Goal: Task Accomplishment & Management: Use online tool/utility

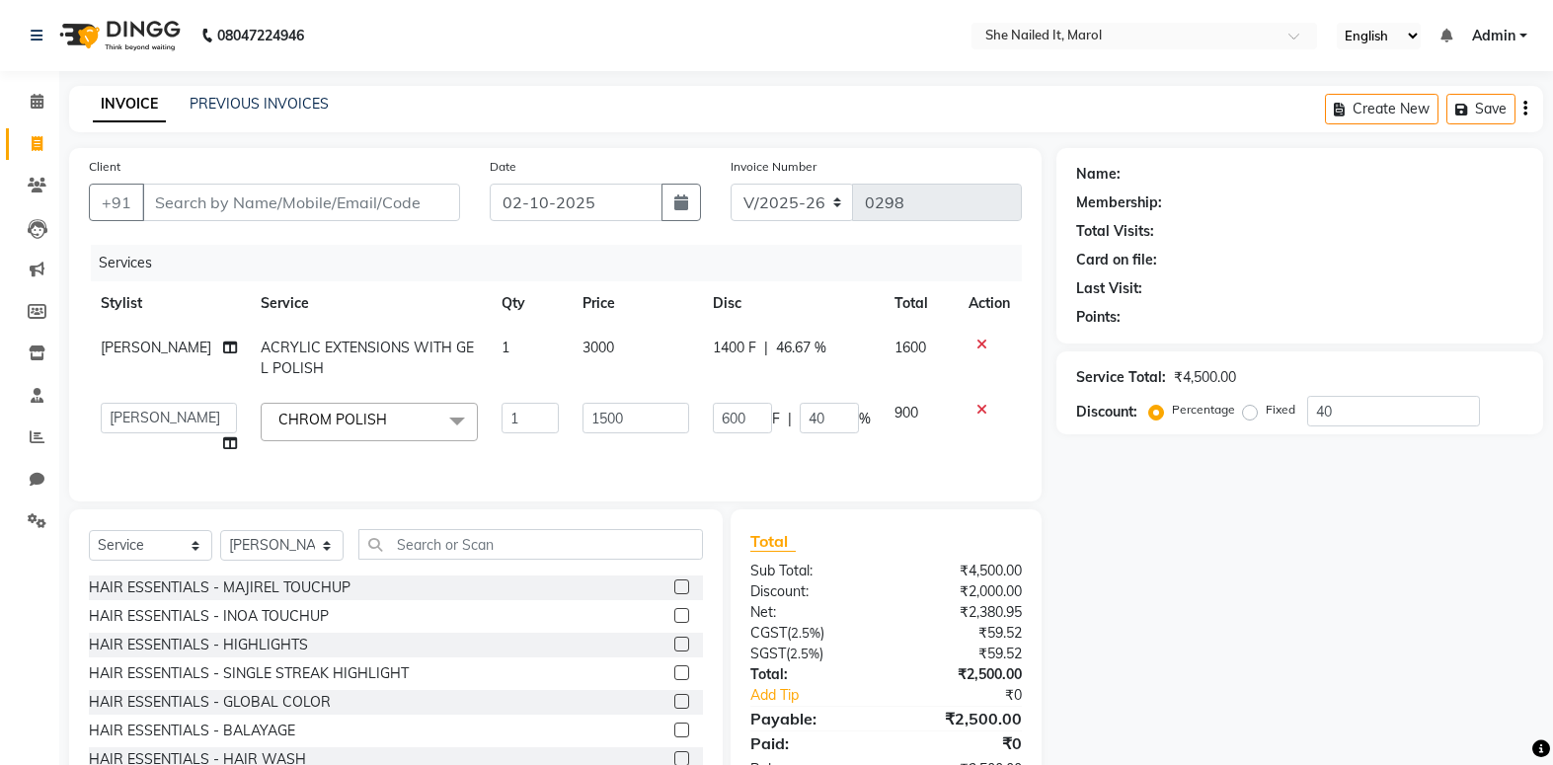
select select "8078"
select select "74630"
select select "service"
select select "74630"
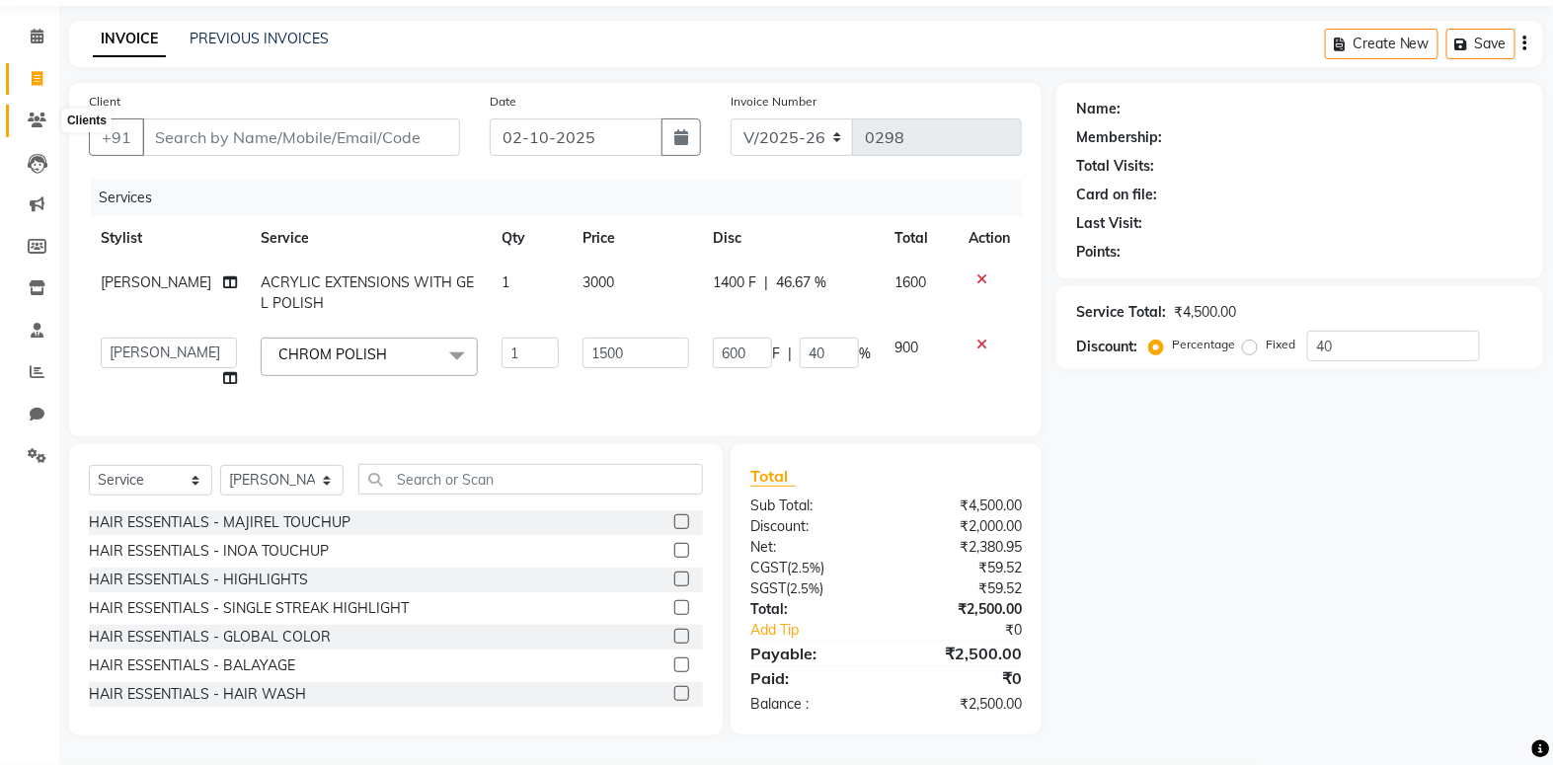
click at [35, 113] on icon at bounding box center [37, 120] width 19 height 15
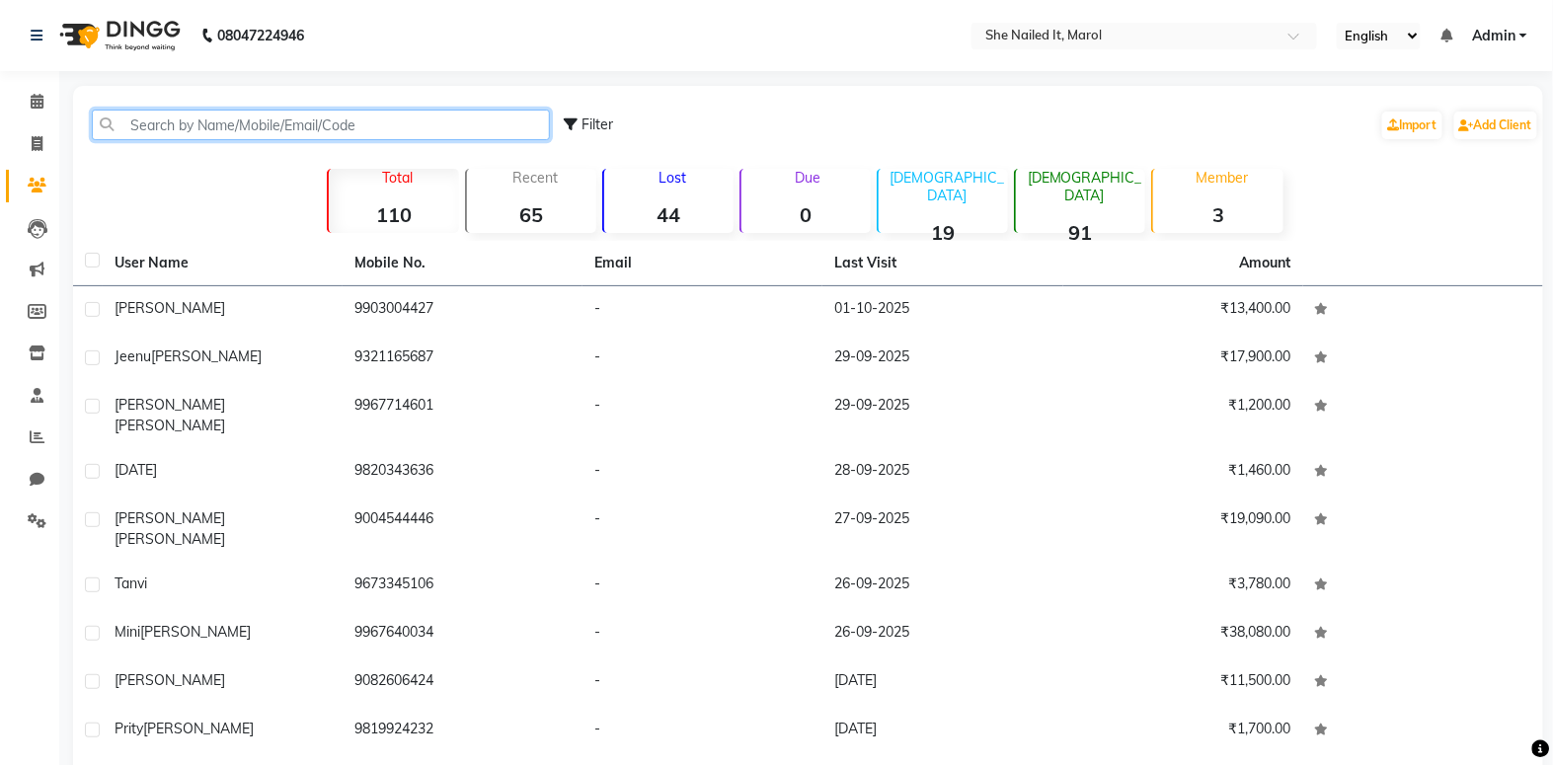
click at [390, 115] on input "text" at bounding box center [321, 125] width 458 height 31
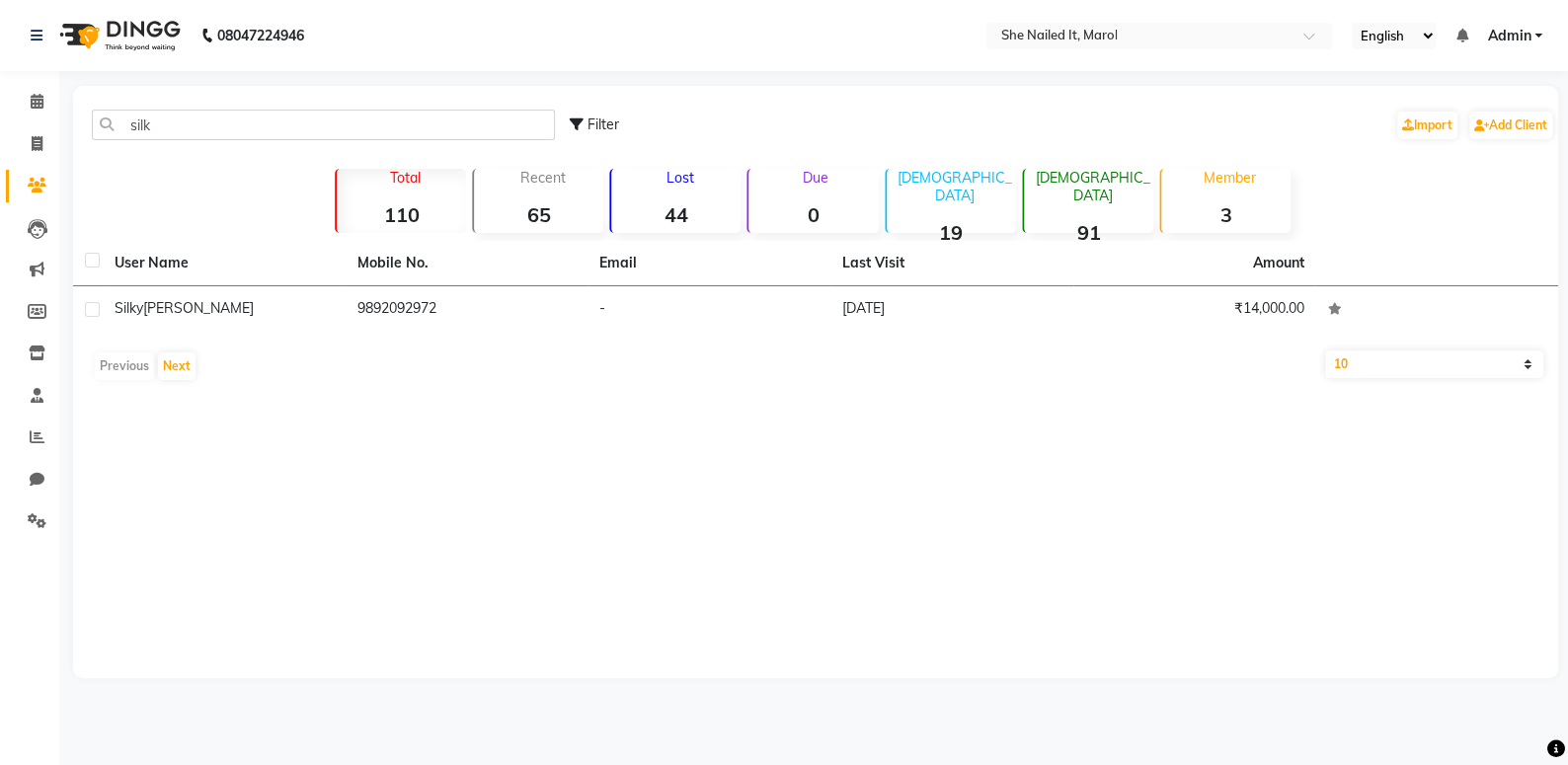
click at [446, 281] on th "Mobile No." at bounding box center [467, 263] width 243 height 45
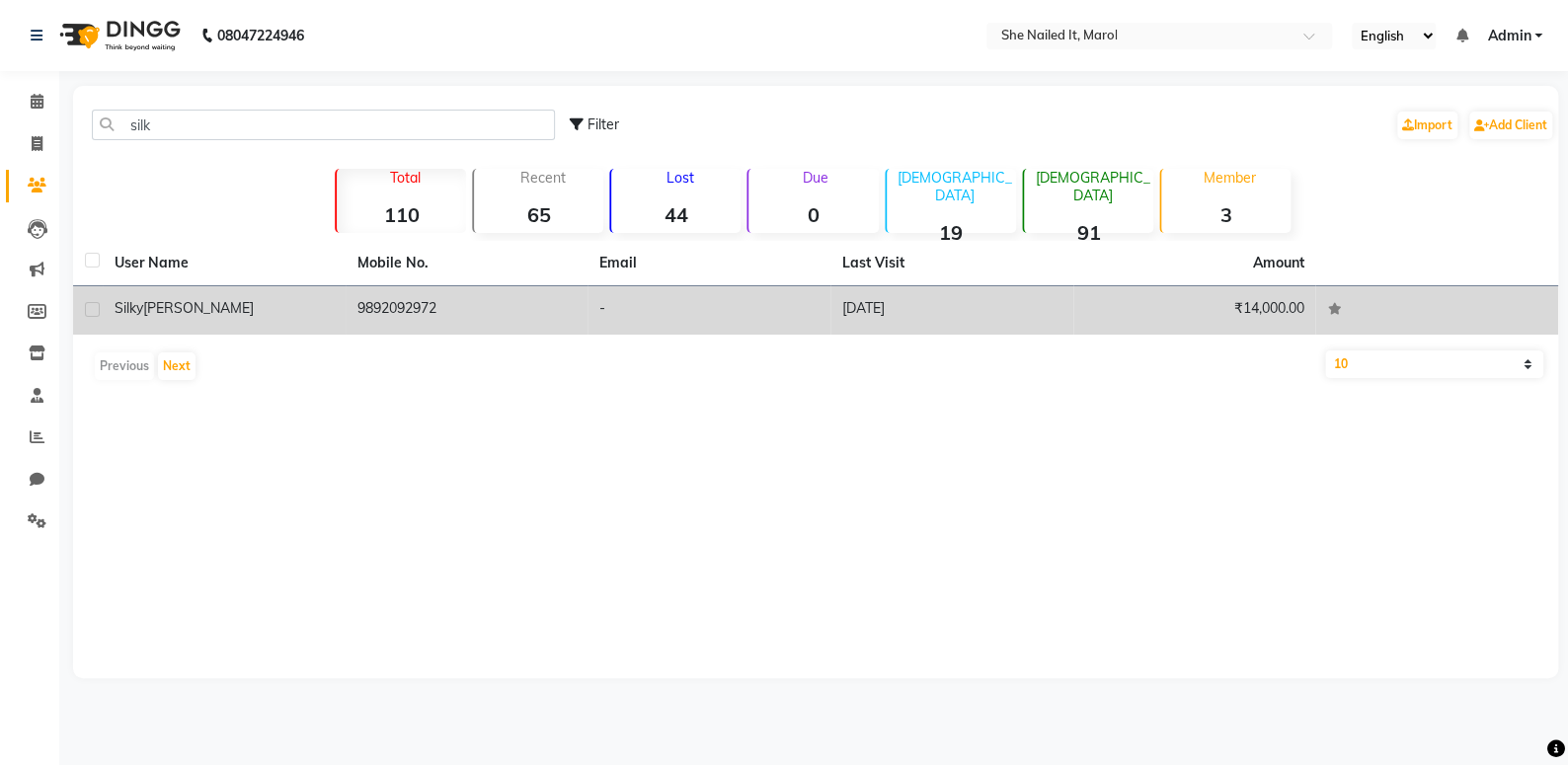
click at [458, 309] on td "9892092972" at bounding box center [467, 310] width 243 height 48
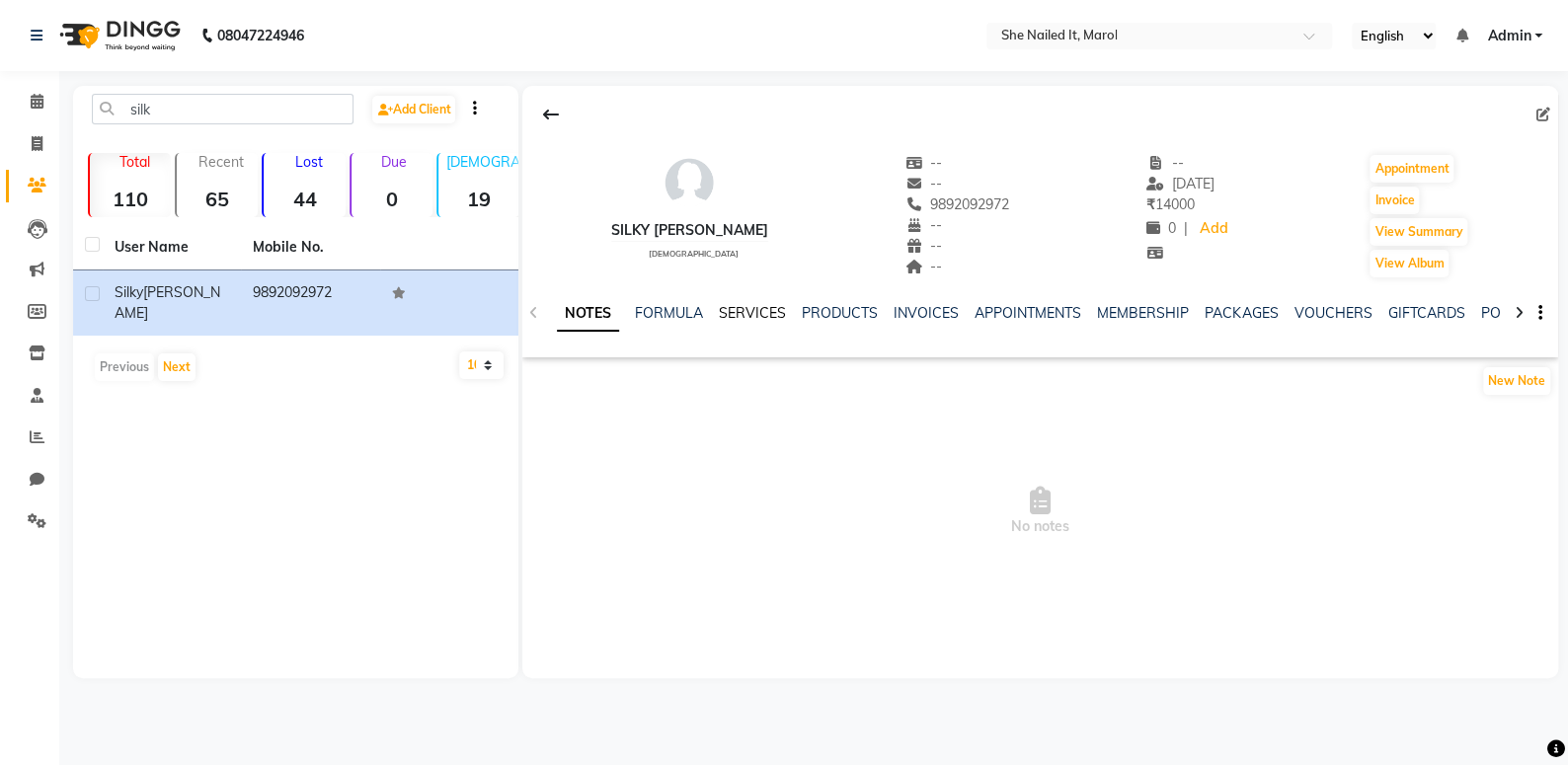
click at [768, 307] on link "SERVICES" at bounding box center [752, 313] width 67 height 18
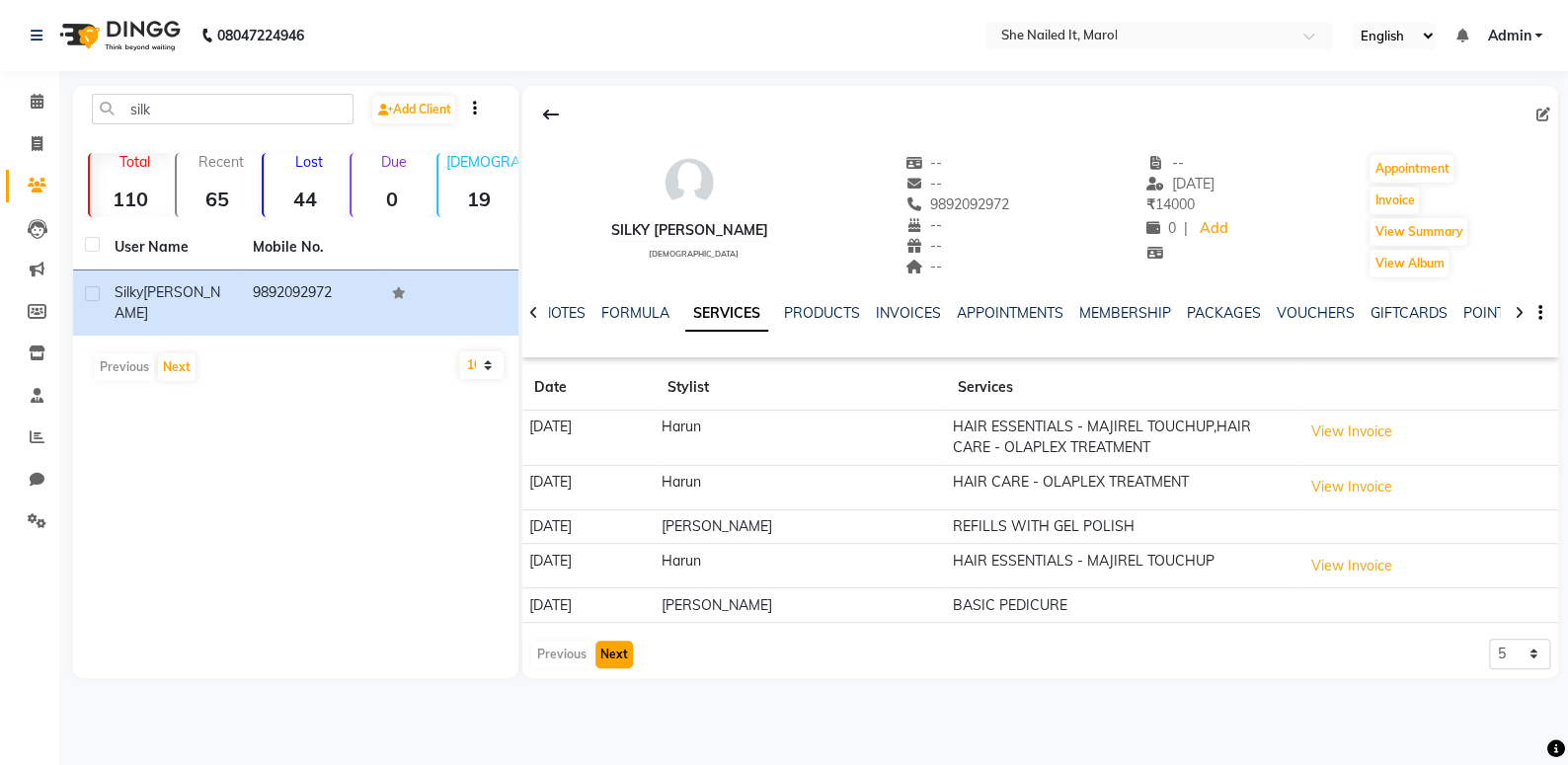
click at [623, 644] on button "Next" at bounding box center [614, 655] width 38 height 28
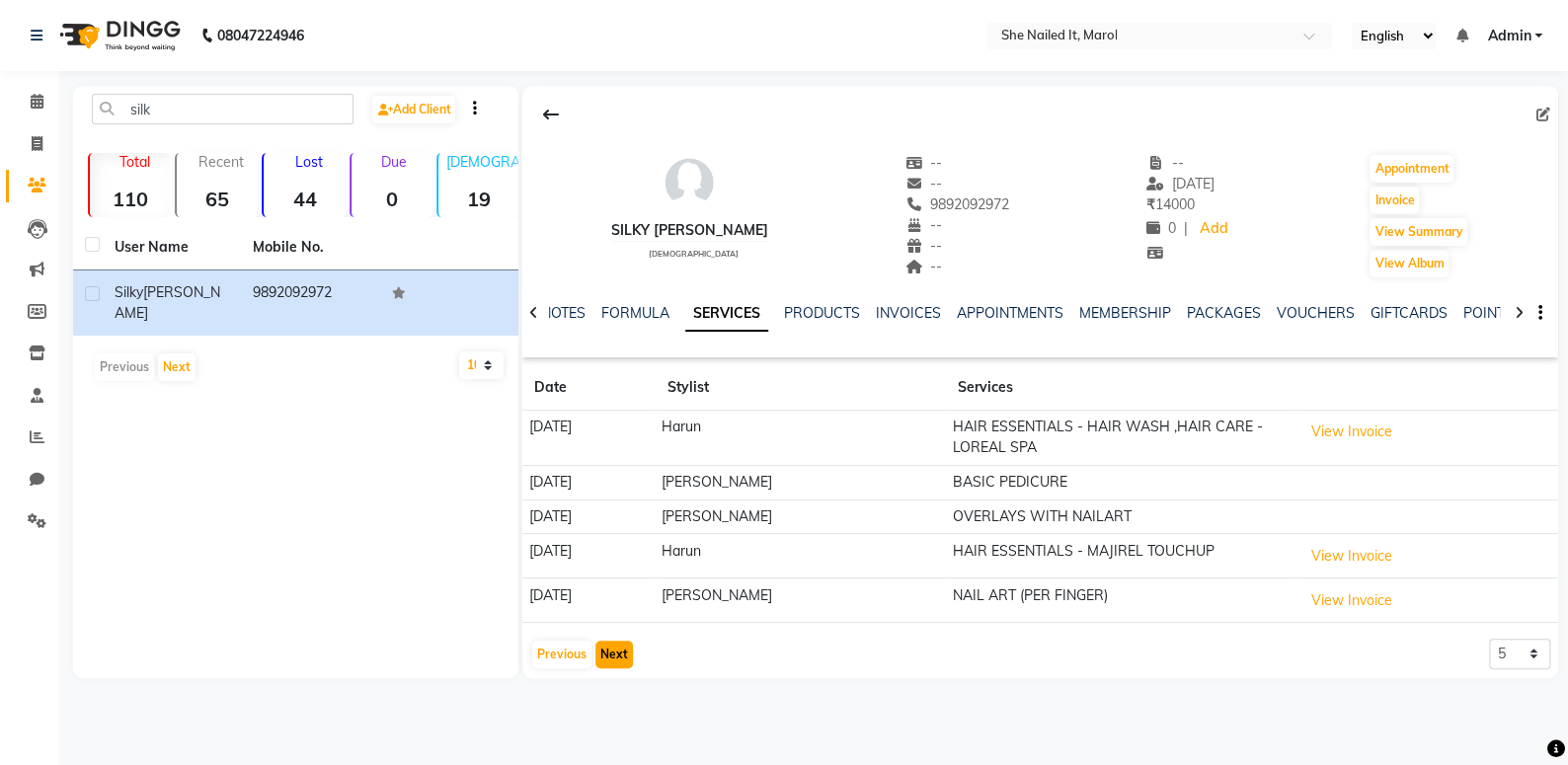
click at [606, 656] on button "Next" at bounding box center [614, 655] width 38 height 28
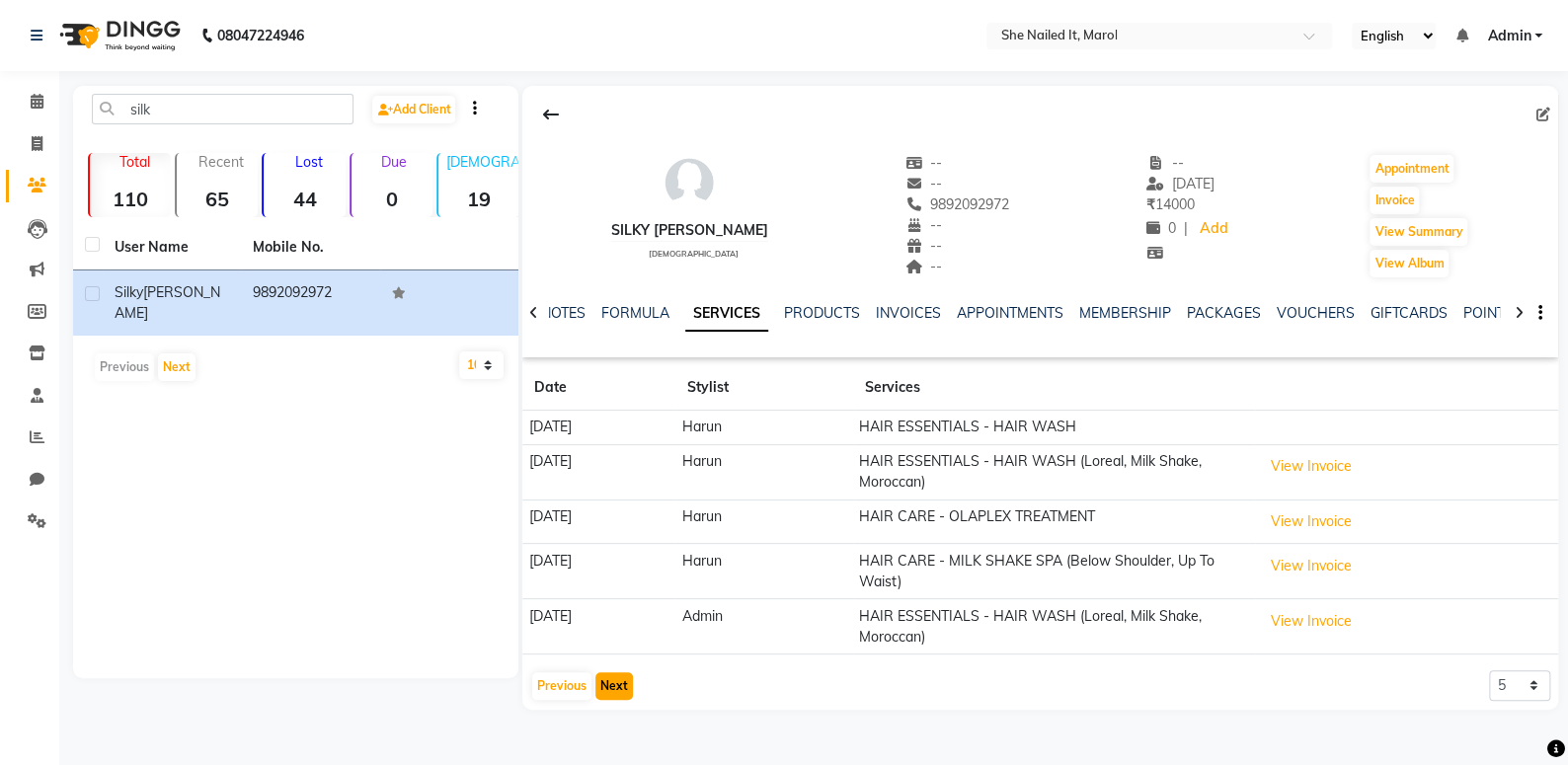
click at [628, 689] on button "Next" at bounding box center [614, 687] width 38 height 28
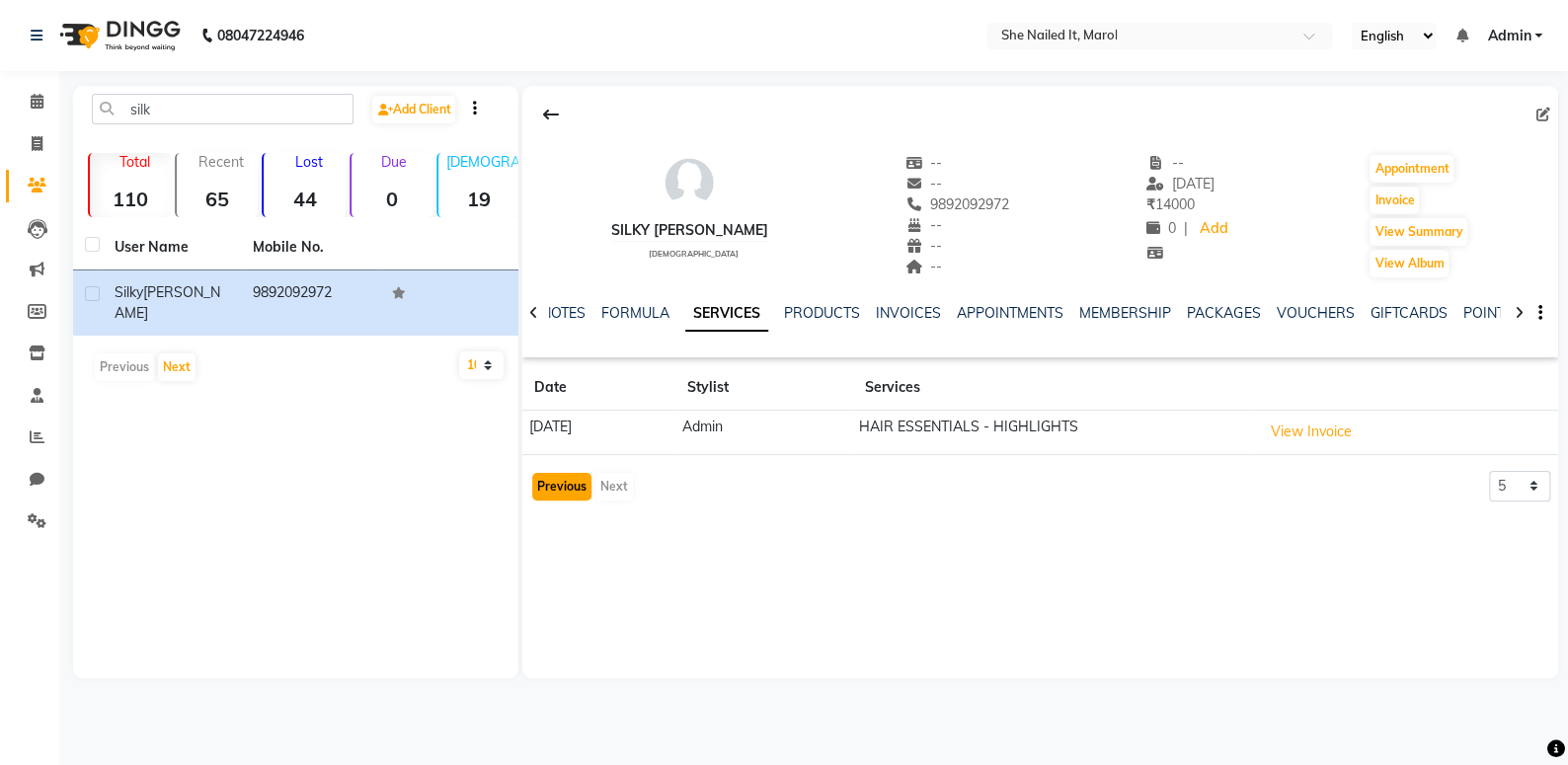
click at [576, 492] on button "Previous" at bounding box center [561, 487] width 59 height 28
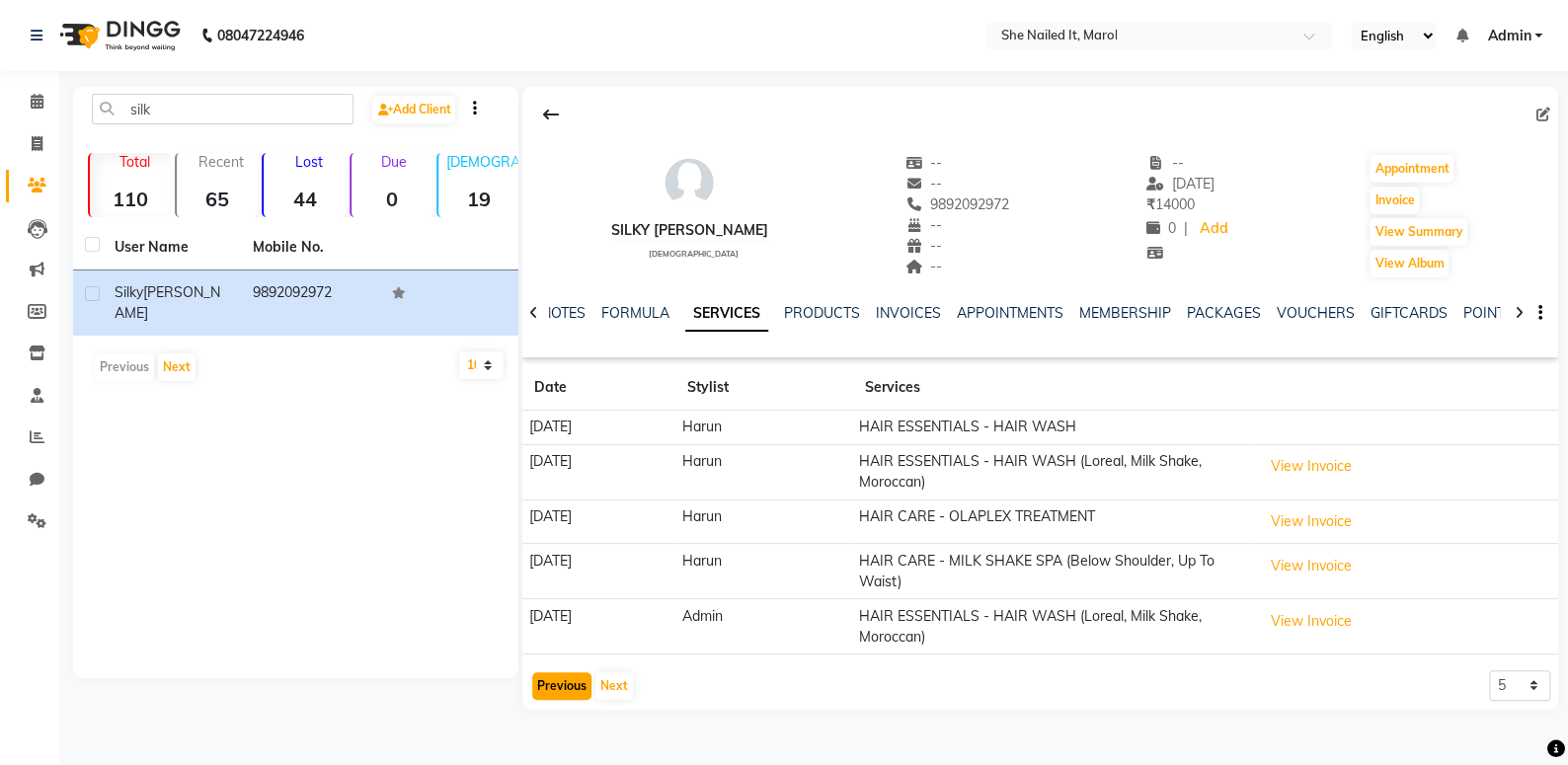
click at [562, 681] on button "Previous" at bounding box center [561, 687] width 59 height 28
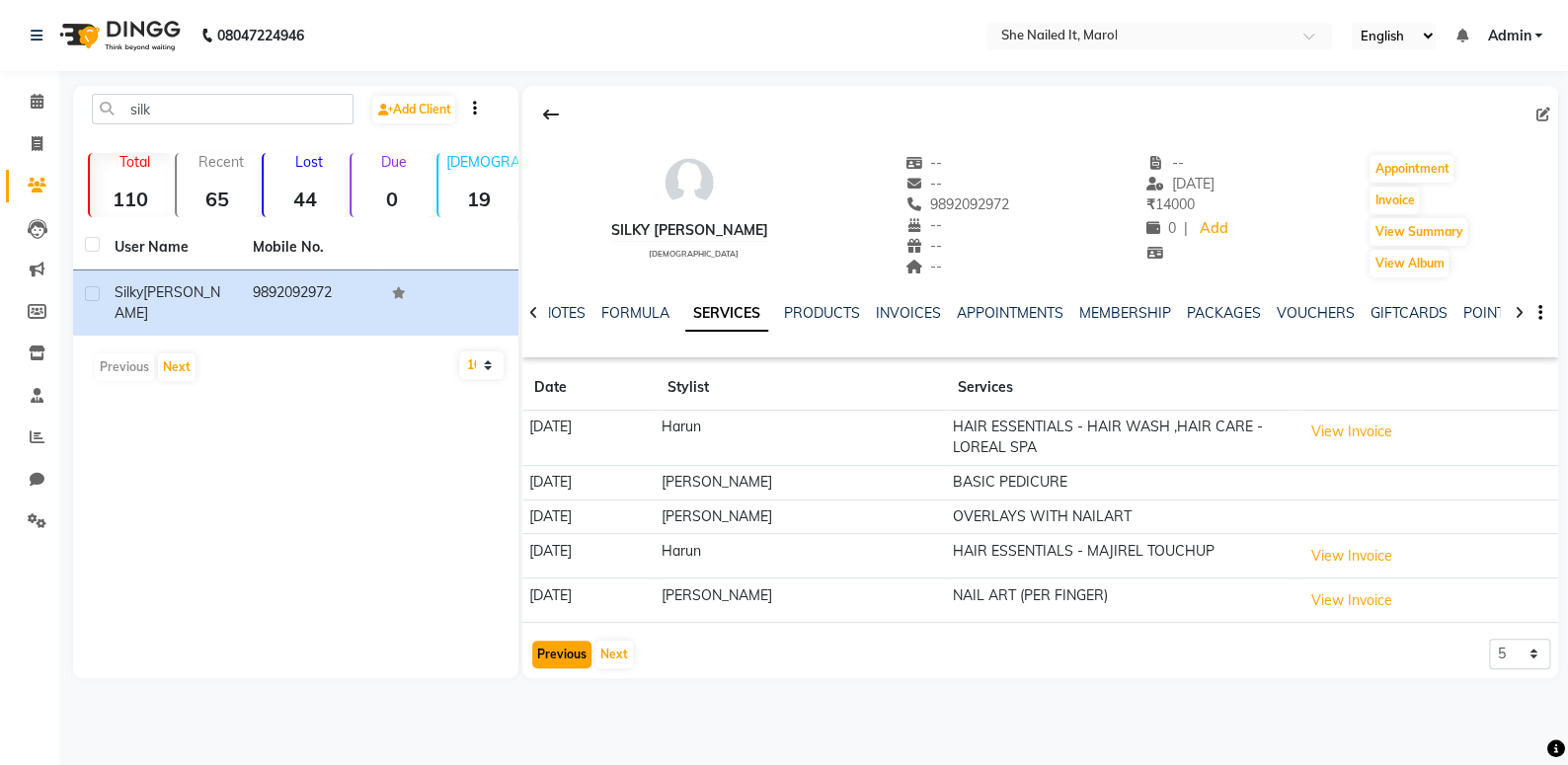
click at [559, 646] on button "Previous" at bounding box center [561, 655] width 59 height 28
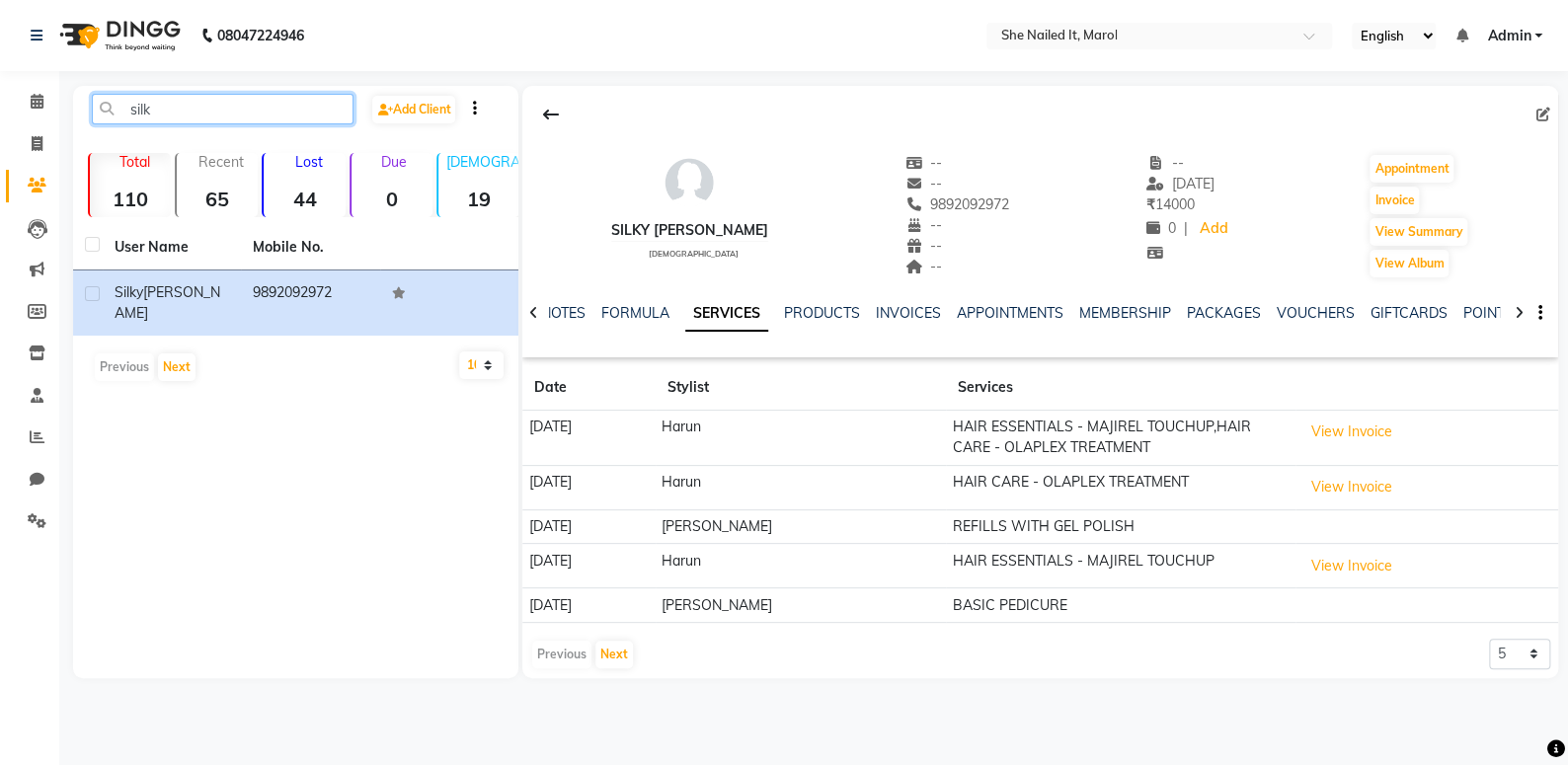
drag, startPoint x: 151, startPoint y: 104, endPoint x: 82, endPoint y: 92, distance: 70.1
click at [81, 92] on div "silk Add Client Total 110 Recent 65 Lost 44 Due 0 [DEMOGRAPHIC_DATA] 19 [DEMOGR…" at bounding box center [295, 382] width 445 height 593
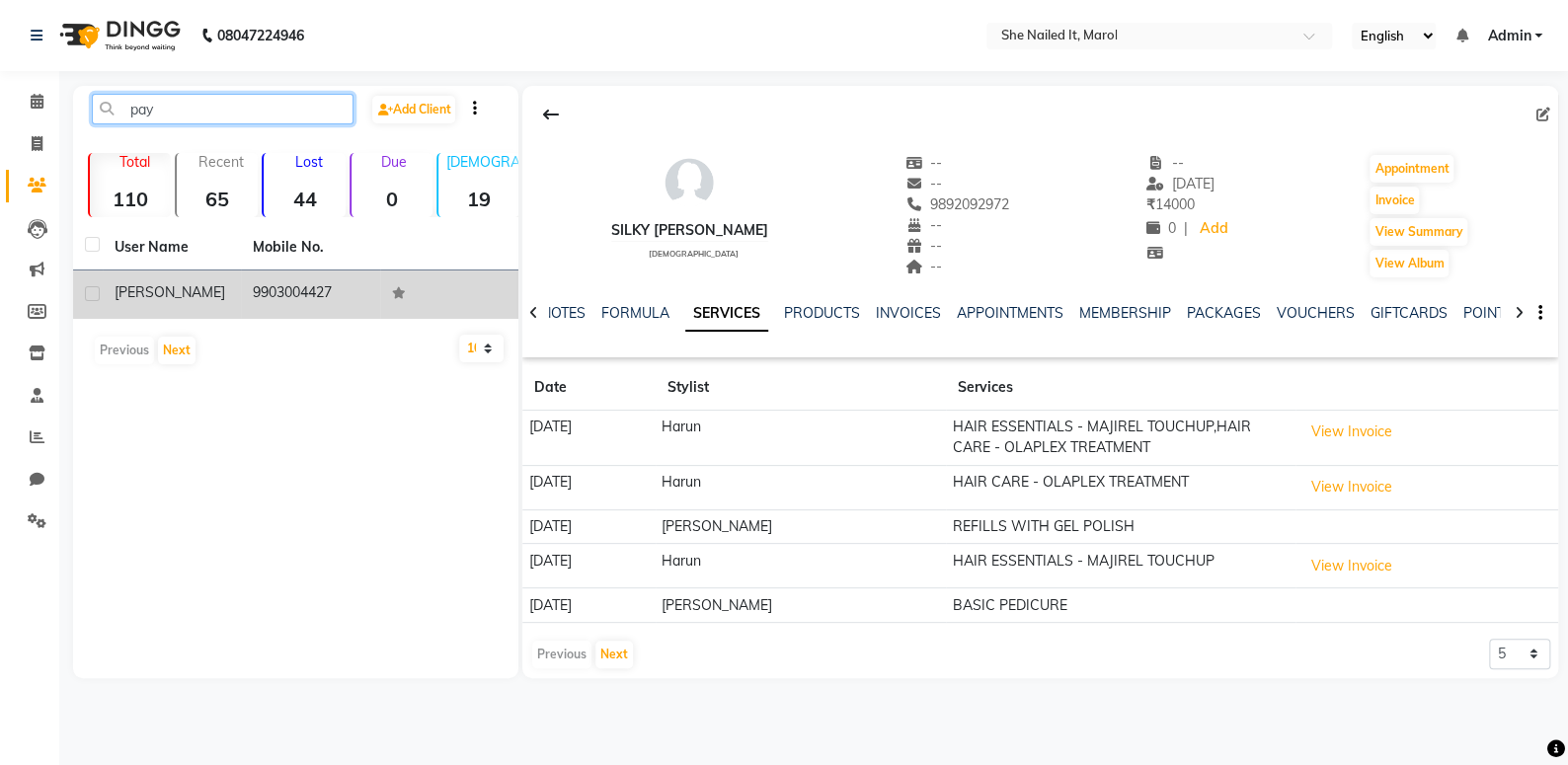
type input "pay"
click at [153, 288] on div "[PERSON_NAME]" at bounding box center [172, 292] width 115 height 21
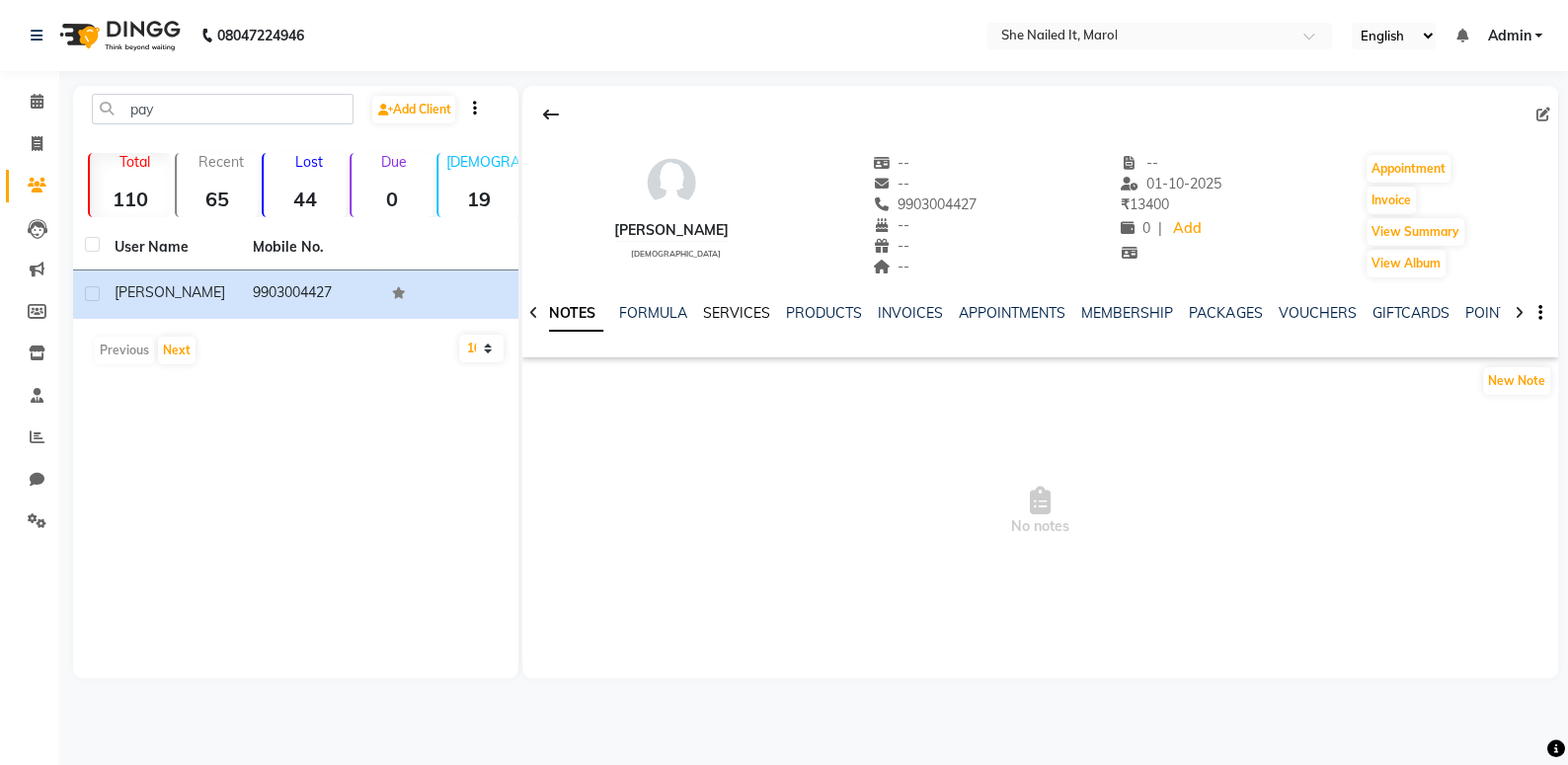
click at [707, 317] on link "SERVICES" at bounding box center [736, 313] width 67 height 18
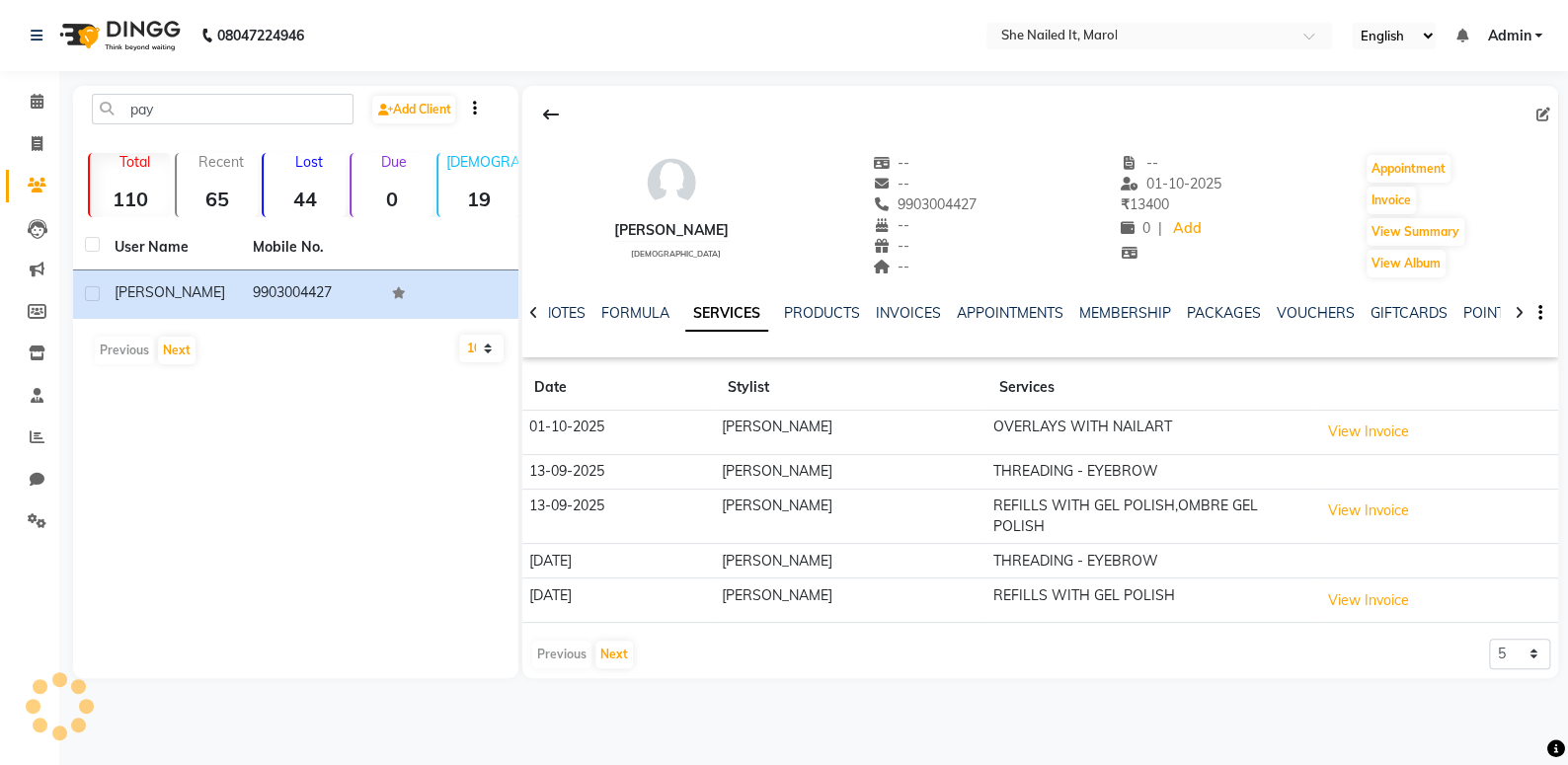
click at [914, 299] on div "NOTES FORMULA SERVICES PRODUCTS INVOICES APPOINTMENTS MEMBERSHIP PACKAGES VOUCH…" at bounding box center [1040, 313] width 1036 height 68
click at [915, 311] on link "INVOICES" at bounding box center [908, 313] width 65 height 18
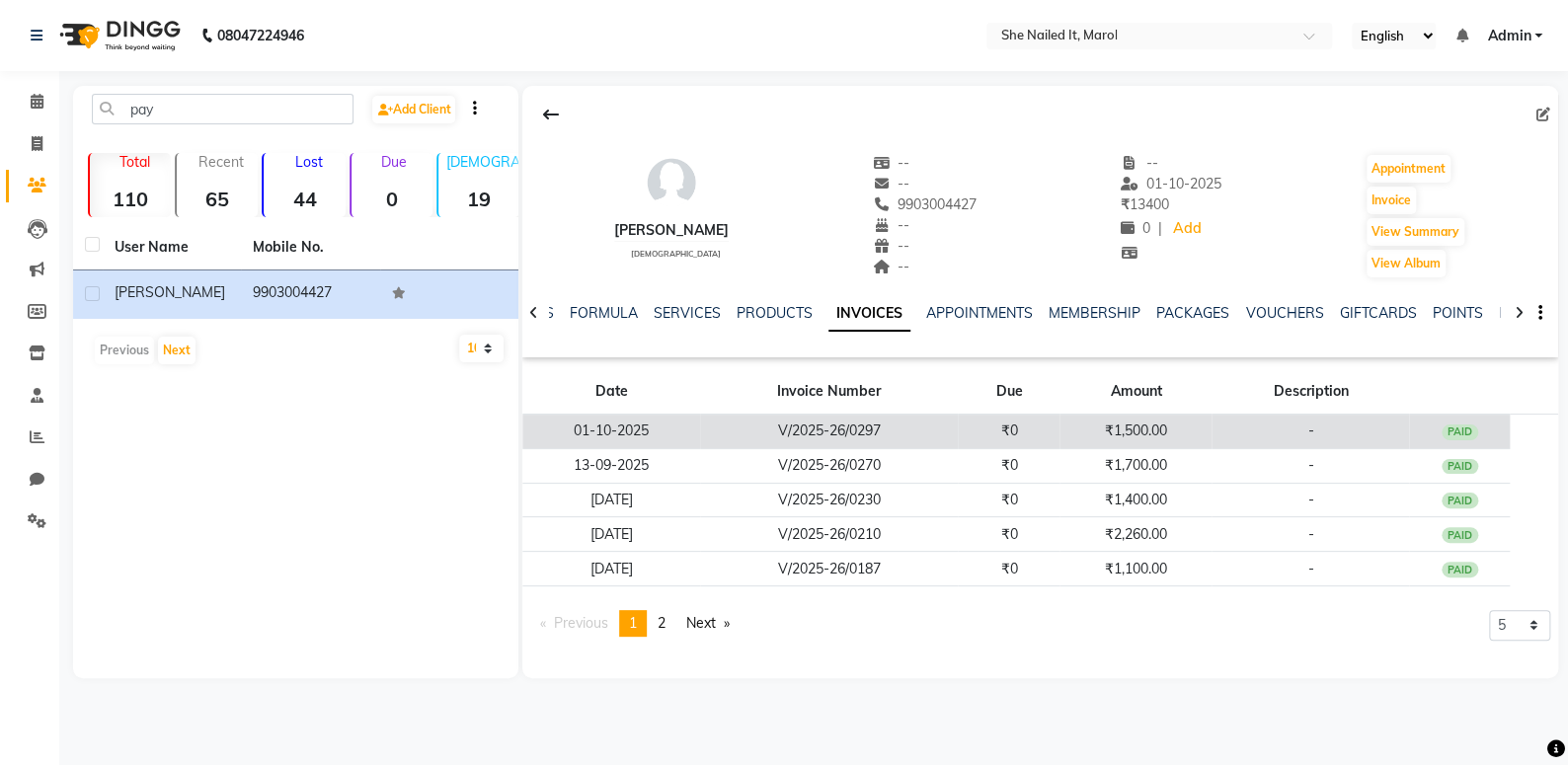
click at [1262, 420] on td "-" at bounding box center [1311, 432] width 198 height 35
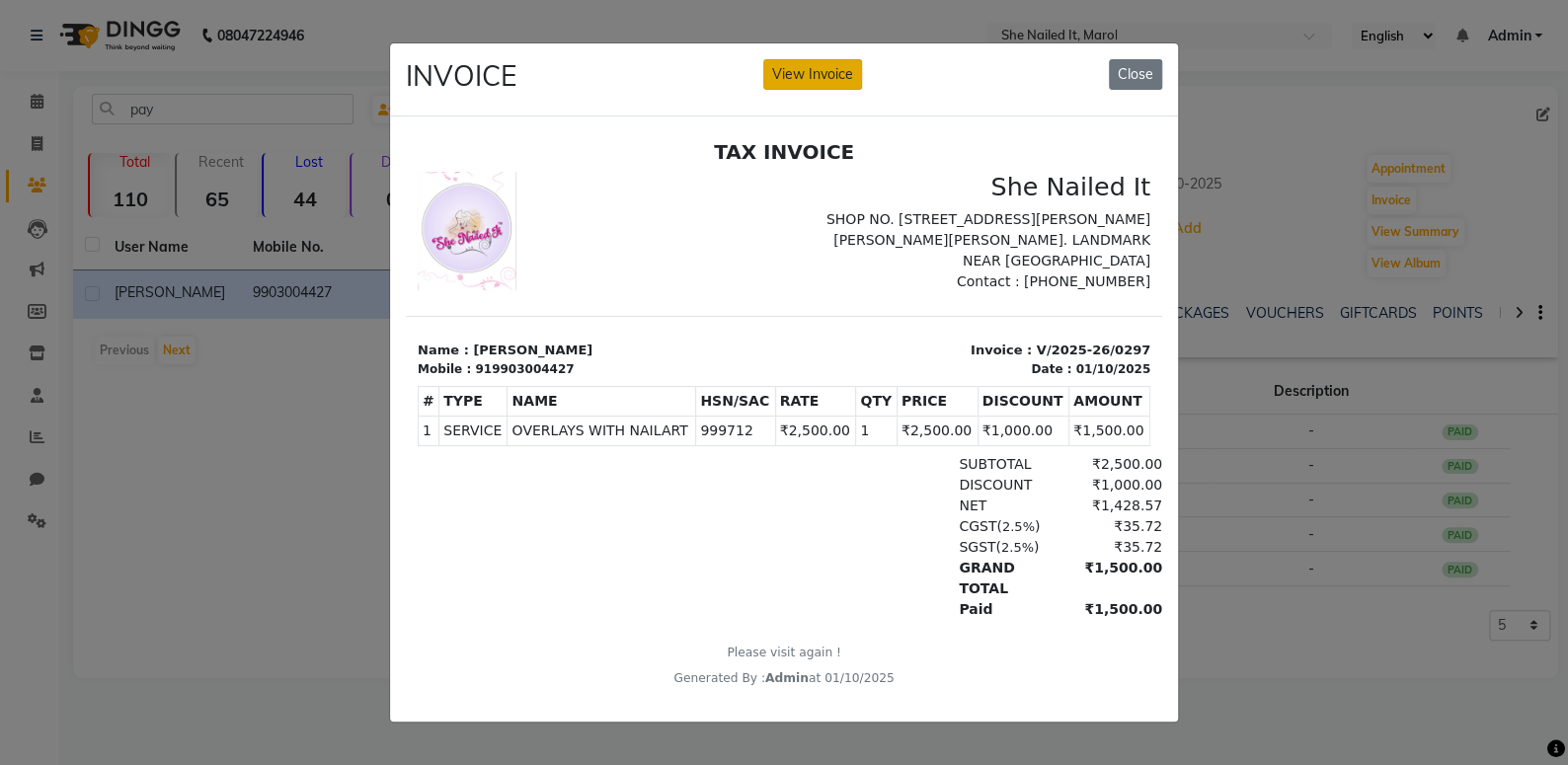
click at [779, 65] on button "View Invoice" at bounding box center [812, 74] width 99 height 31
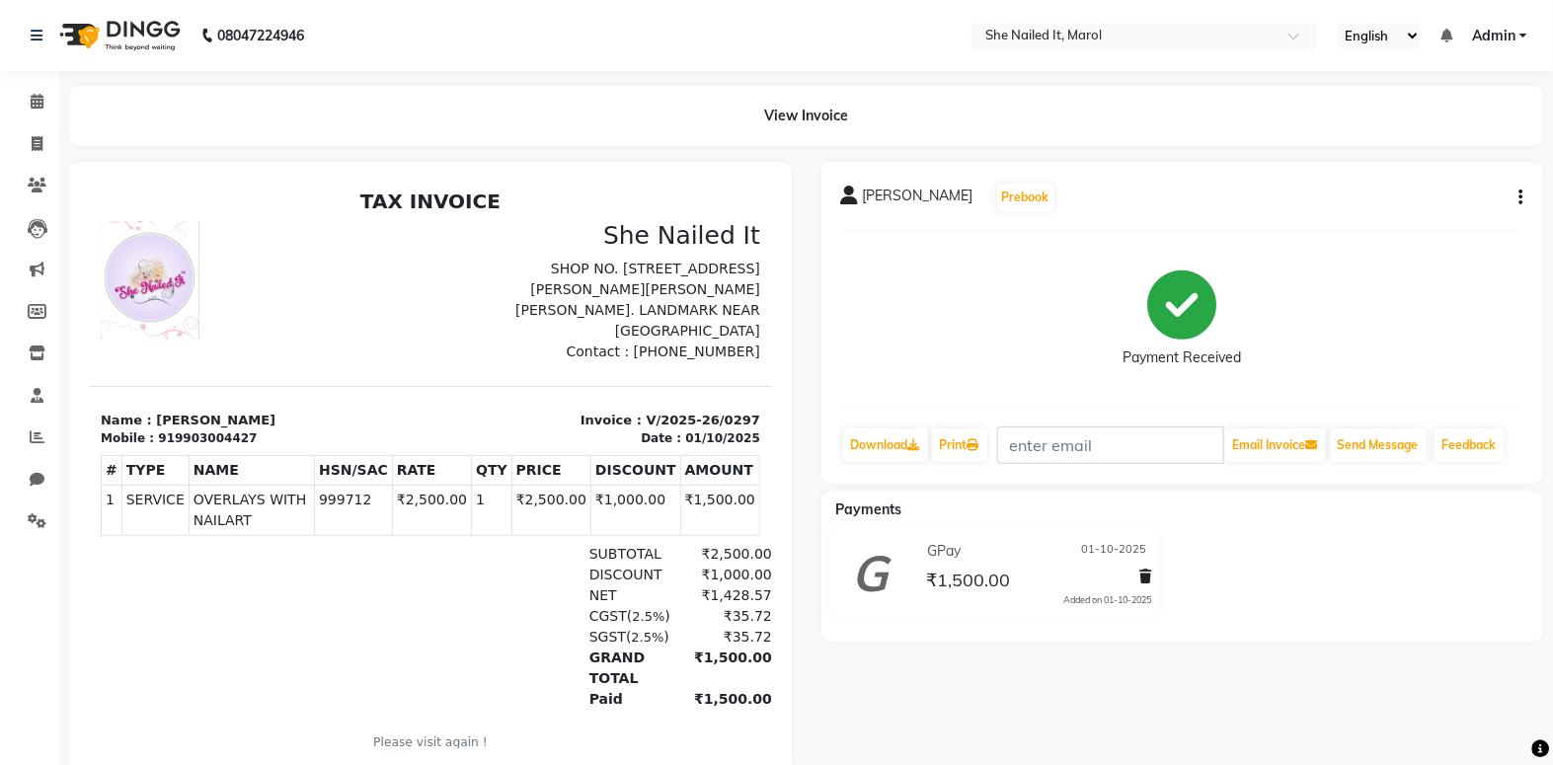
click at [1525, 194] on div "[PERSON_NAME] Prebook Payment Received Download Print Email Invoice Send Messag…" at bounding box center [1183, 323] width 723 height 322
click at [1517, 198] on button "button" at bounding box center [1518, 198] width 12 height 21
click at [1464, 217] on div "Edit Invoice" at bounding box center [1423, 222] width 135 height 25
select select "service"
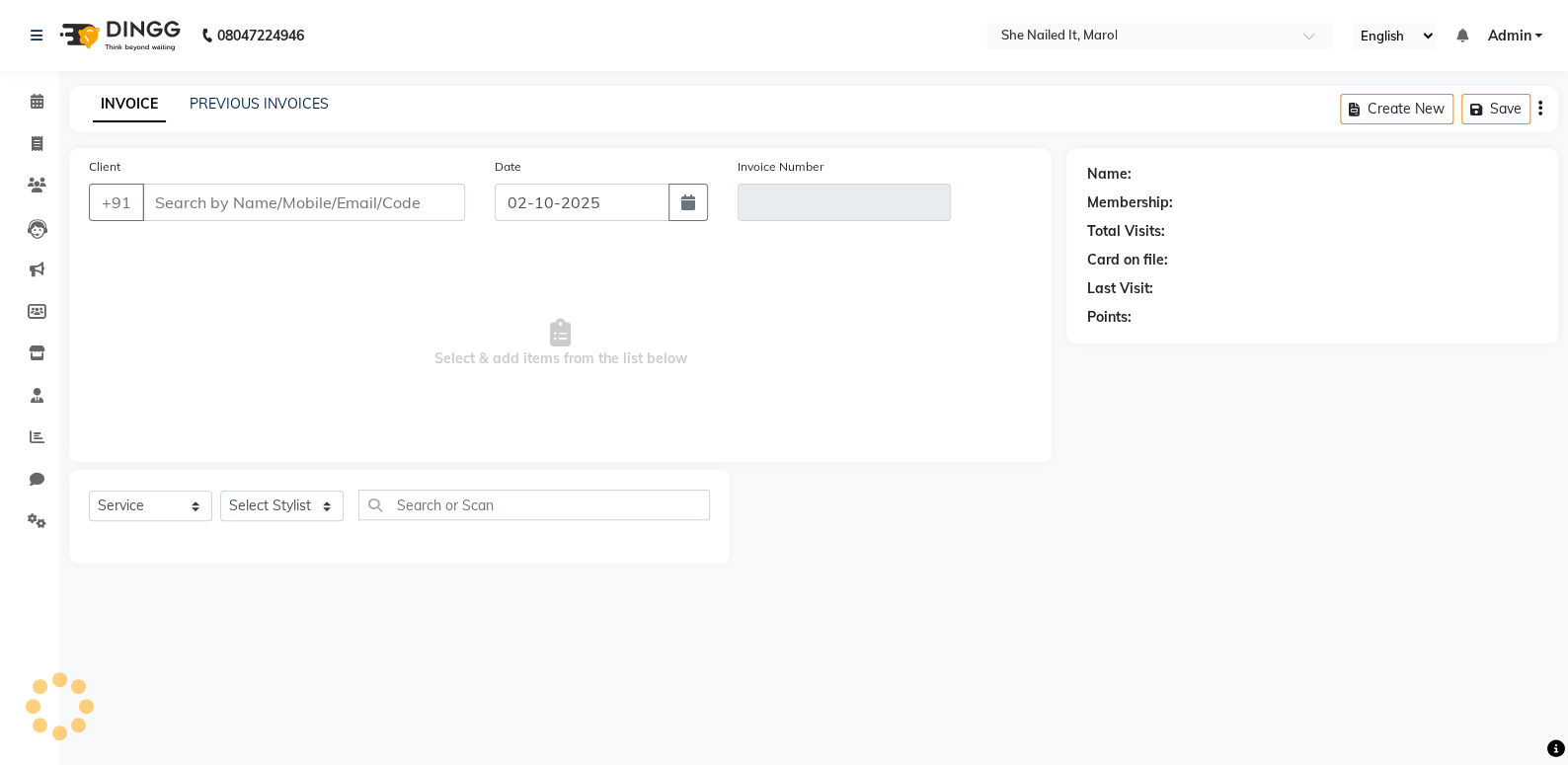
type input "9903004427"
type input "V/2025-26/0297"
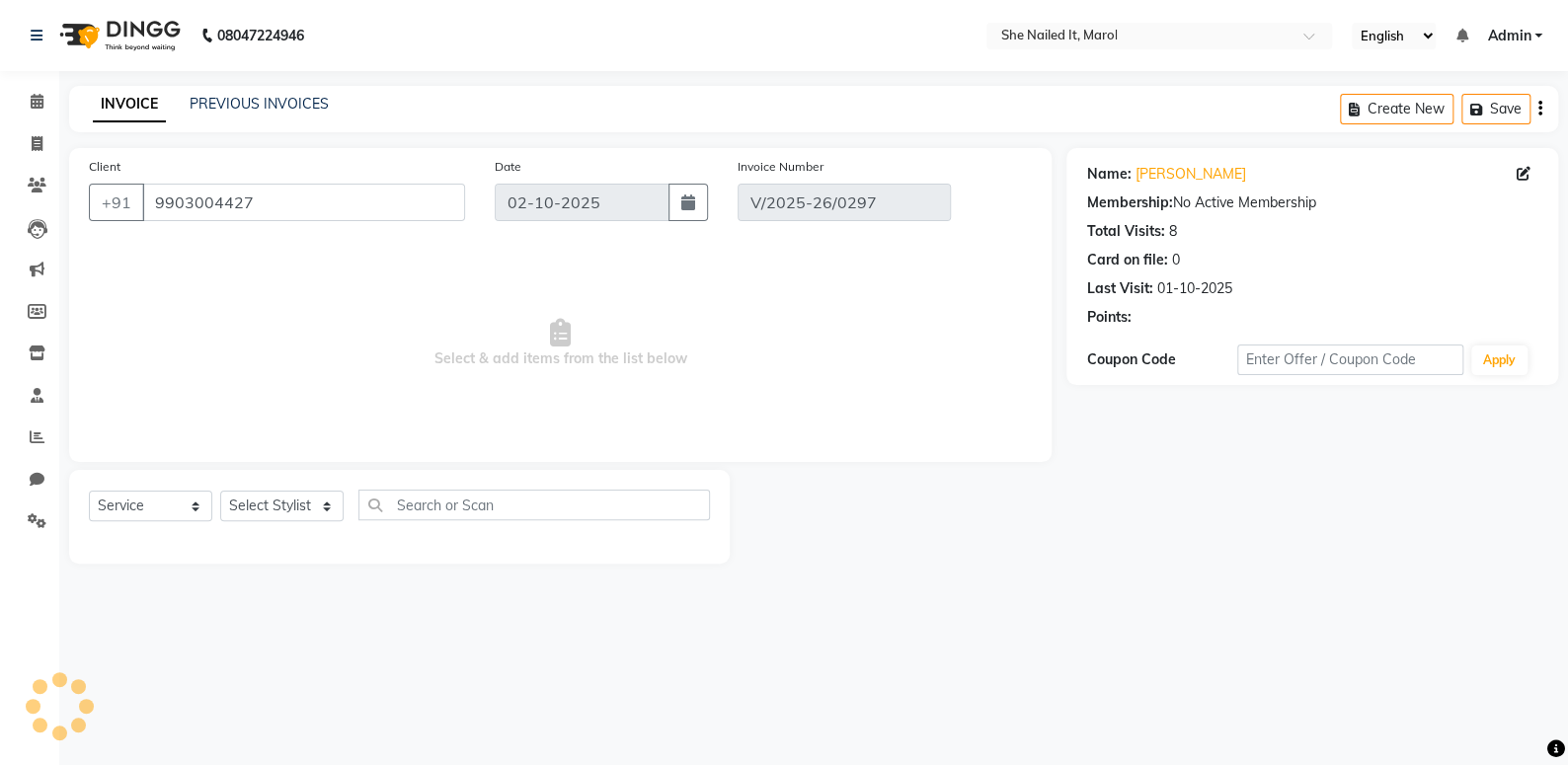
type input "01-10-2025"
select select "select"
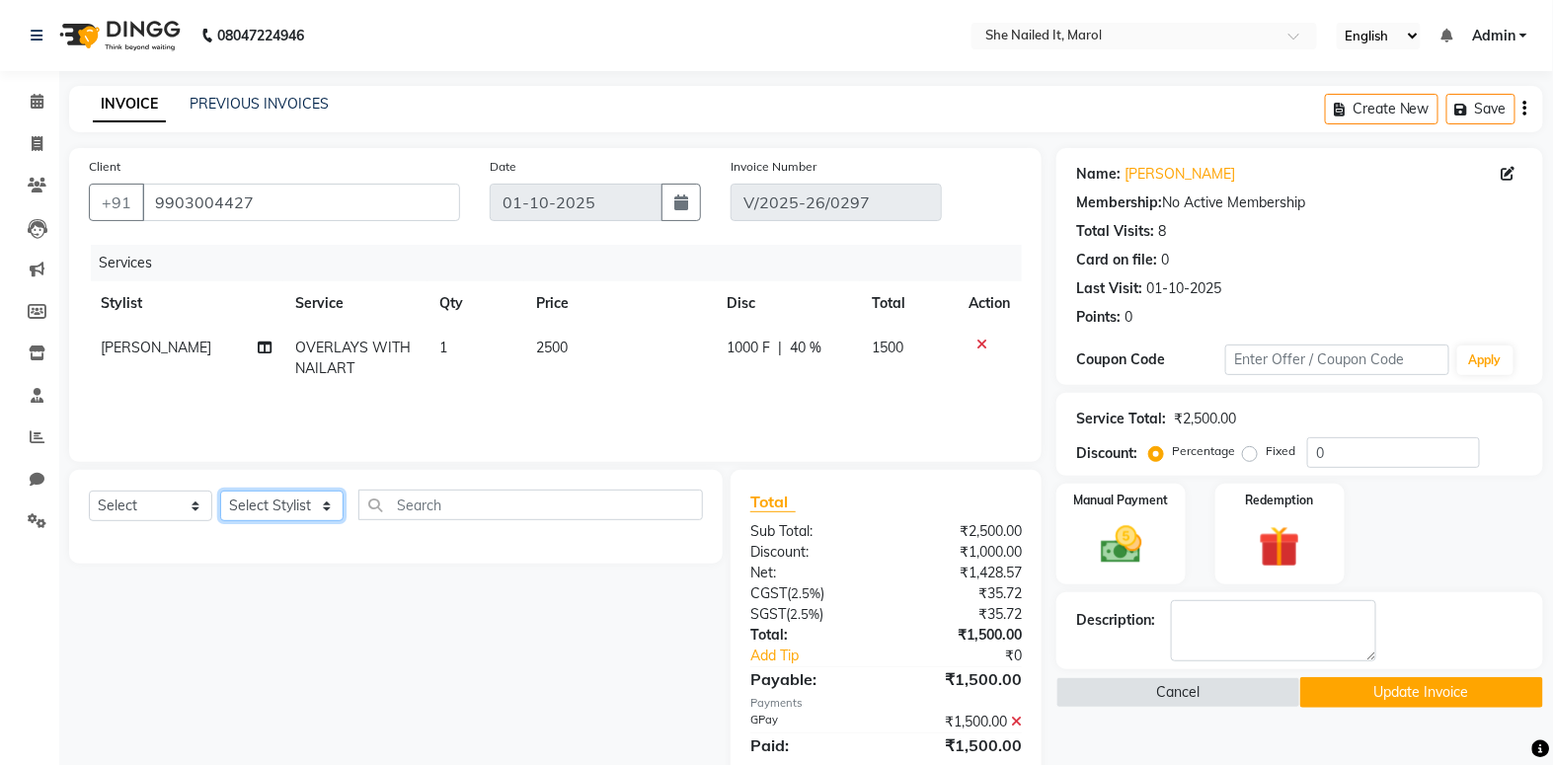
click at [324, 506] on select "Select Stylist Admin [PERSON_NAME] [PERSON_NAME] [PERSON_NAME] [PERSON_NAME]" at bounding box center [281, 506] width 123 height 31
select select "74631"
click at [220, 491] on select "Select Stylist Admin [PERSON_NAME] [PERSON_NAME] [PERSON_NAME] [PERSON_NAME]" at bounding box center [281, 506] width 123 height 31
click at [441, 507] on input "text" at bounding box center [530, 505] width 345 height 31
type input "ti"
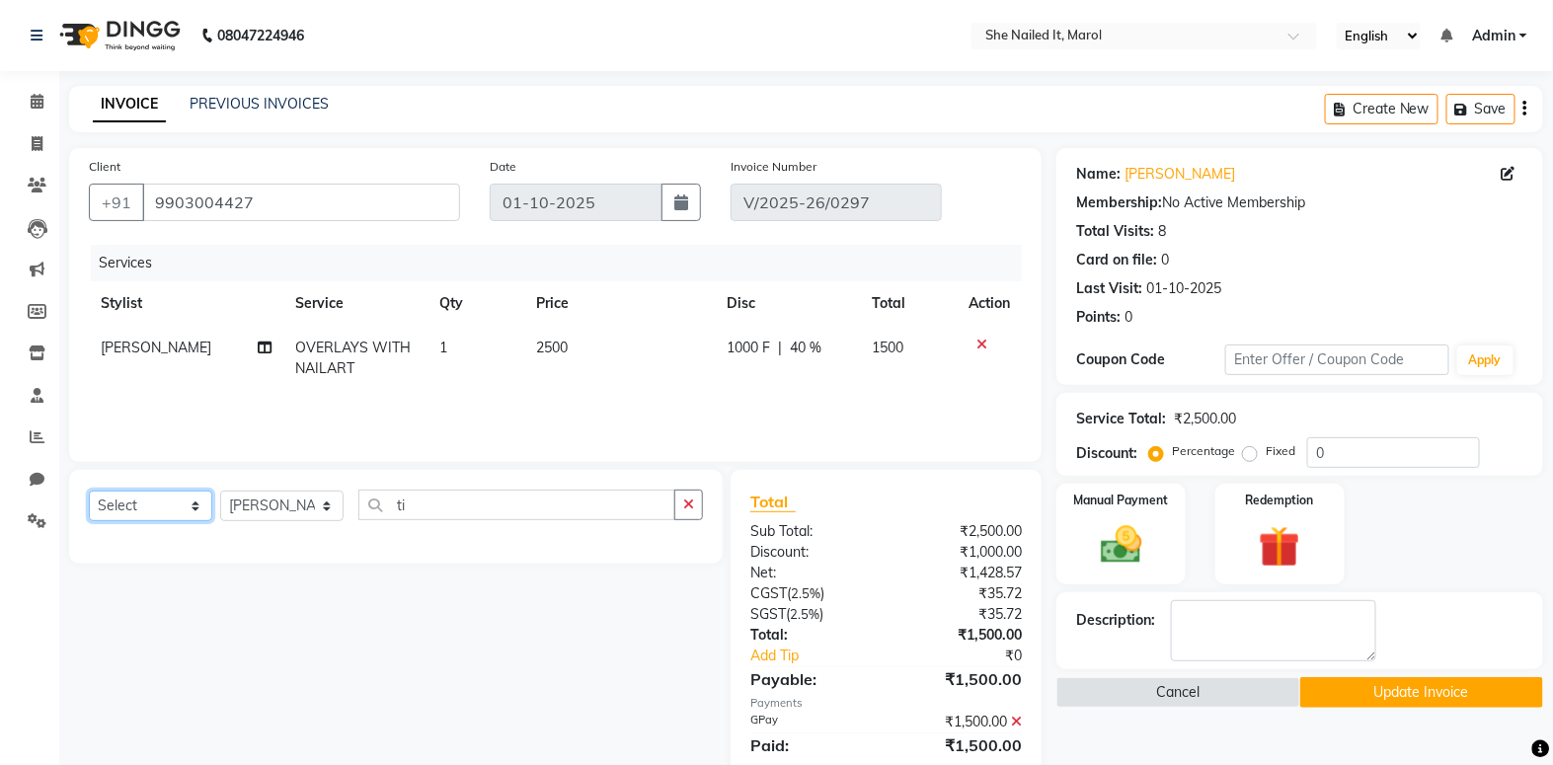
click at [127, 519] on select "Select Service Product Membership Package Voucher Prepaid Gift Card" at bounding box center [150, 506] width 123 height 31
click at [89, 491] on select "Select Service Product Membership Package Voucher Prepaid Gift Card" at bounding box center [150, 506] width 123 height 31
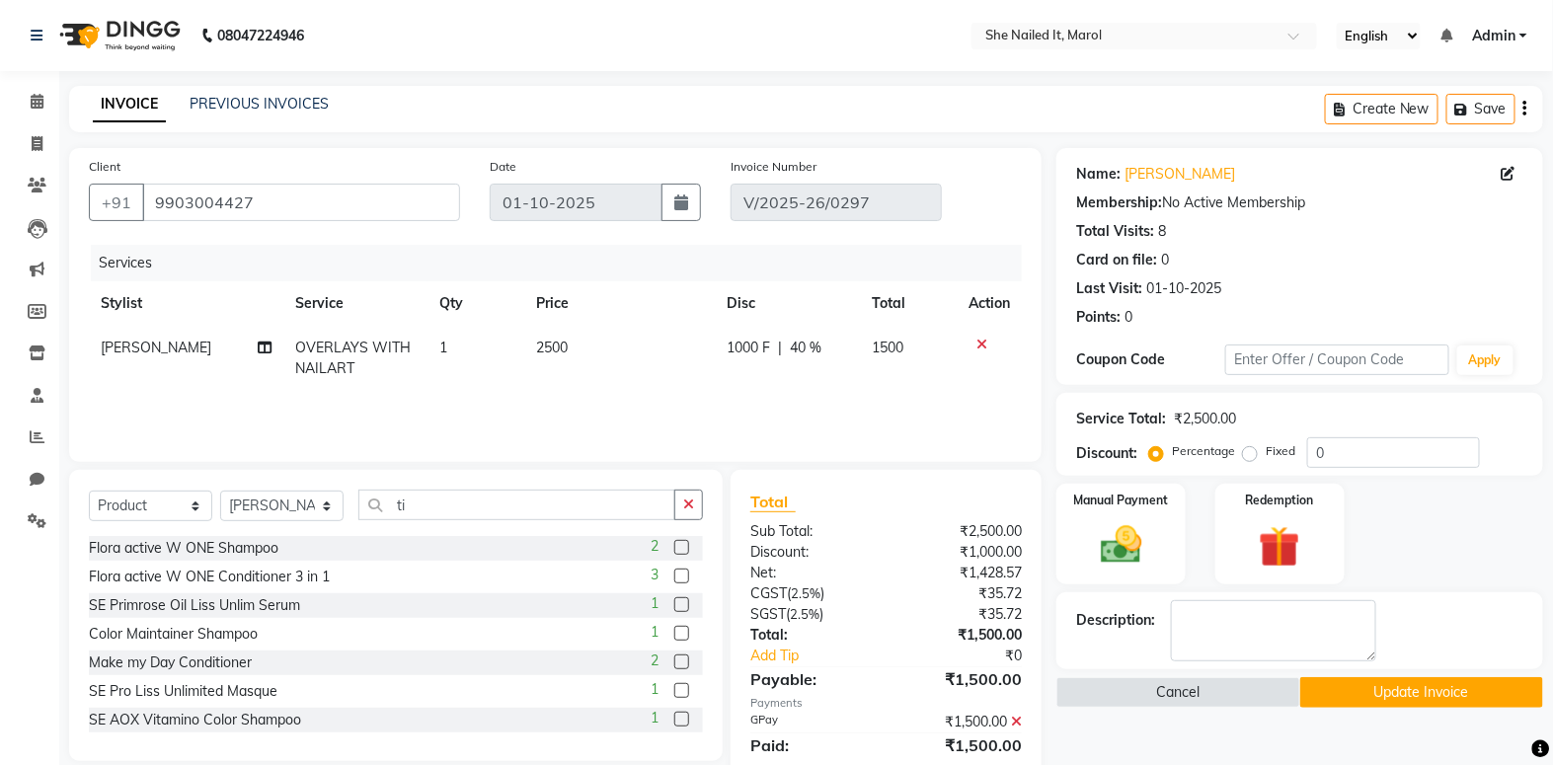
click at [150, 490] on div "Select Service Product Membership Package Voucher Prepaid Gift Card Select Styl…" at bounding box center [396, 513] width 614 height 46
click at [154, 517] on select "Select Service Product Membership Package Voucher Prepaid Gift Card" at bounding box center [150, 506] width 123 height 31
drag, startPoint x: 169, startPoint y: 501, endPoint x: 174, endPoint y: 512, distance: 11.9
click at [173, 505] on select "Select Service Product Membership Package Voucher Prepaid Gift Card" at bounding box center [150, 506] width 123 height 31
click at [174, 517] on select "Select Service Product Membership Package Voucher Prepaid Gift Card" at bounding box center [150, 506] width 123 height 31
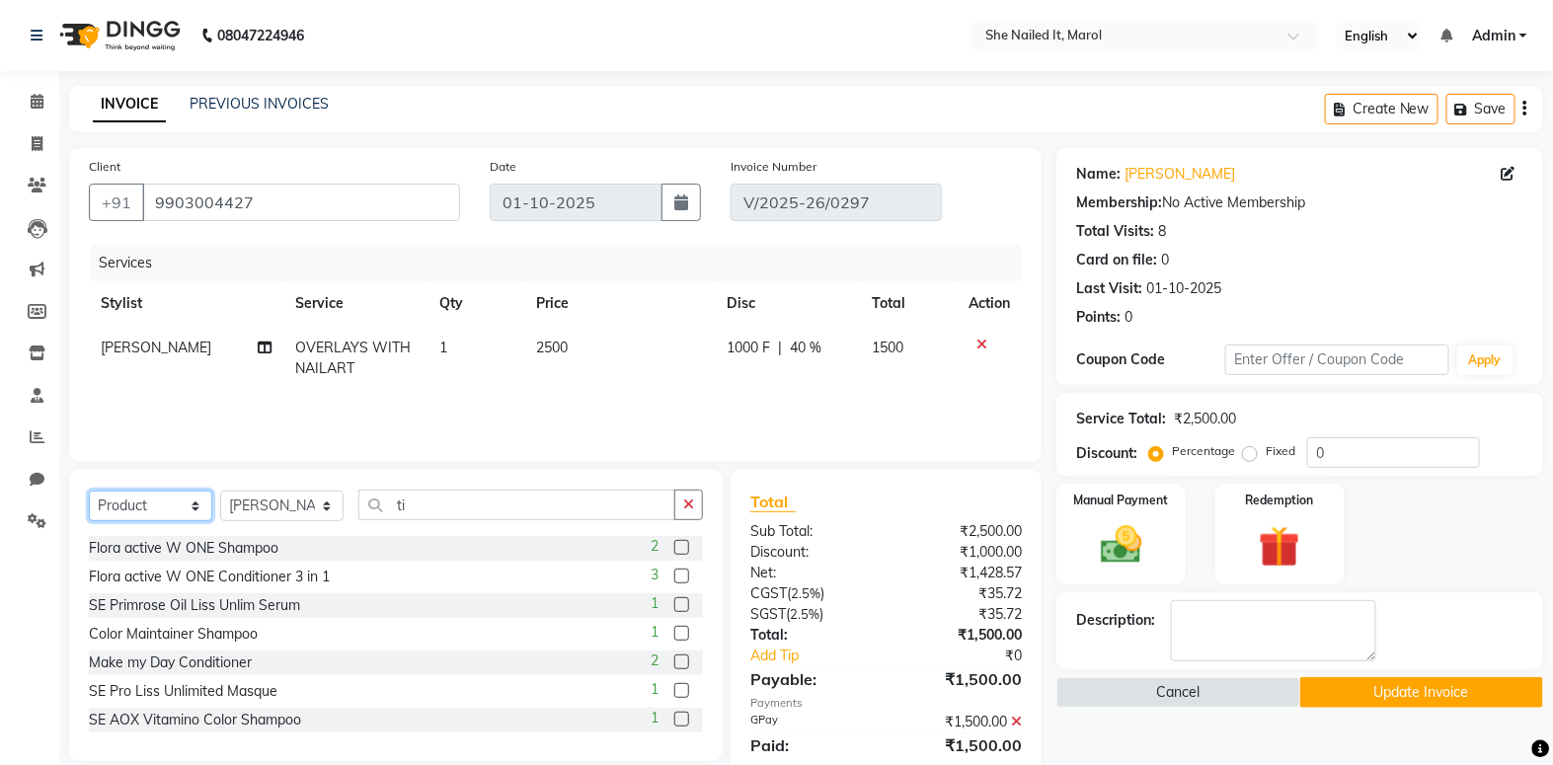
select select "service"
click at [89, 491] on select "Select Service Product Membership Package Voucher Prepaid Gift Card" at bounding box center [150, 506] width 123 height 31
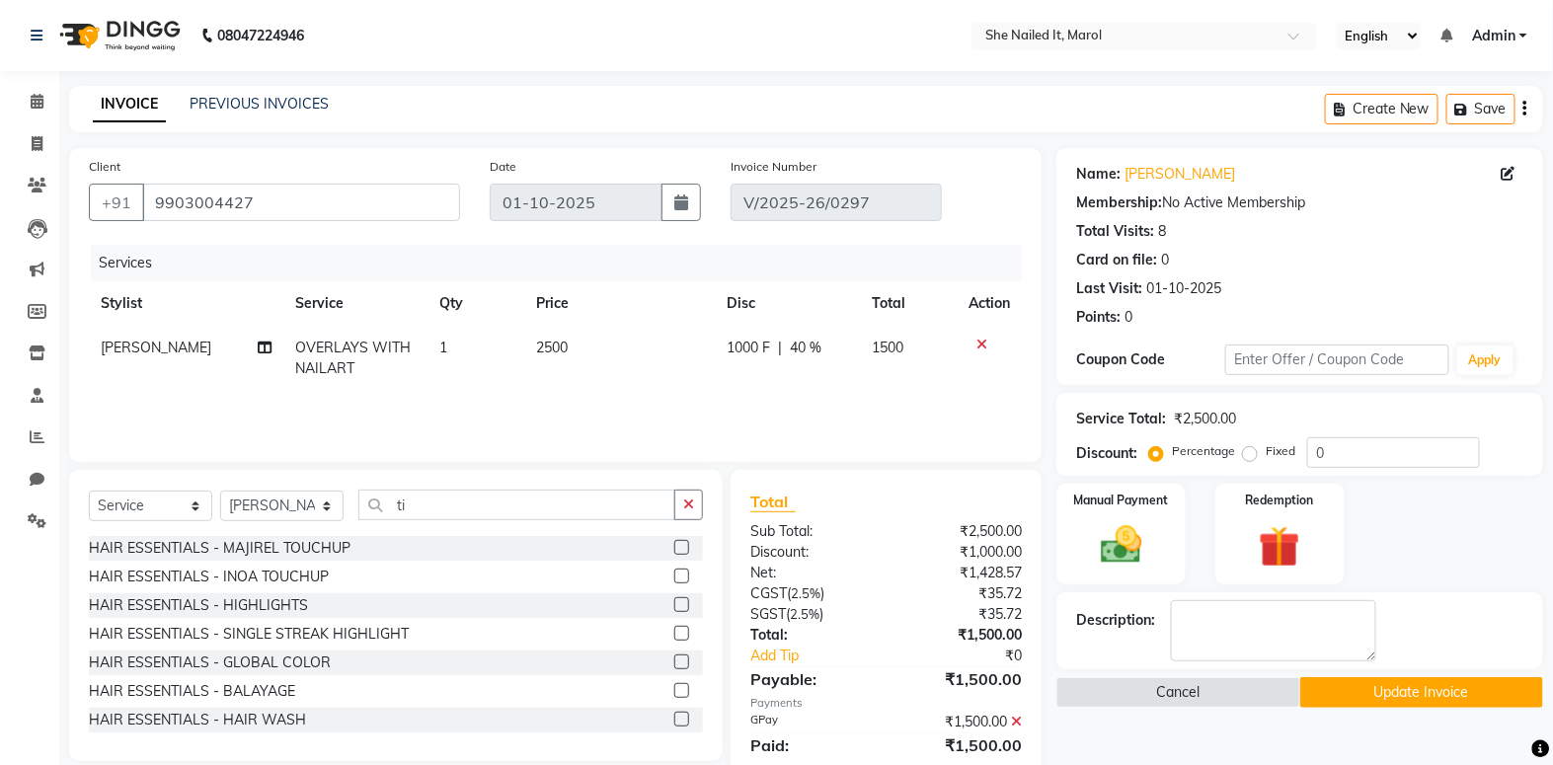
click at [436, 524] on div "Select Service Product Membership Package Voucher Prepaid Gift Card Select Styl…" at bounding box center [396, 513] width 614 height 46
click at [444, 506] on input "ti" at bounding box center [516, 505] width 317 height 31
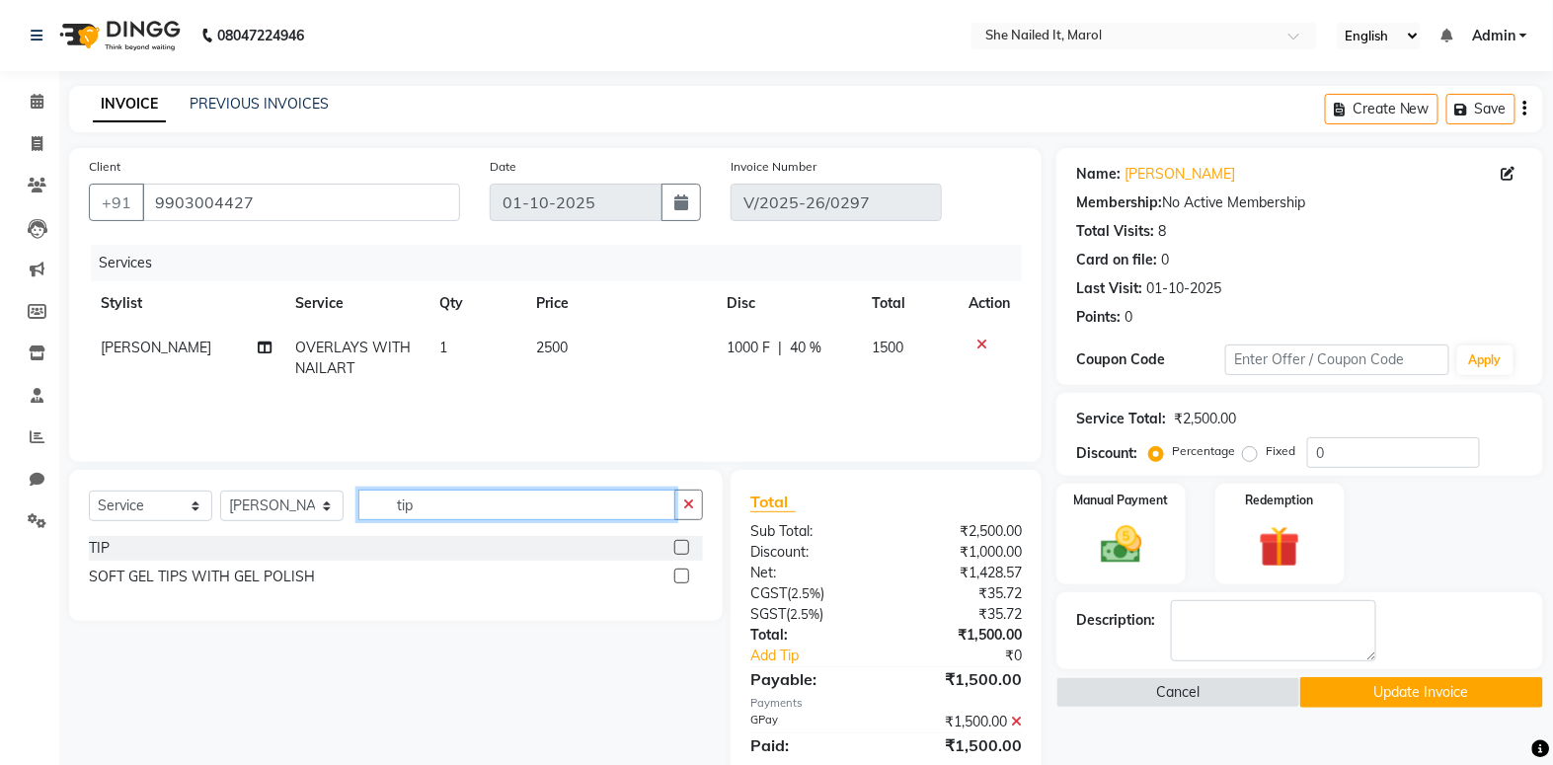
type input "tip"
click at [680, 548] on label at bounding box center [681, 547] width 15 height 15
click at [680, 548] on input "checkbox" at bounding box center [680, 548] width 13 height 13
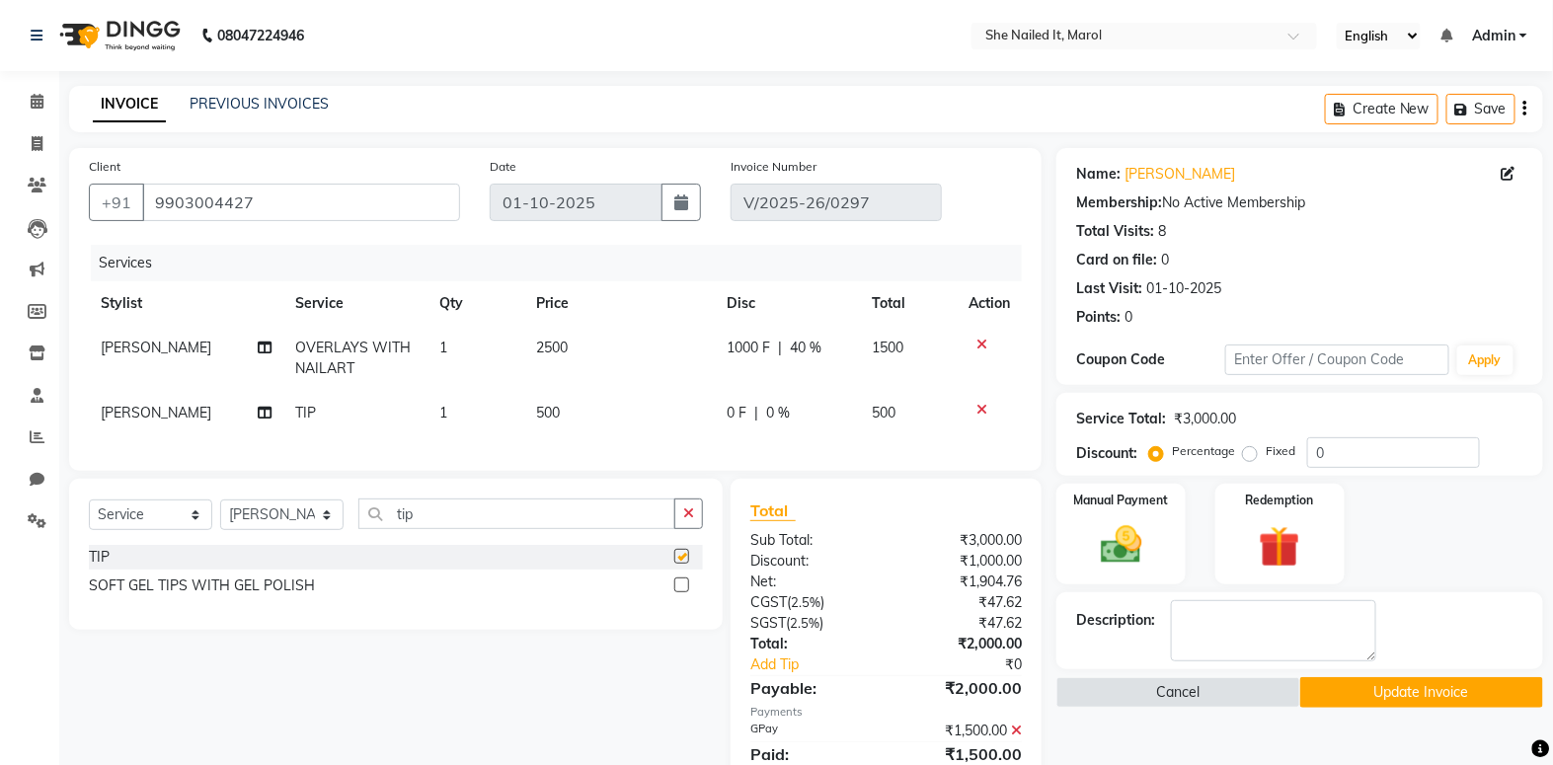
checkbox input "false"
click at [583, 426] on td "500" at bounding box center [619, 413] width 191 height 44
select select "74631"
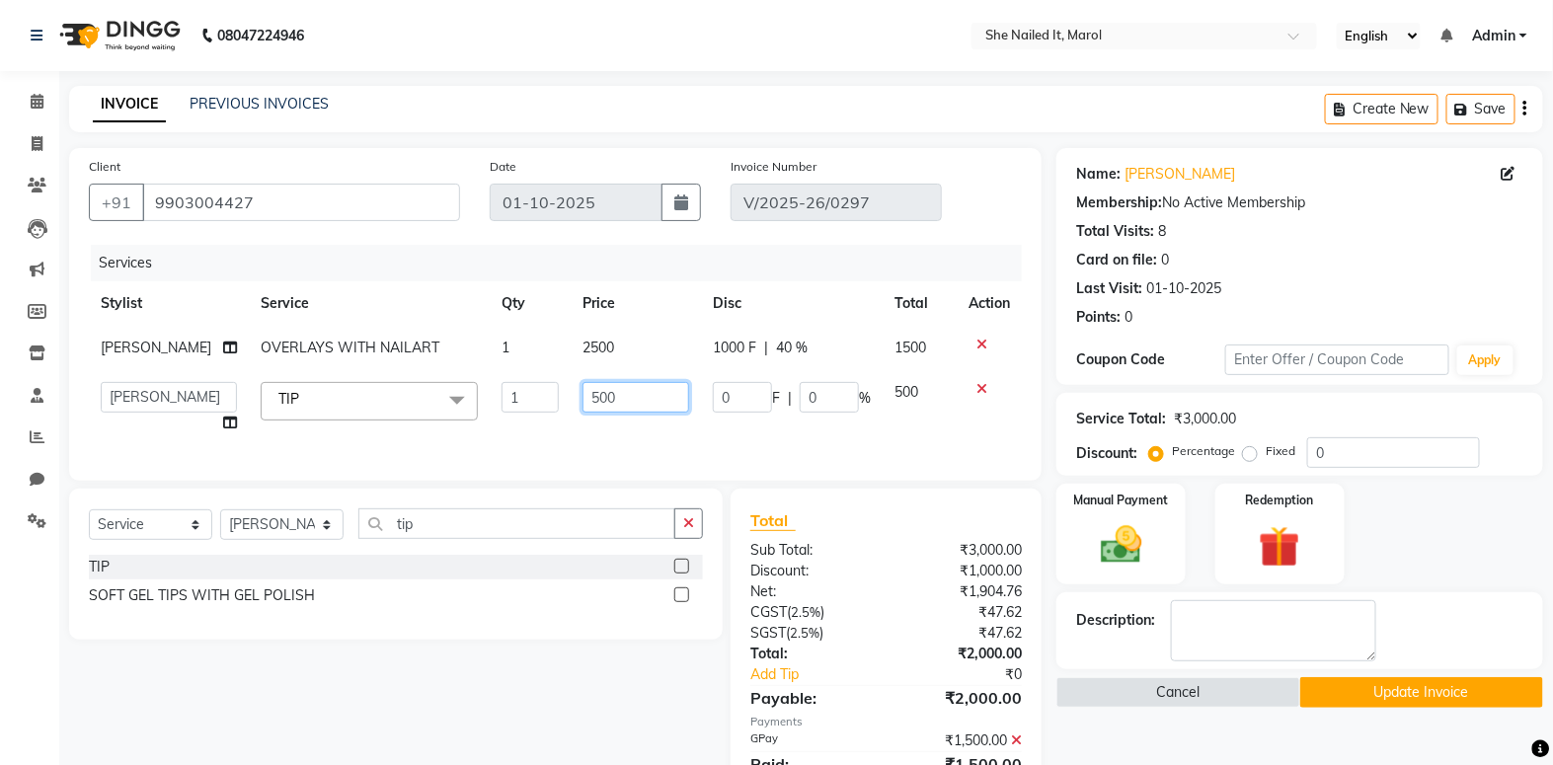
drag, startPoint x: 610, startPoint y: 403, endPoint x: 491, endPoint y: 408, distance: 119.6
click at [502, 405] on tr "Admin Anjali [PERSON_NAME] Thakur Harun Khushi Sawat [PERSON_NAME] [PERSON_NAME…" at bounding box center [555, 407] width 933 height 75
type input "200"
click at [687, 429] on td "200" at bounding box center [636, 407] width 130 height 75
select select "74631"
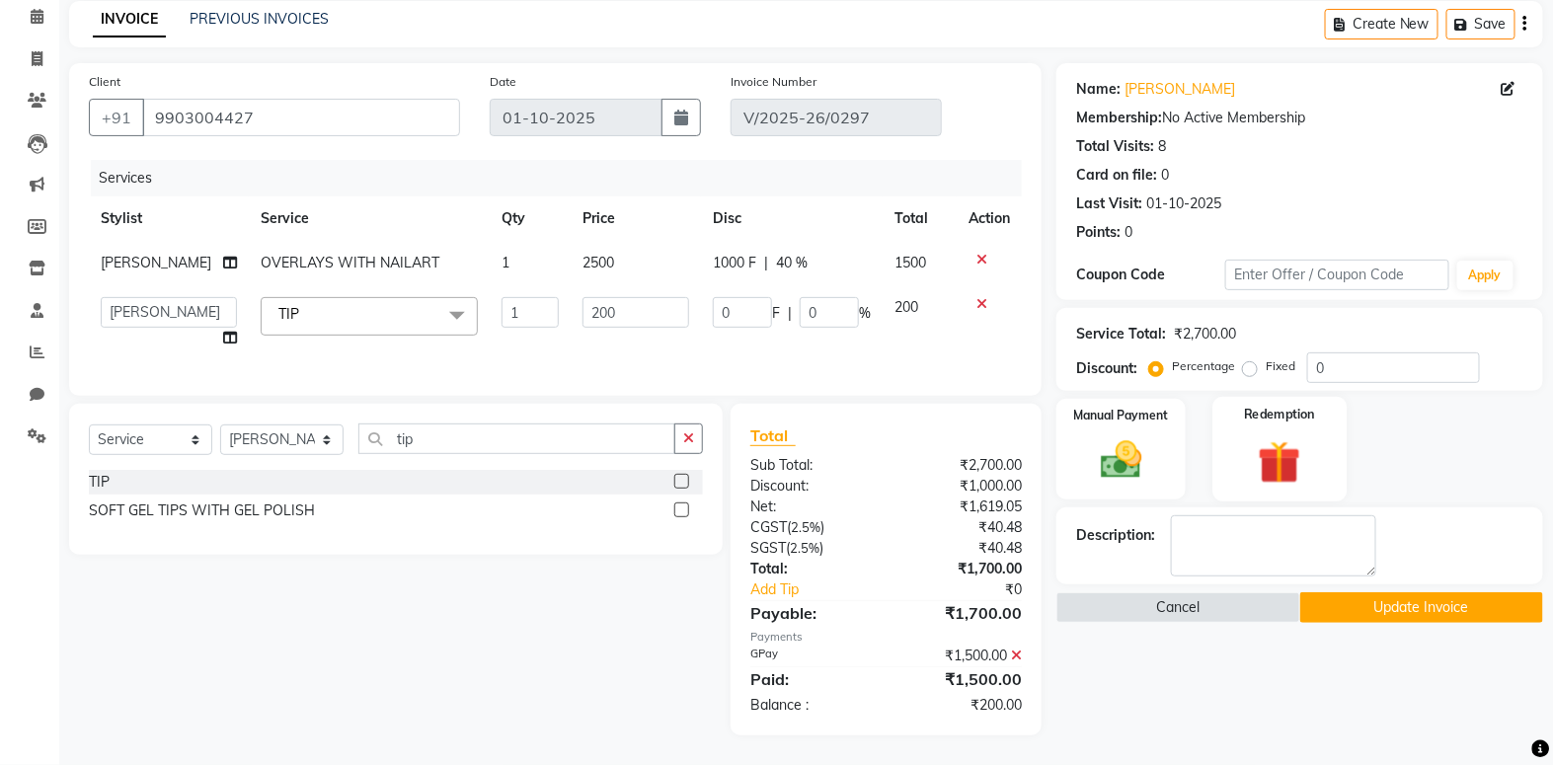
scroll to position [98, 0]
click at [1015, 659] on icon at bounding box center [1016, 656] width 11 height 14
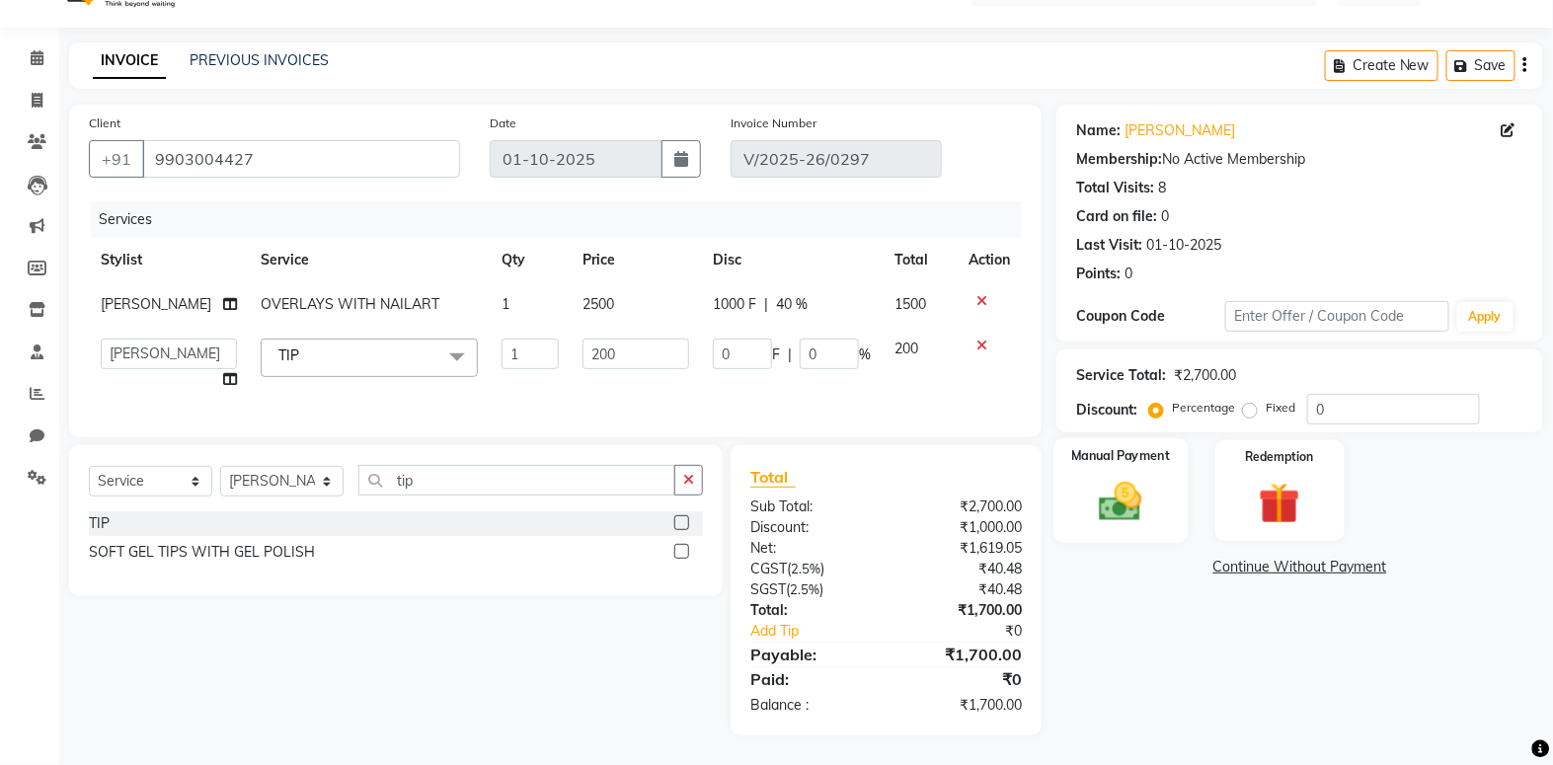
click at [1163, 467] on div "Manual Payment" at bounding box center [1122, 490] width 134 height 105
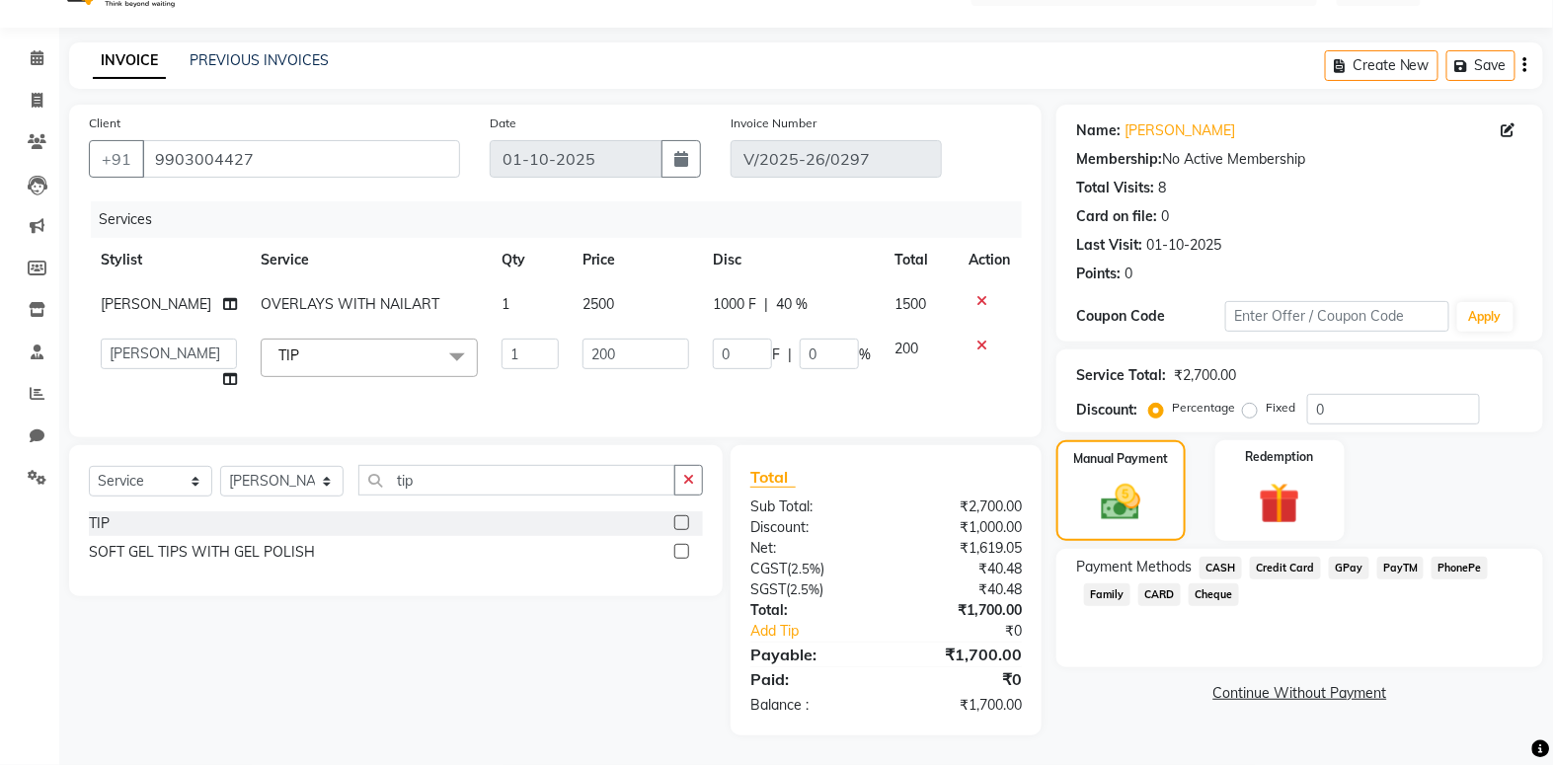
click at [1339, 557] on span "GPay" at bounding box center [1349, 568] width 40 height 23
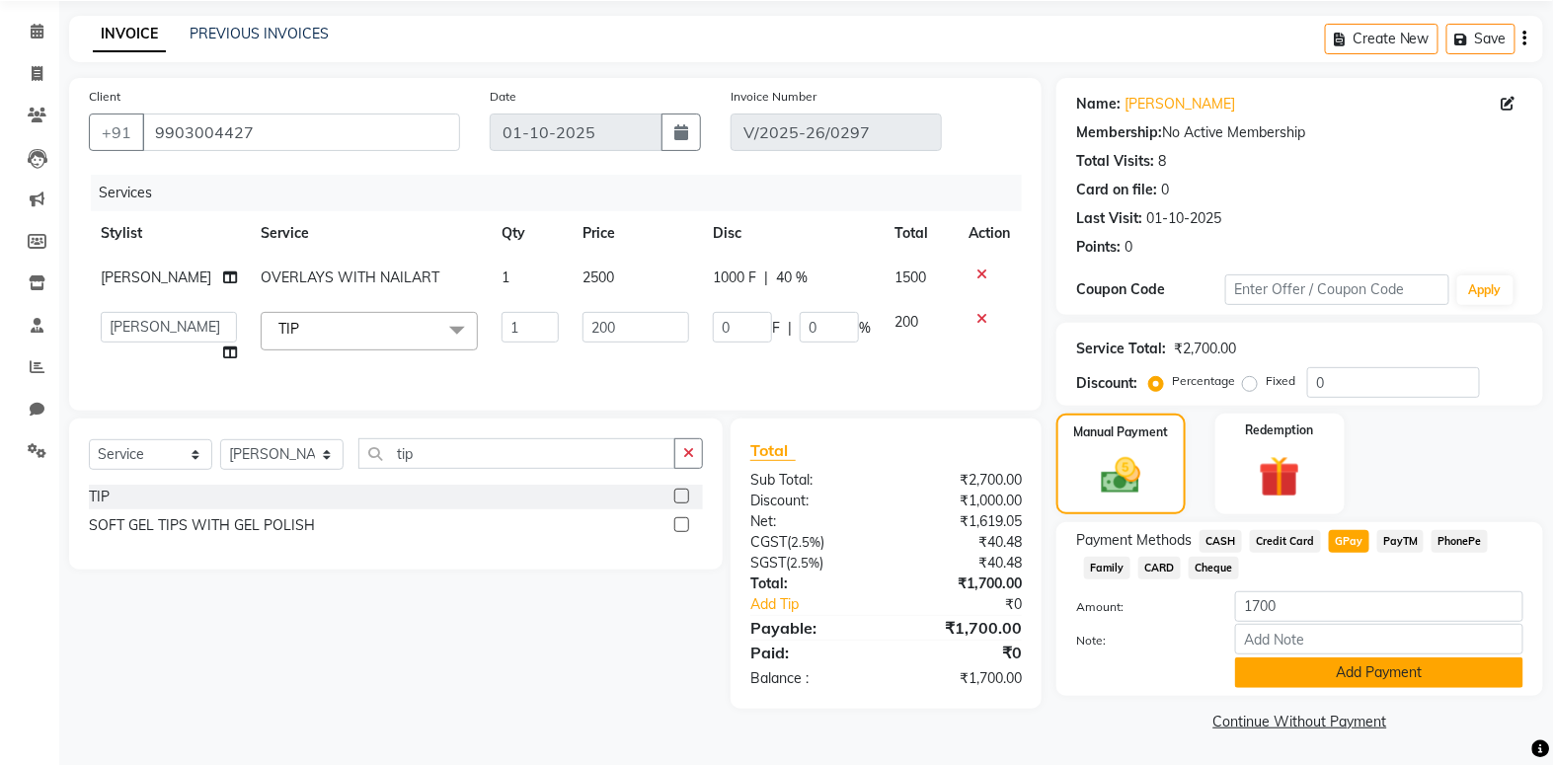
click at [1352, 666] on button "Add Payment" at bounding box center [1379, 673] width 288 height 31
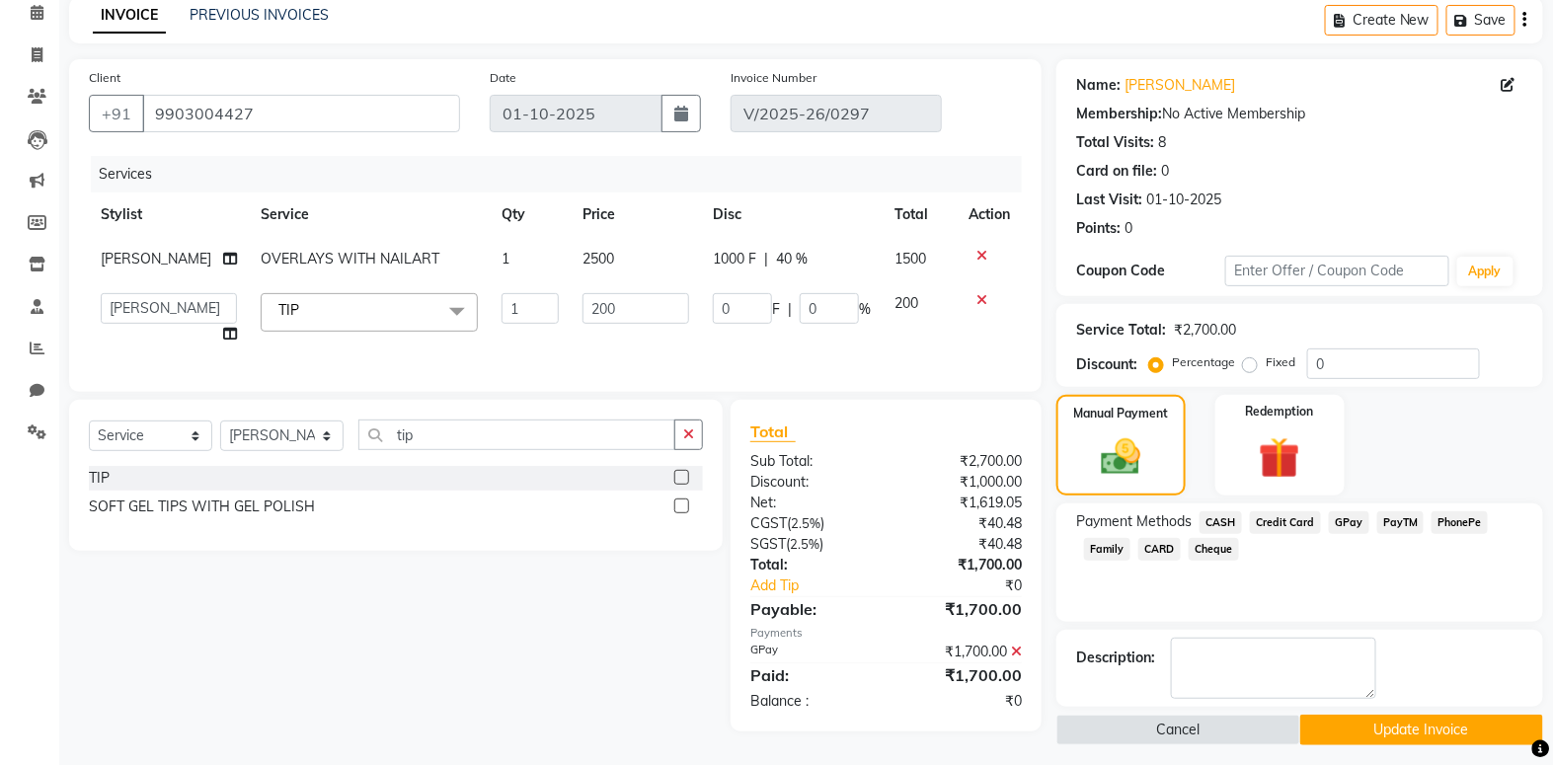
scroll to position [98, 0]
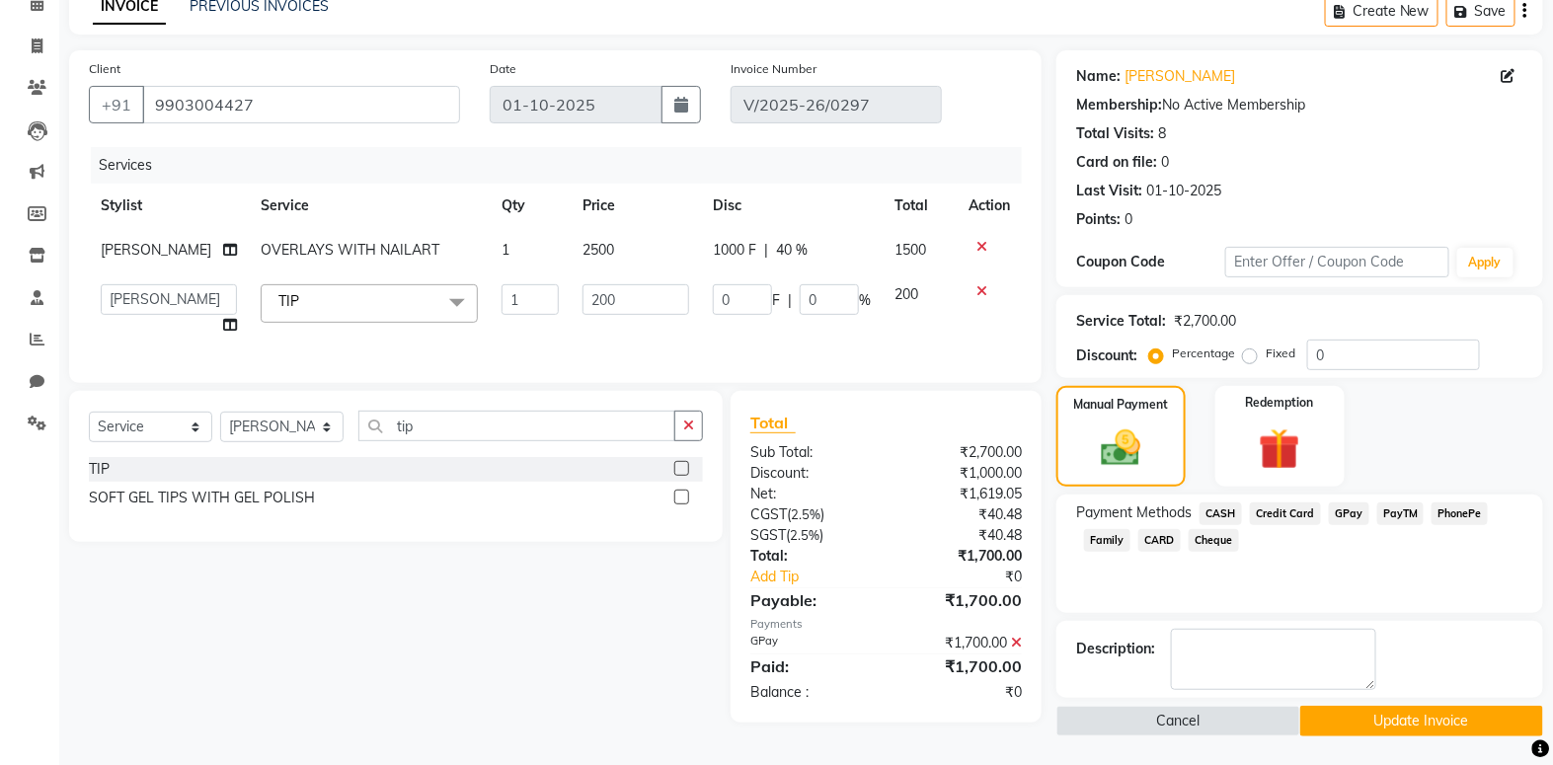
click at [1343, 720] on button "Update Invoice" at bounding box center [1422, 721] width 243 height 31
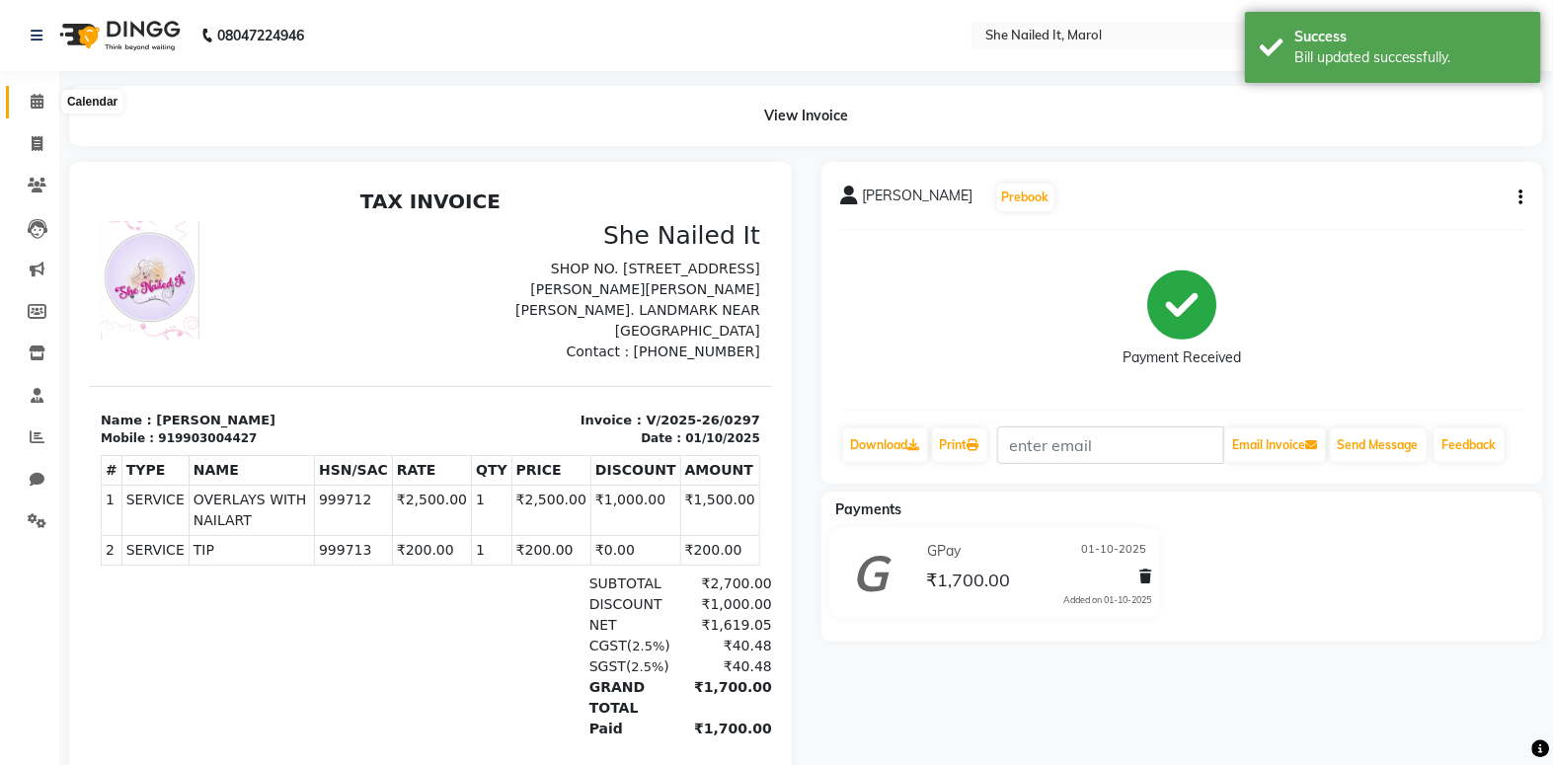
click at [27, 97] on span at bounding box center [37, 102] width 35 height 23
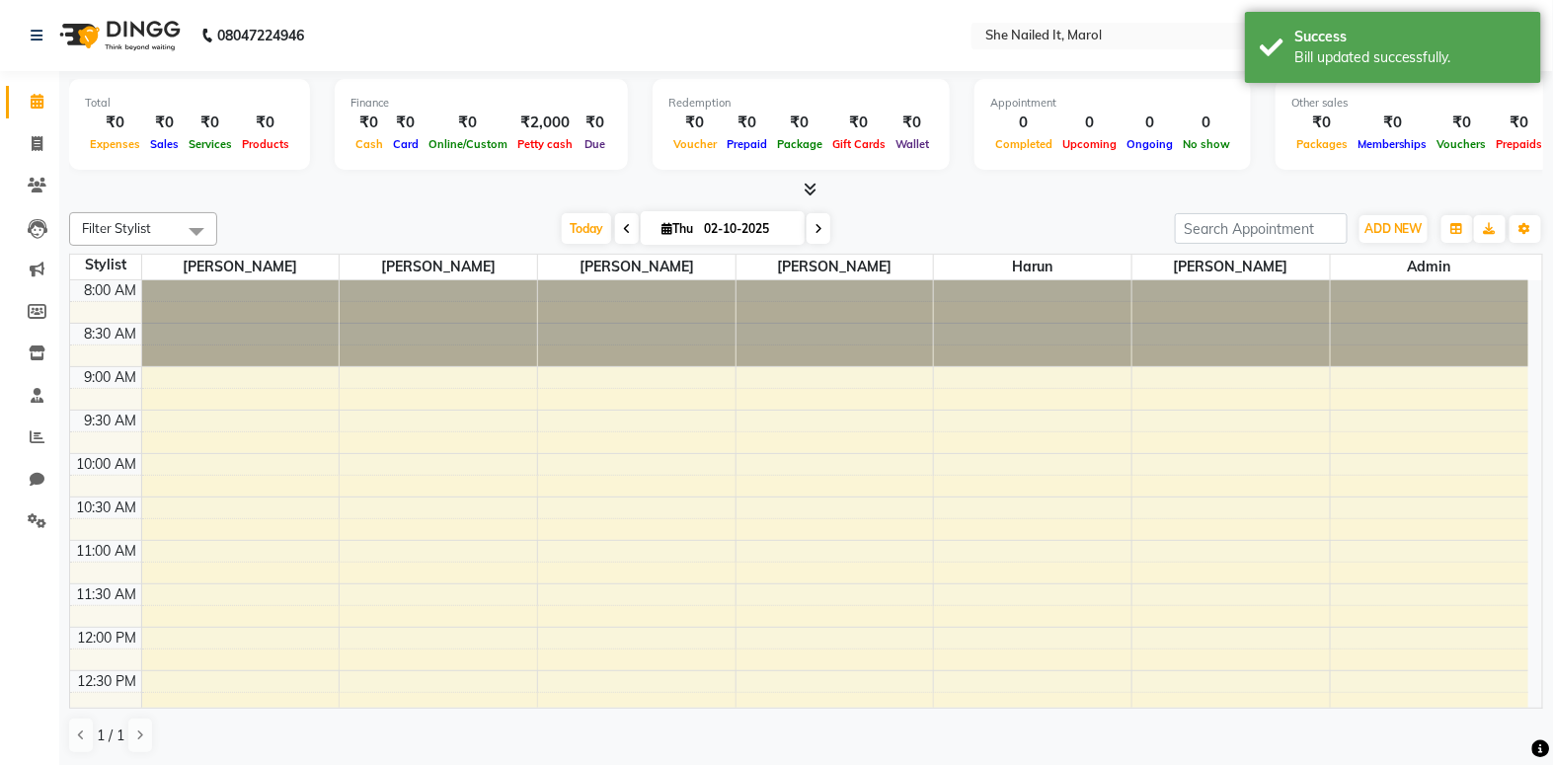
click at [806, 188] on icon at bounding box center [810, 189] width 13 height 15
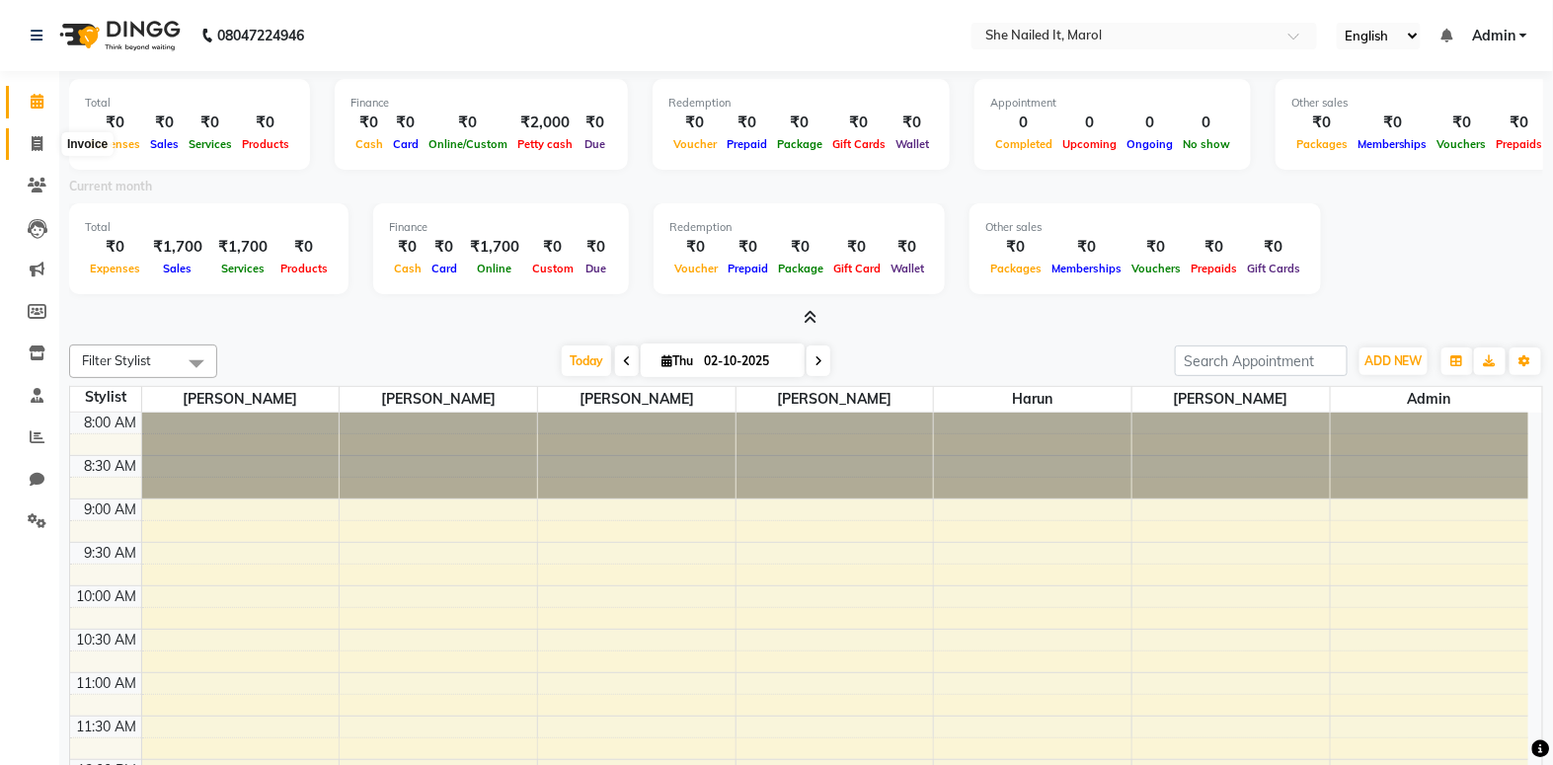
click at [33, 151] on span at bounding box center [37, 144] width 35 height 23
select select "8078"
select select "service"
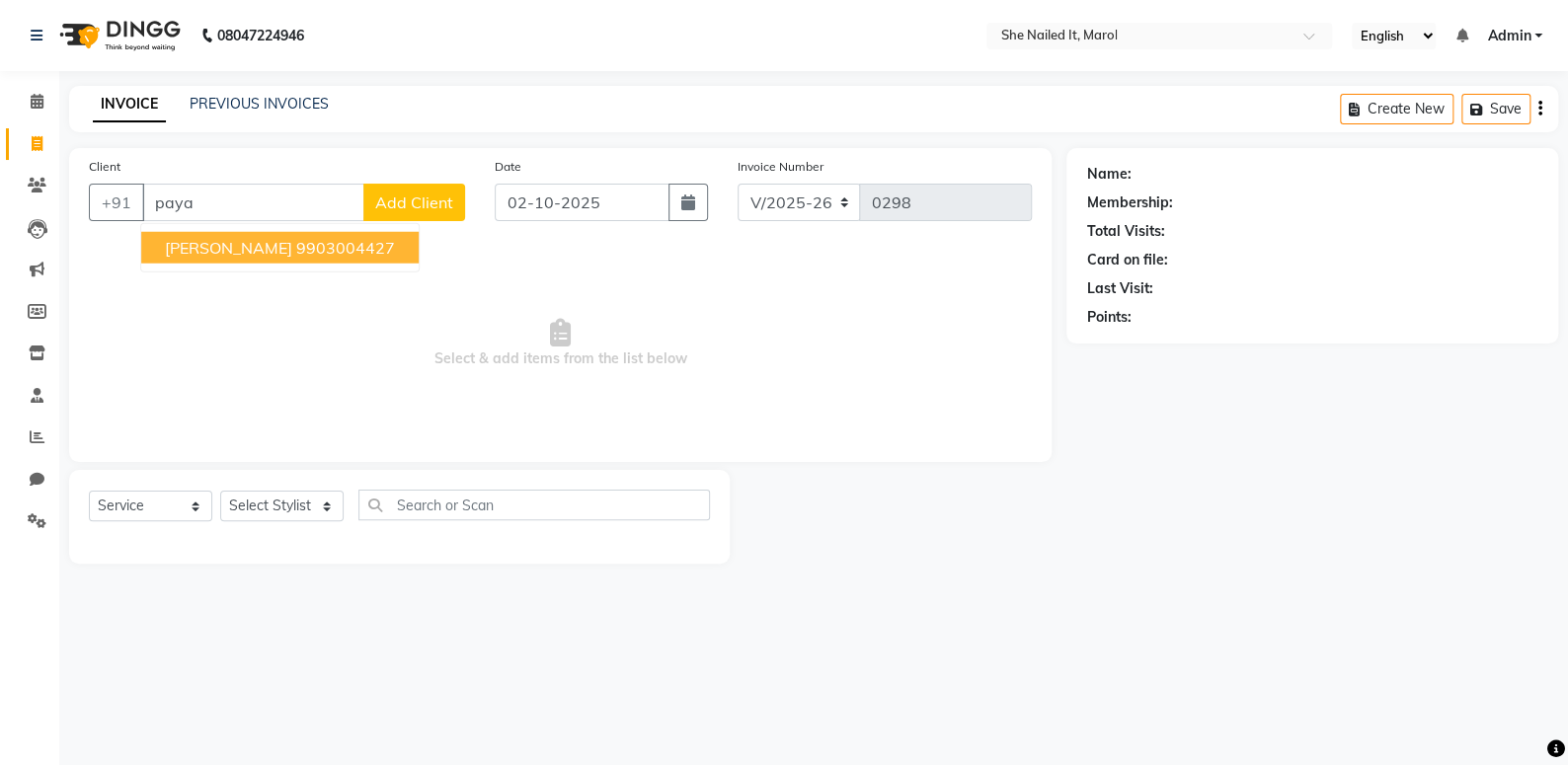
click at [296, 249] on ngb-highlight "9903004427" at bounding box center [345, 248] width 99 height 20
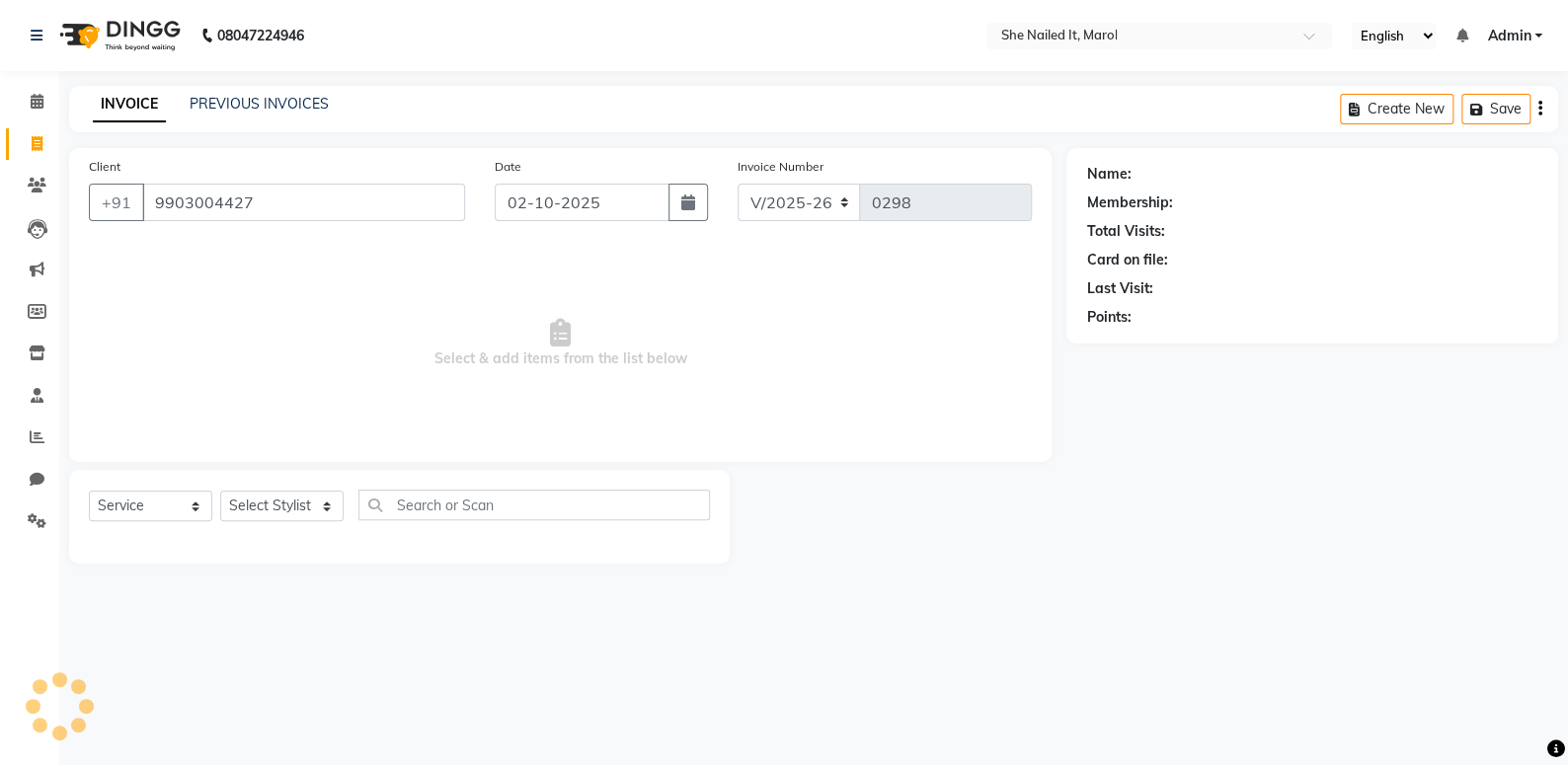
type input "9903004427"
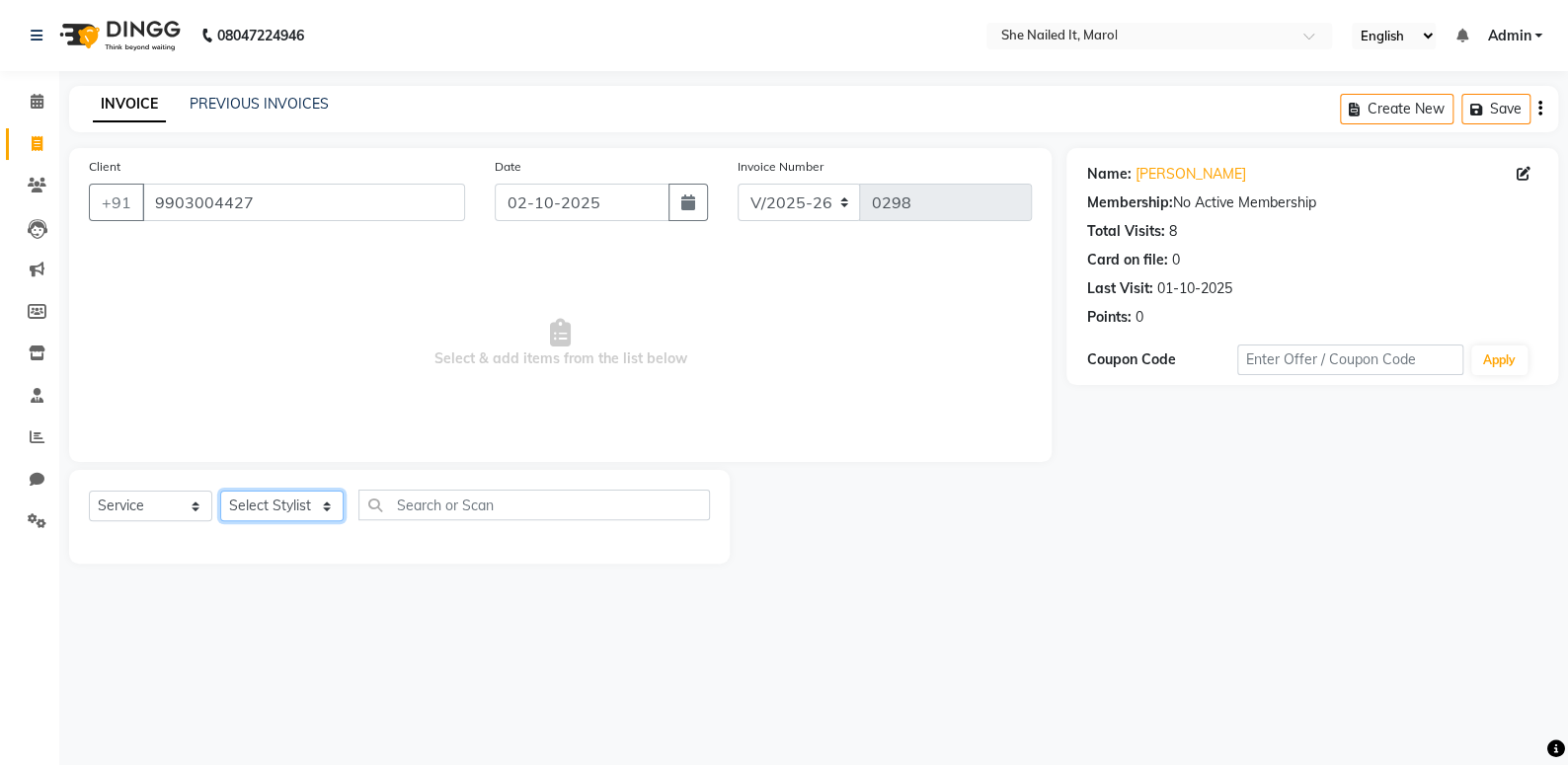
drag, startPoint x: 300, startPoint y: 506, endPoint x: 301, endPoint y: 519, distance: 13.9
click at [300, 506] on select "Select Stylist Admin [PERSON_NAME] [PERSON_NAME] [PERSON_NAME] [PERSON_NAME]" at bounding box center [281, 506] width 123 height 31
select select "74638"
click at [220, 491] on select "Select Stylist Admin [PERSON_NAME] [PERSON_NAME] [PERSON_NAME] [PERSON_NAME]" at bounding box center [281, 506] width 123 height 31
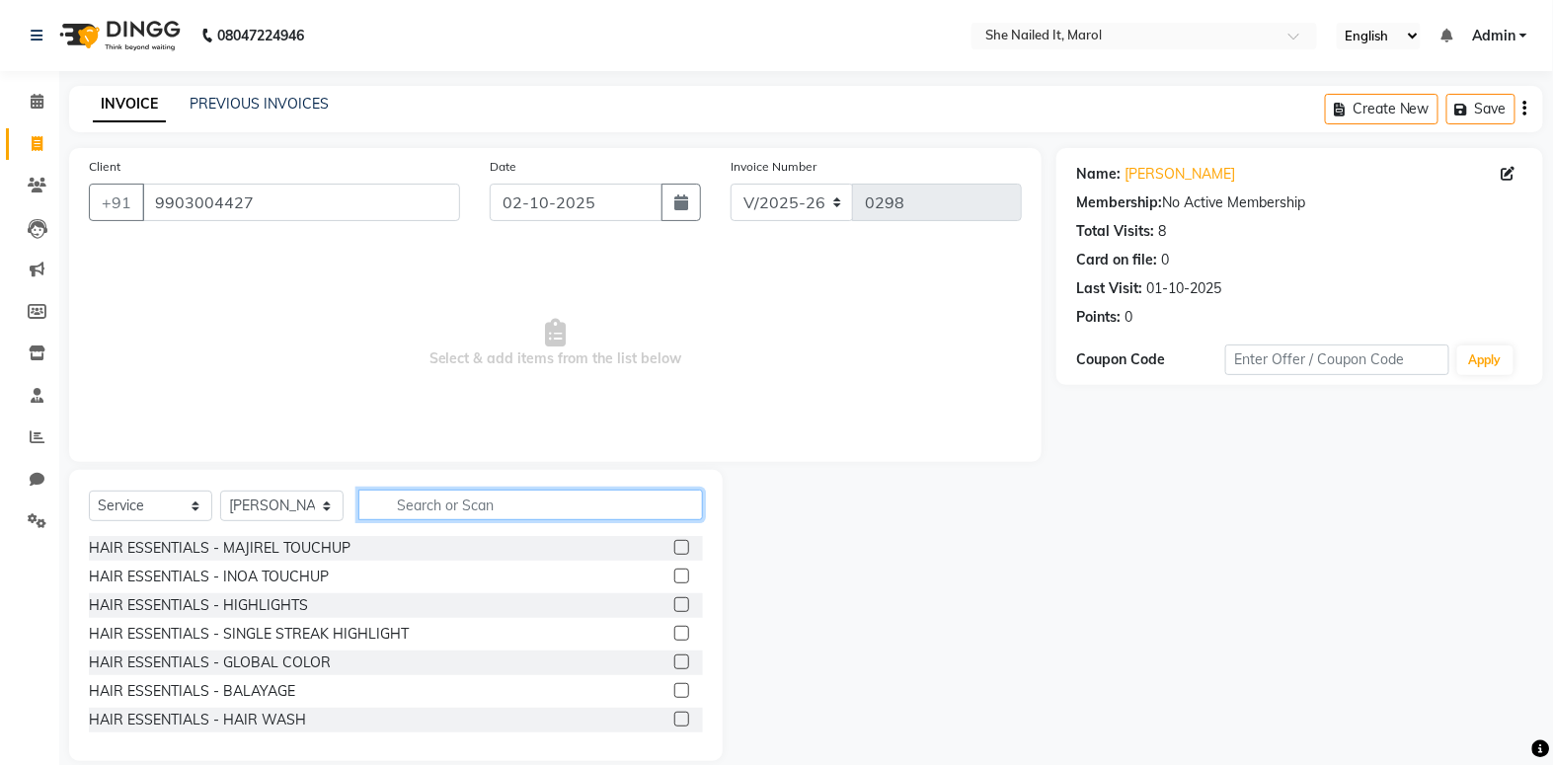
click at [409, 509] on input "text" at bounding box center [530, 505] width 345 height 31
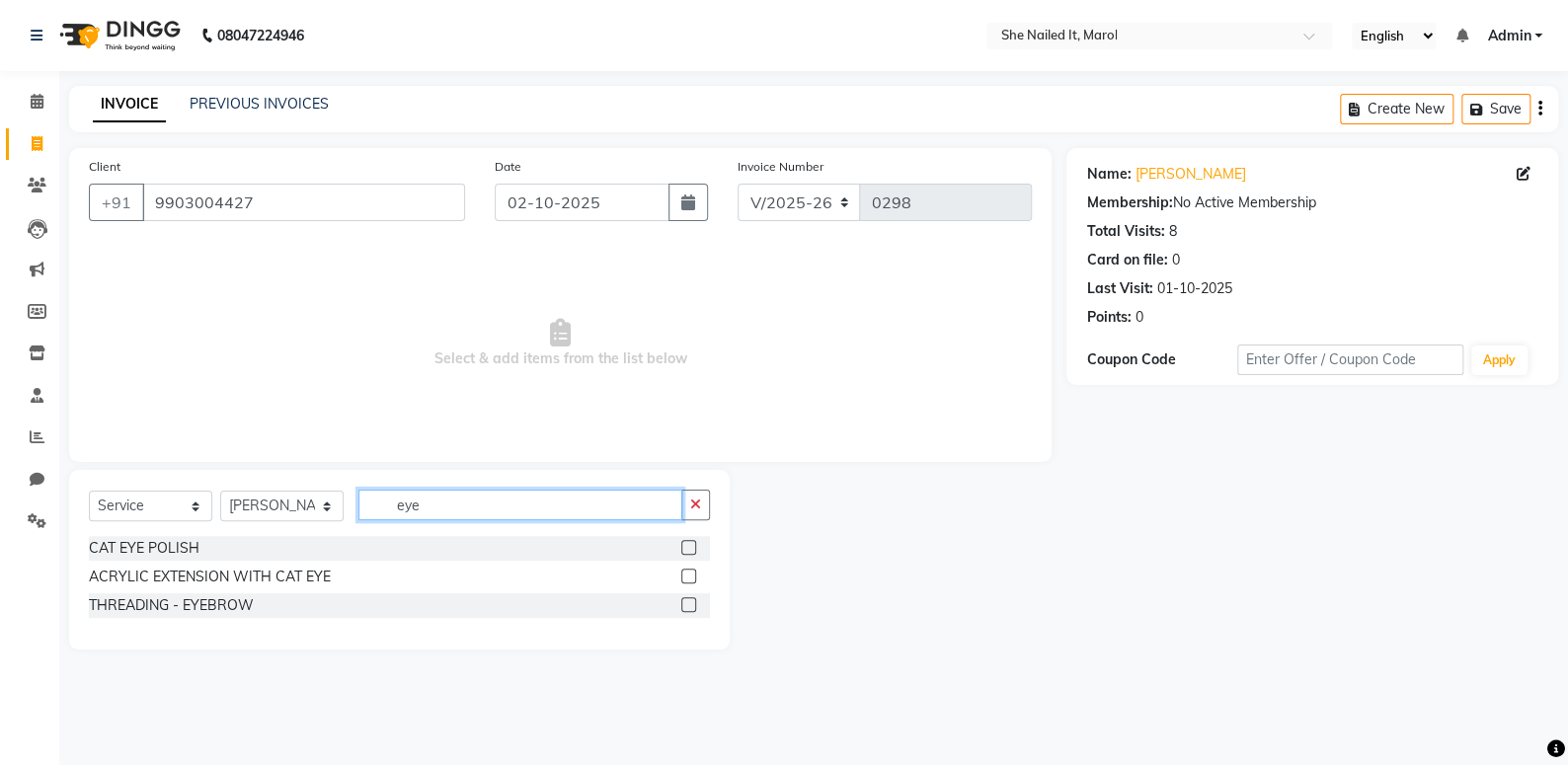
type input "eye"
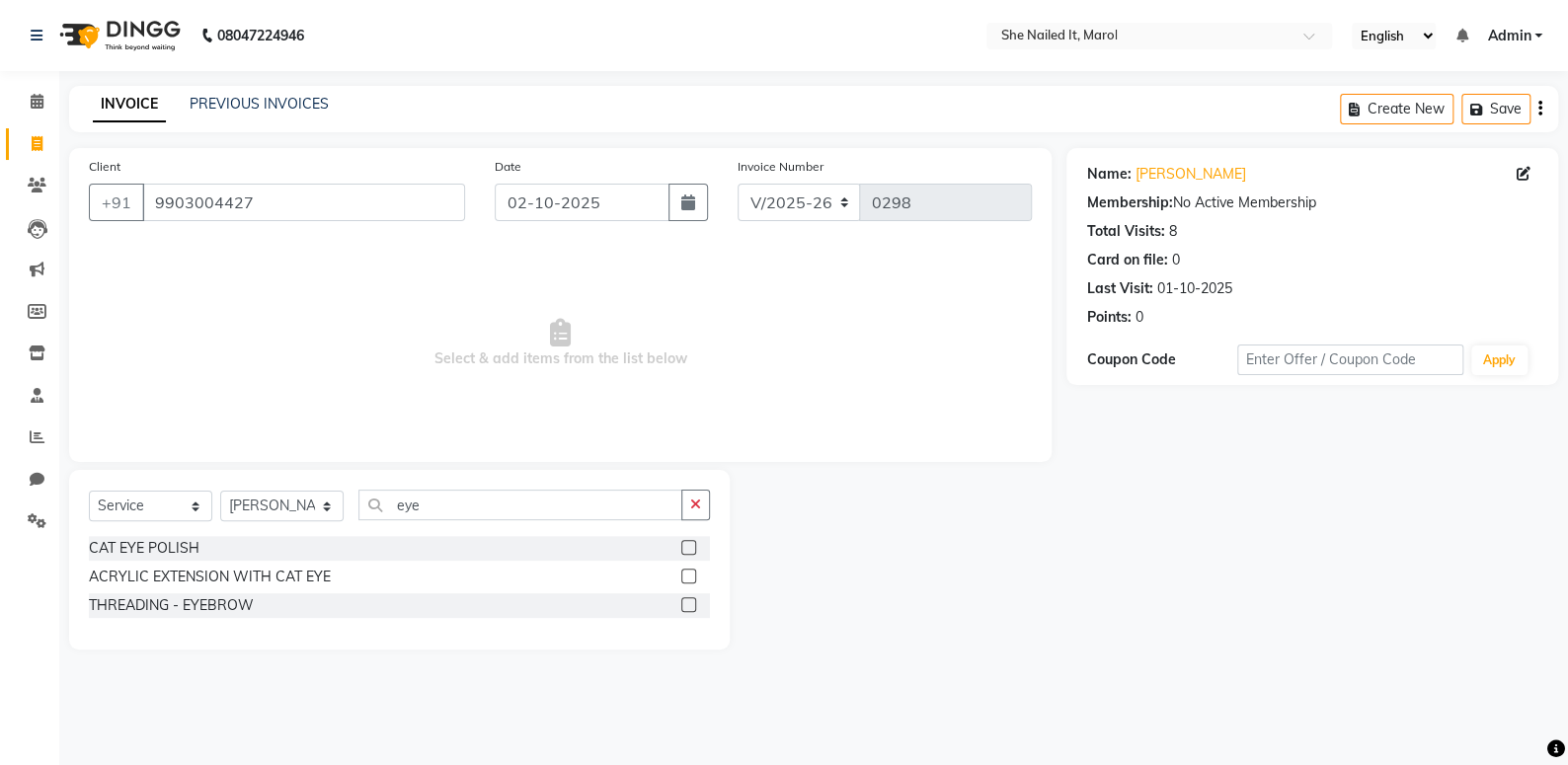
click at [684, 602] on label at bounding box center [688, 604] width 15 height 15
click at [684, 602] on input "checkbox" at bounding box center [687, 605] width 13 height 13
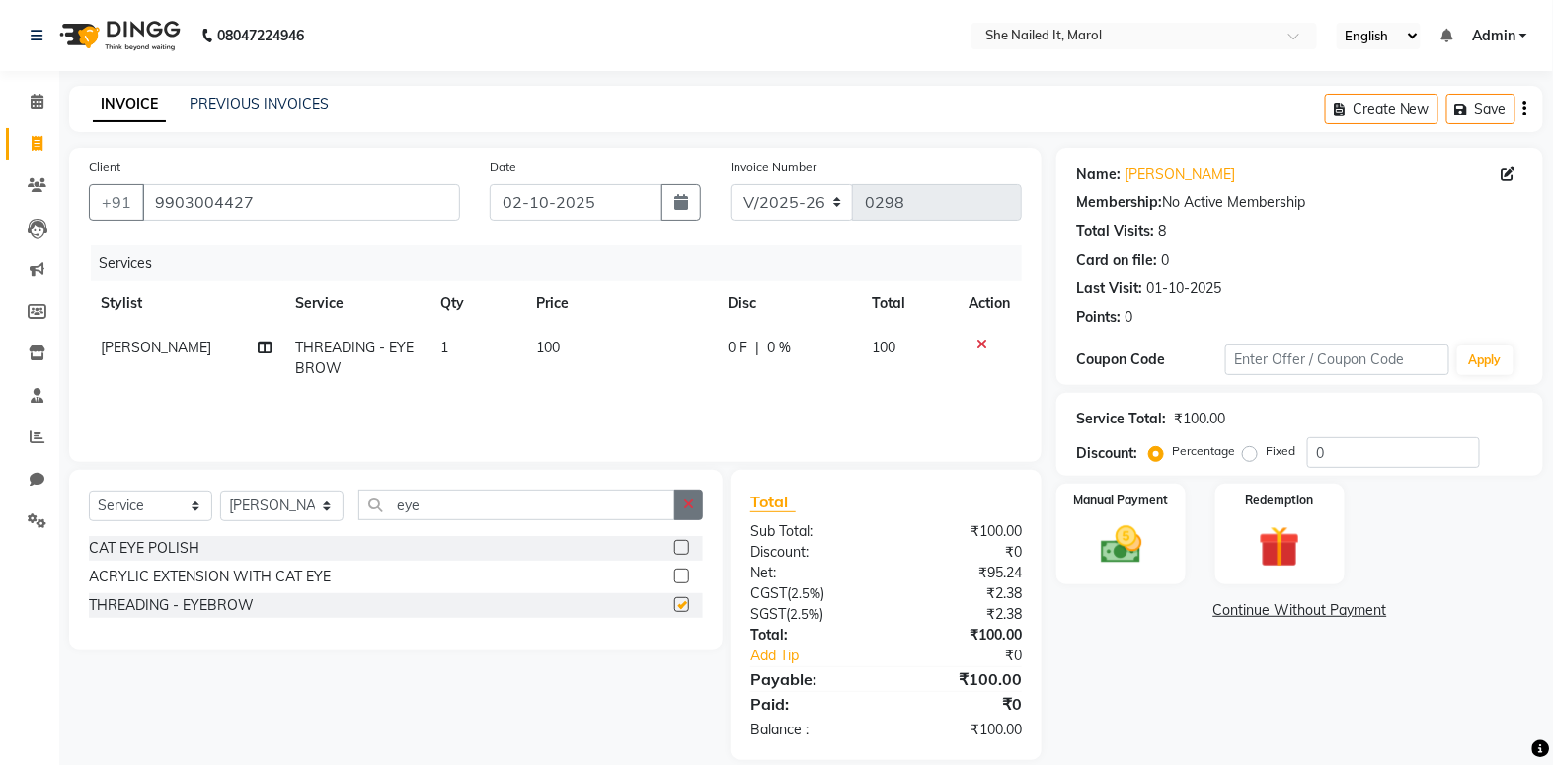
checkbox input "false"
click at [688, 495] on button "button" at bounding box center [688, 505] width 29 height 31
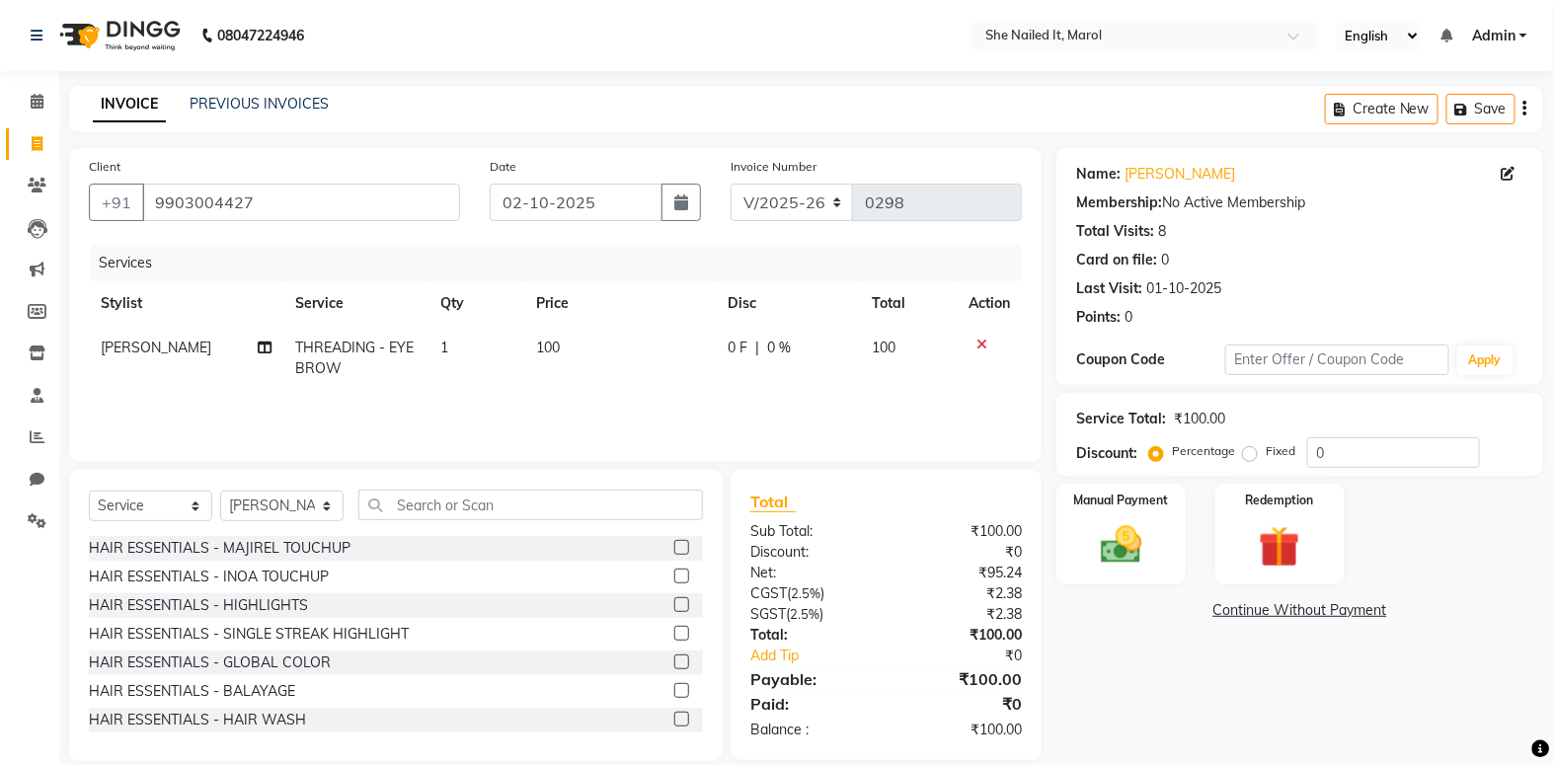
click at [607, 346] on td "100" at bounding box center [620, 358] width 192 height 65
select select "74638"
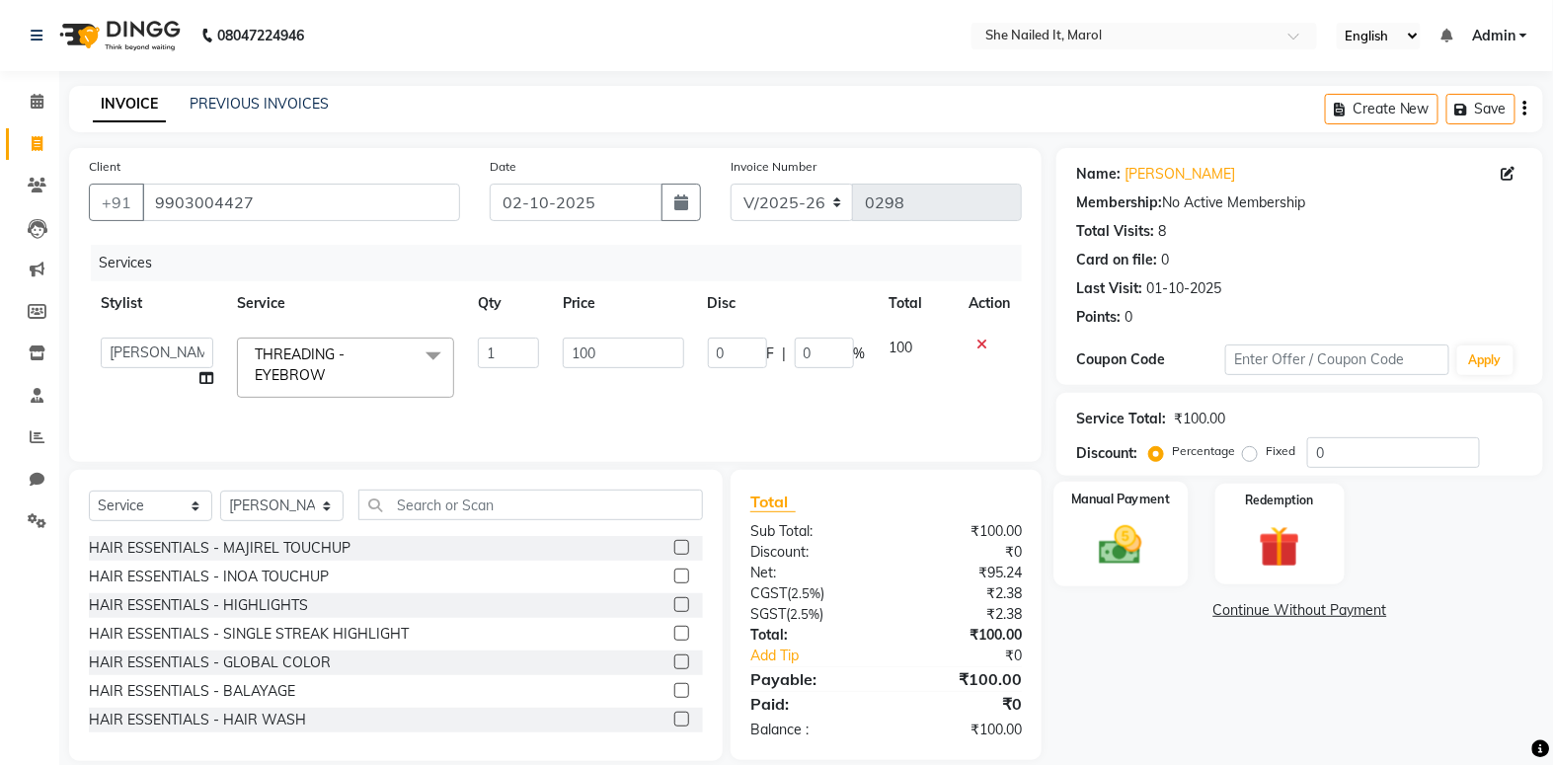
click at [1096, 516] on div "Manual Payment" at bounding box center [1122, 534] width 134 height 105
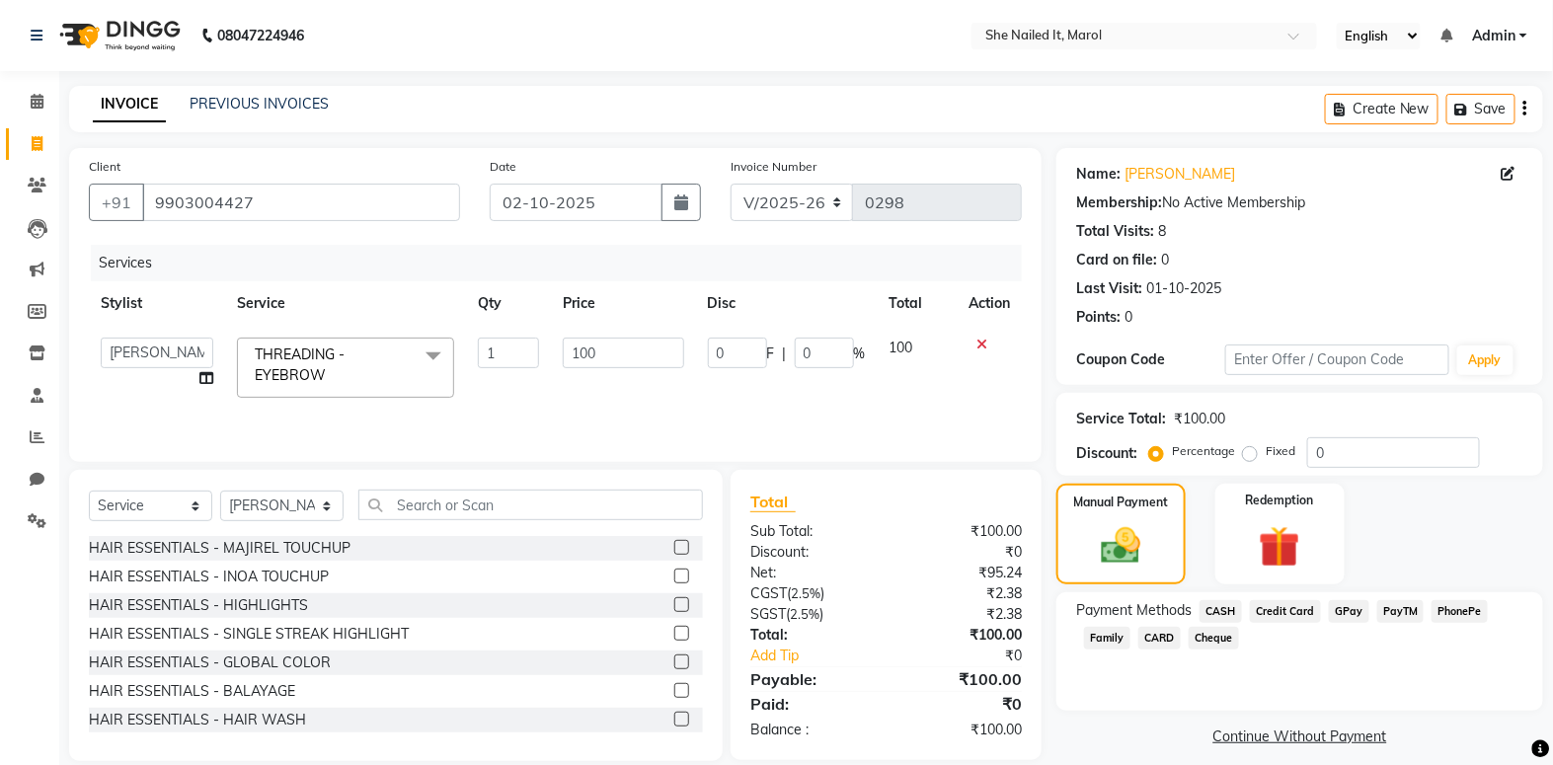
click at [1360, 606] on span "GPay" at bounding box center [1349, 611] width 40 height 23
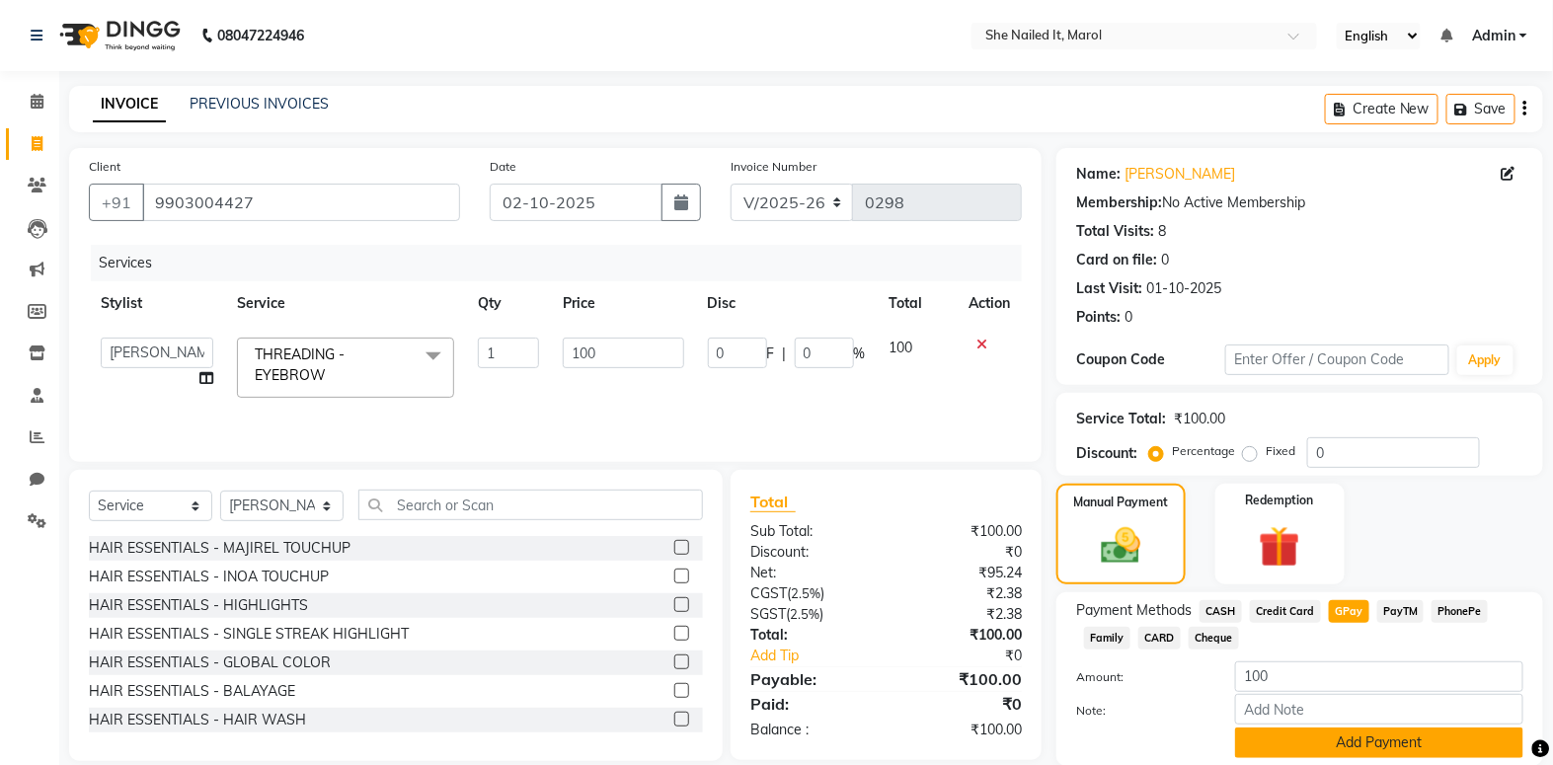
click at [1357, 742] on button "Add Payment" at bounding box center [1379, 743] width 288 height 31
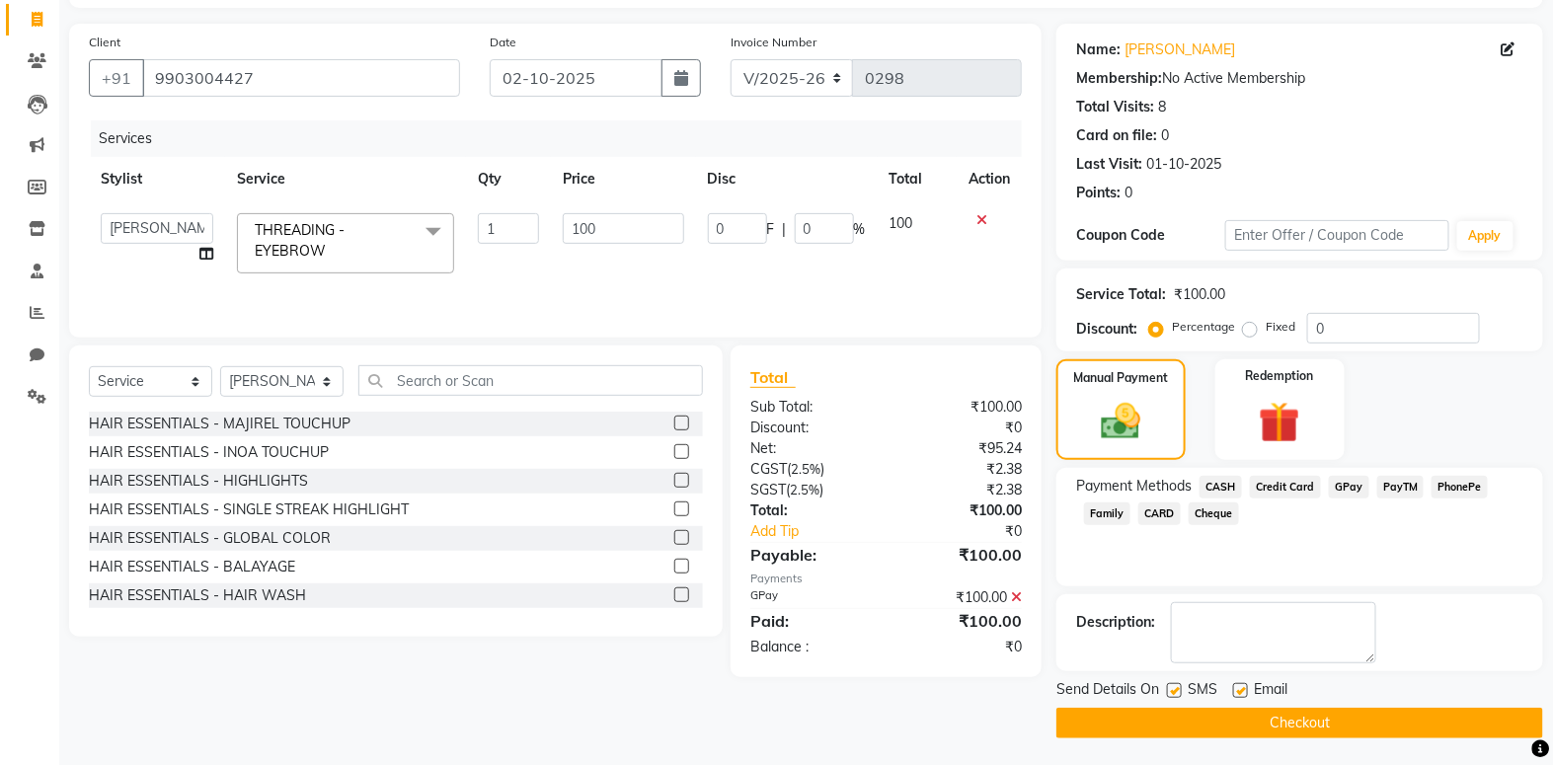
scroll to position [125, 0]
click at [1354, 720] on button "Checkout" at bounding box center [1300, 722] width 487 height 31
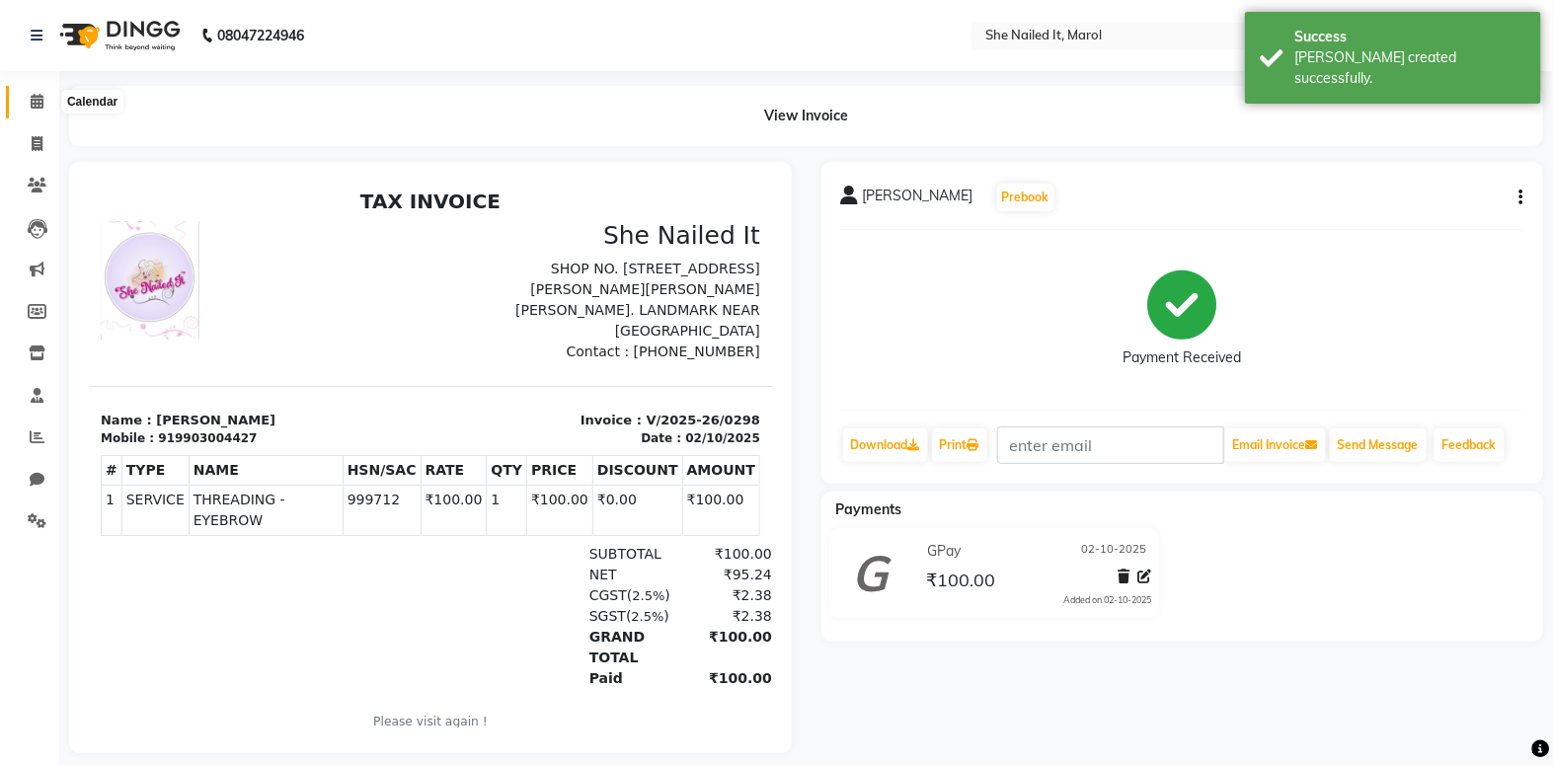
click at [35, 95] on icon at bounding box center [37, 101] width 13 height 15
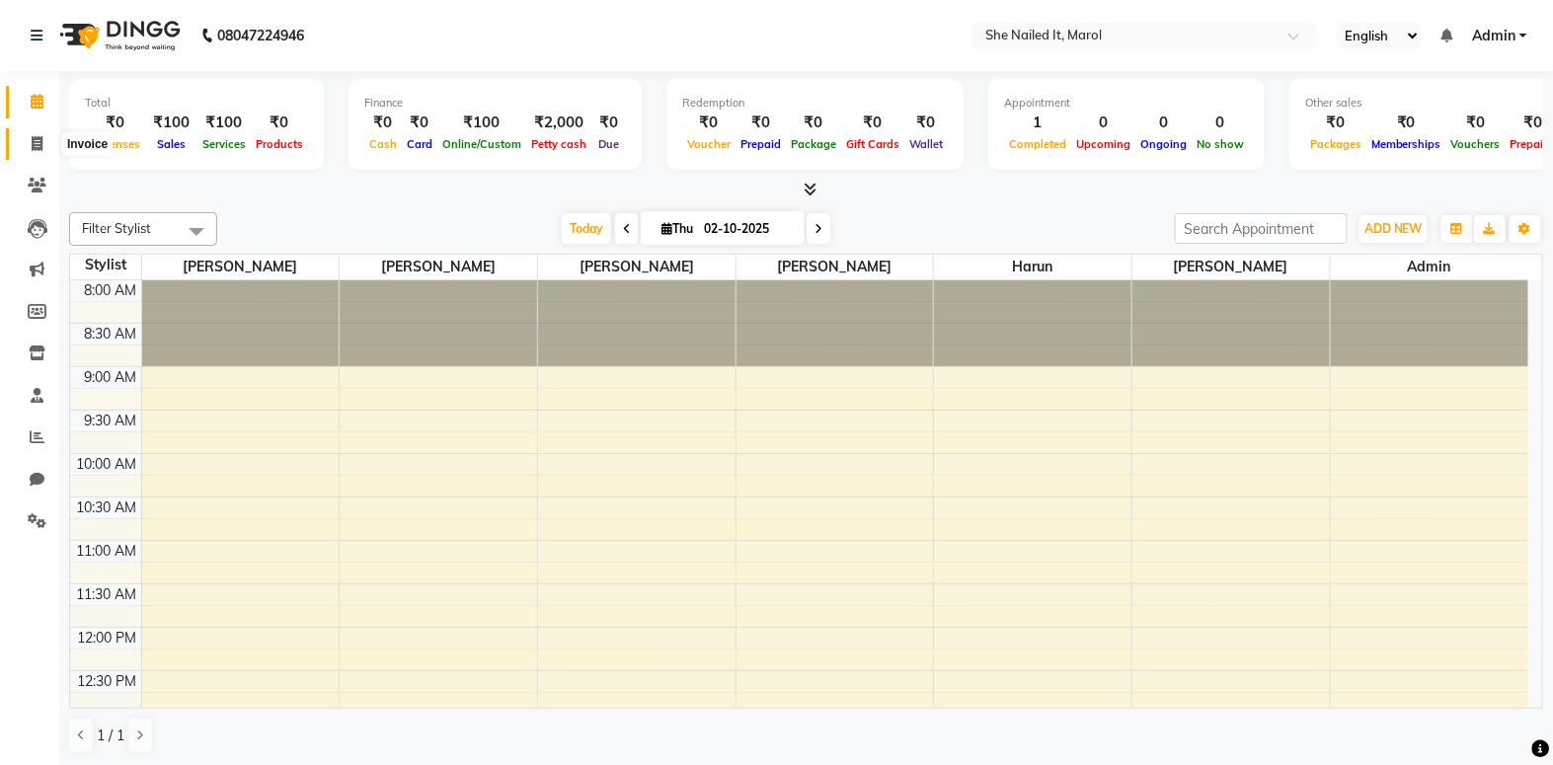
click at [25, 148] on span at bounding box center [37, 144] width 35 height 23
select select "8078"
select select "service"
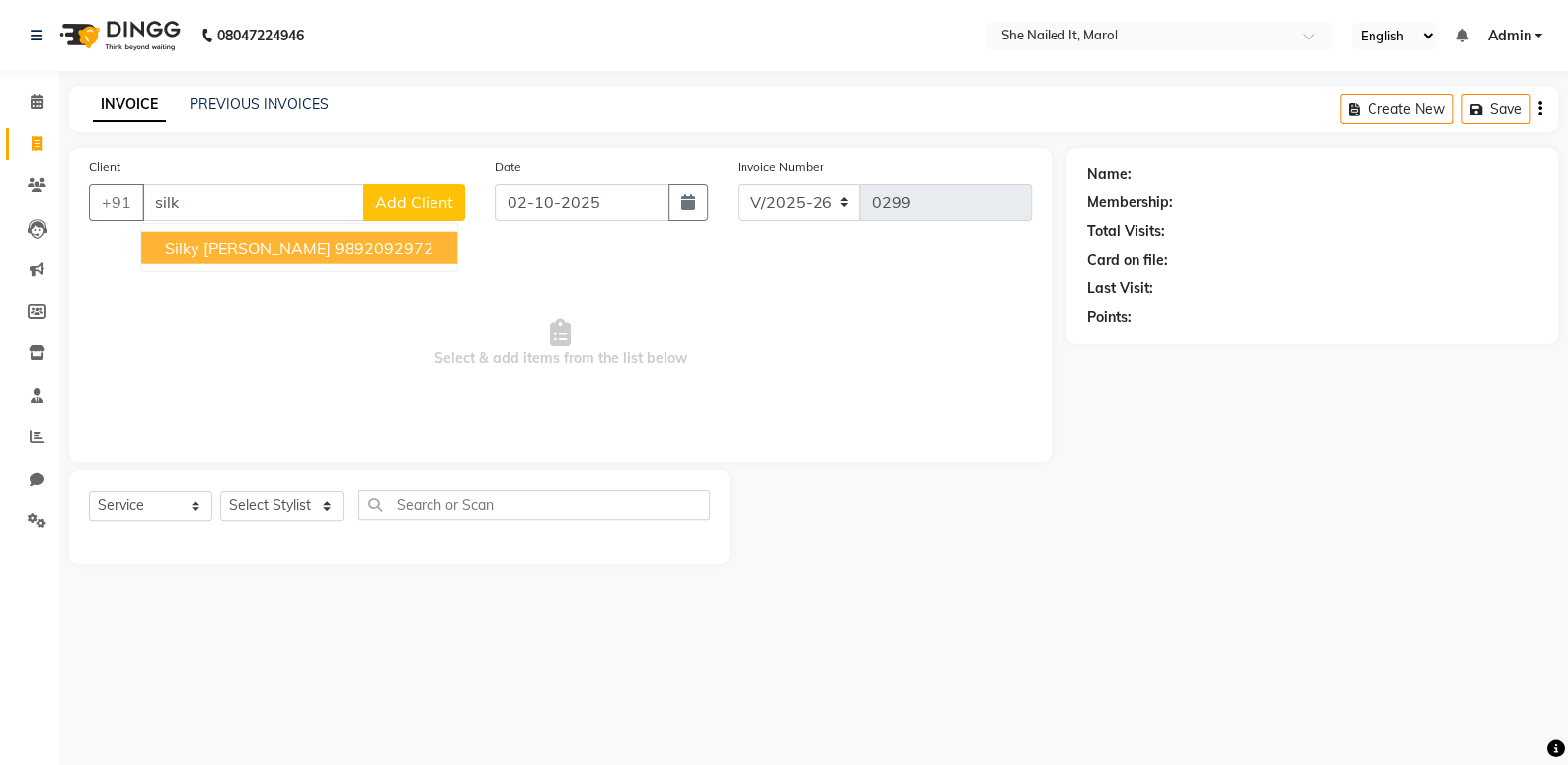
click at [191, 241] on span "Silky [PERSON_NAME]" at bounding box center [248, 248] width 166 height 20
type input "9892092972"
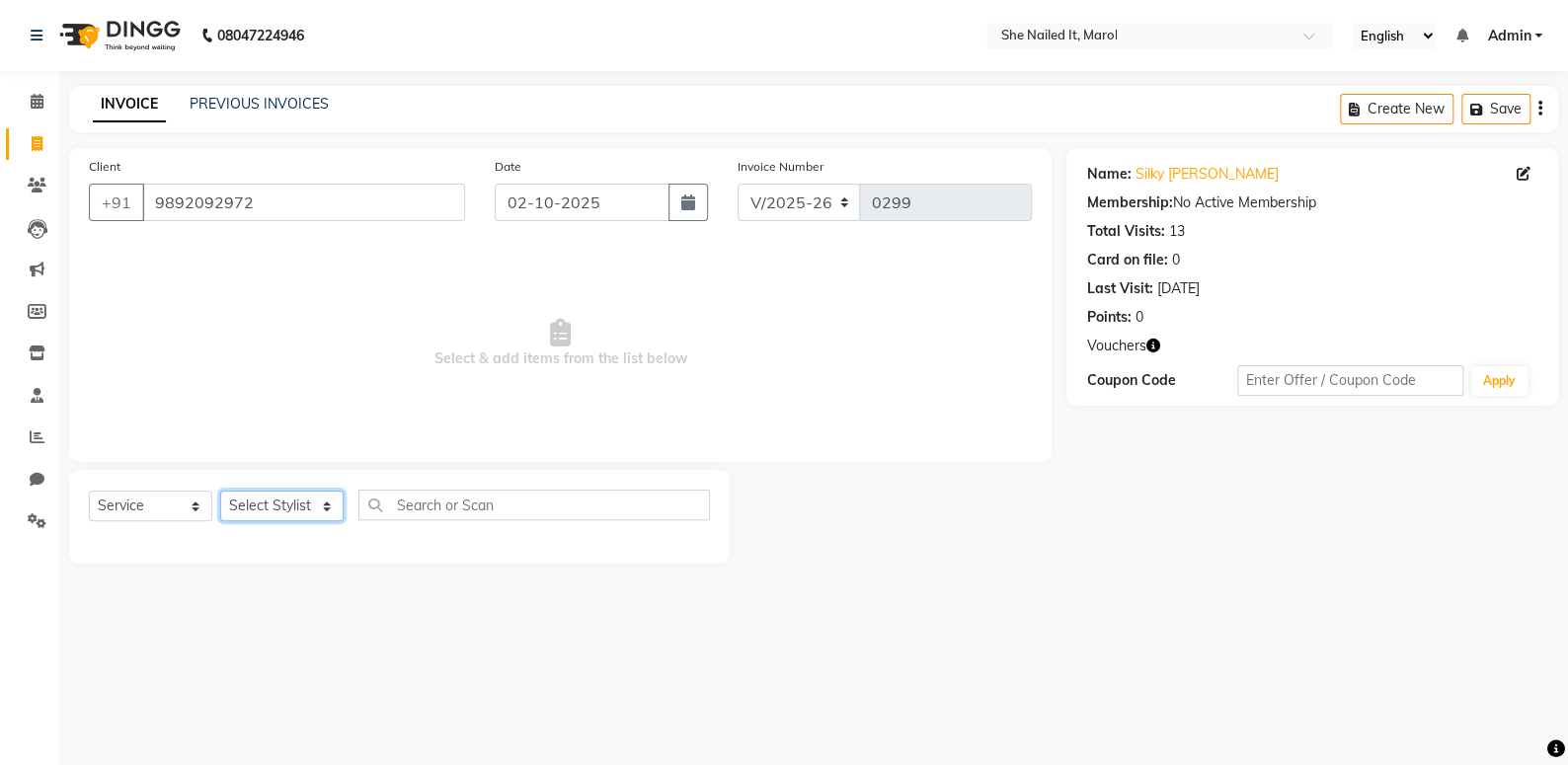
click at [252, 514] on select "Select Stylist Admin [PERSON_NAME] [PERSON_NAME] [PERSON_NAME] [PERSON_NAME]" at bounding box center [281, 506] width 123 height 31
click at [280, 514] on select "Select Stylist Admin [PERSON_NAME] [PERSON_NAME] [PERSON_NAME] [PERSON_NAME]" at bounding box center [281, 506] width 123 height 31
select select "74630"
click at [220, 491] on select "Select Stylist Admin [PERSON_NAME] [PERSON_NAME] [PERSON_NAME] [PERSON_NAME]" at bounding box center [281, 506] width 123 height 31
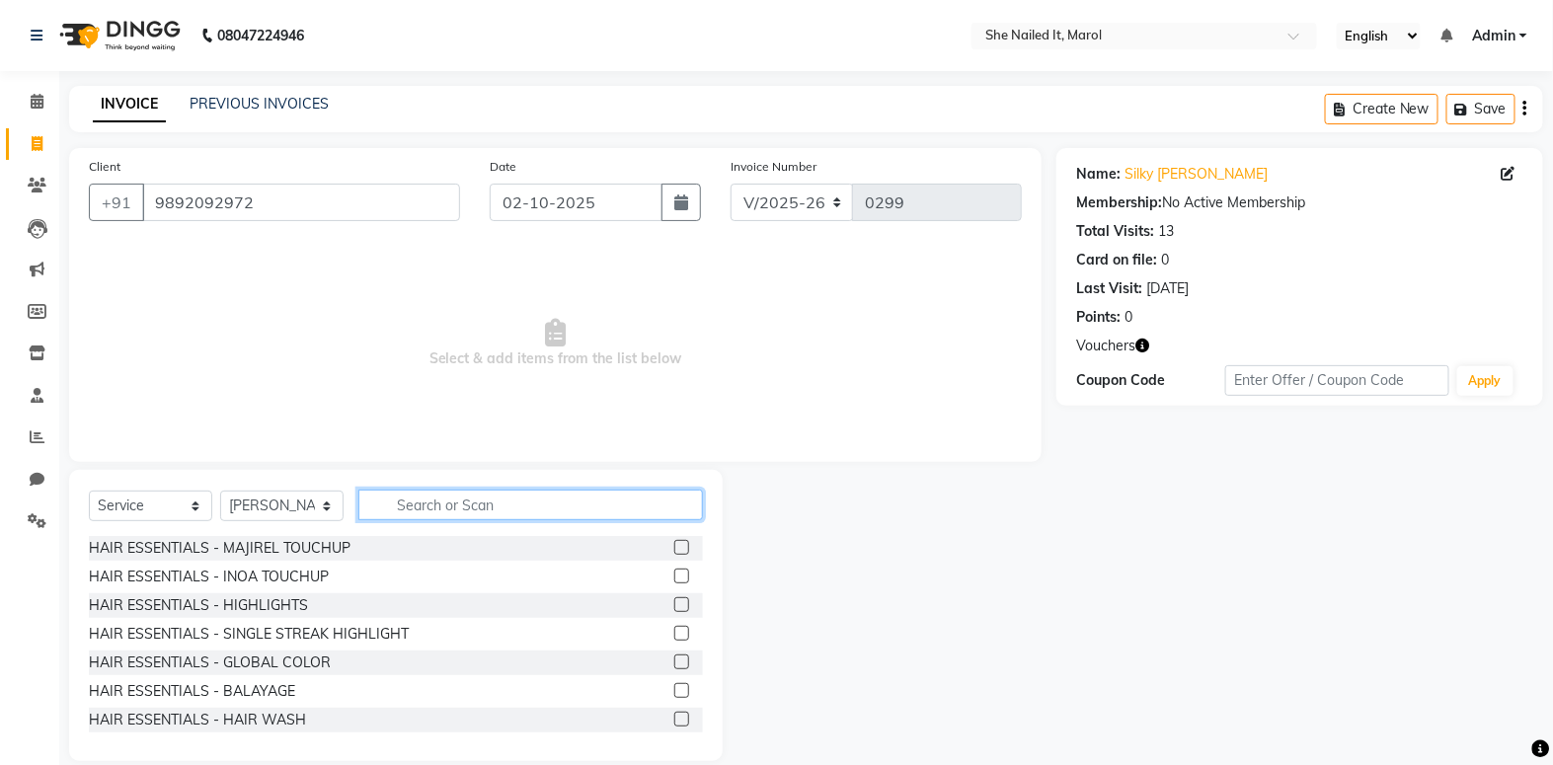
click at [429, 504] on input "text" at bounding box center [530, 505] width 345 height 31
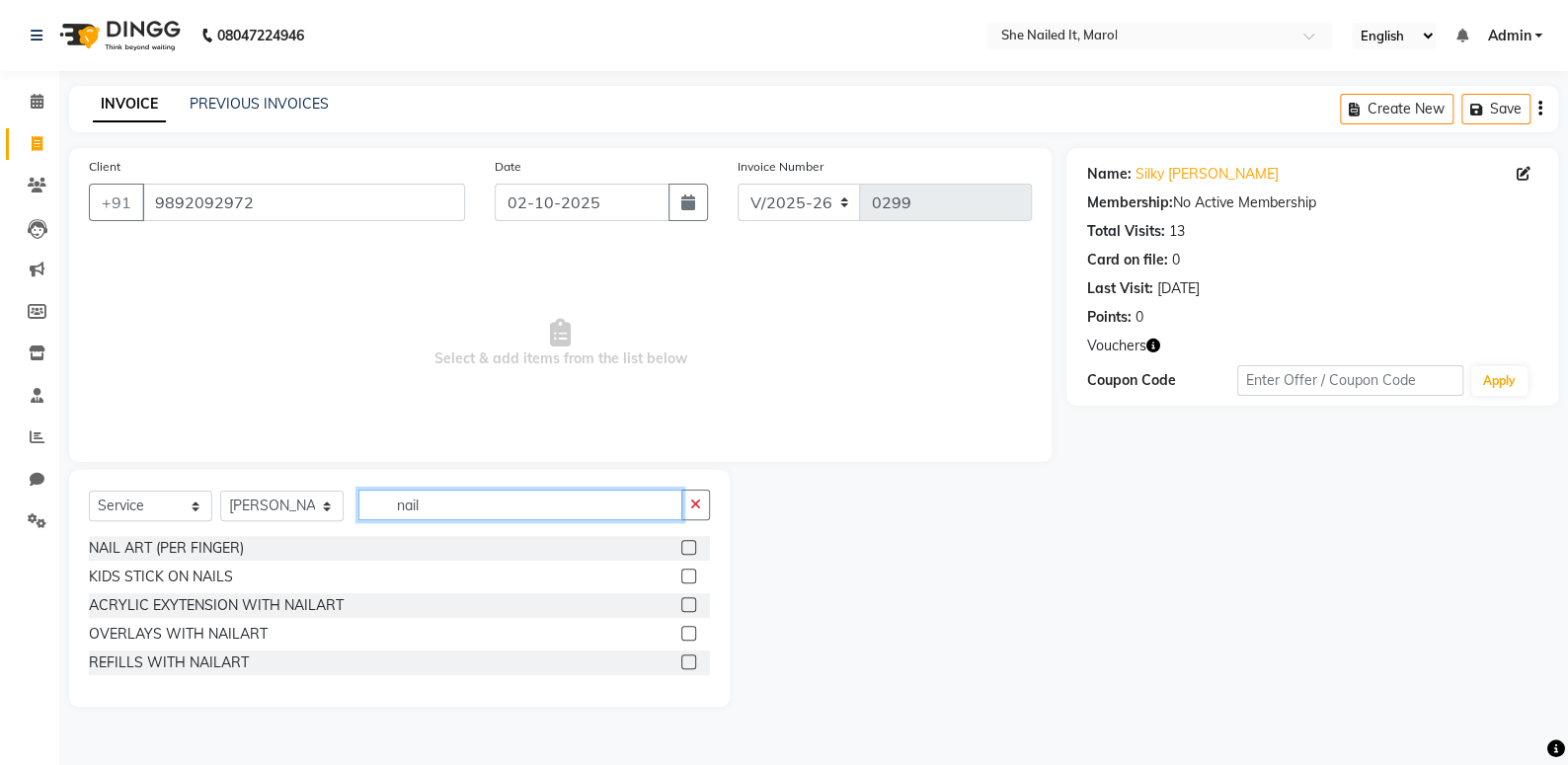
type input "nail"
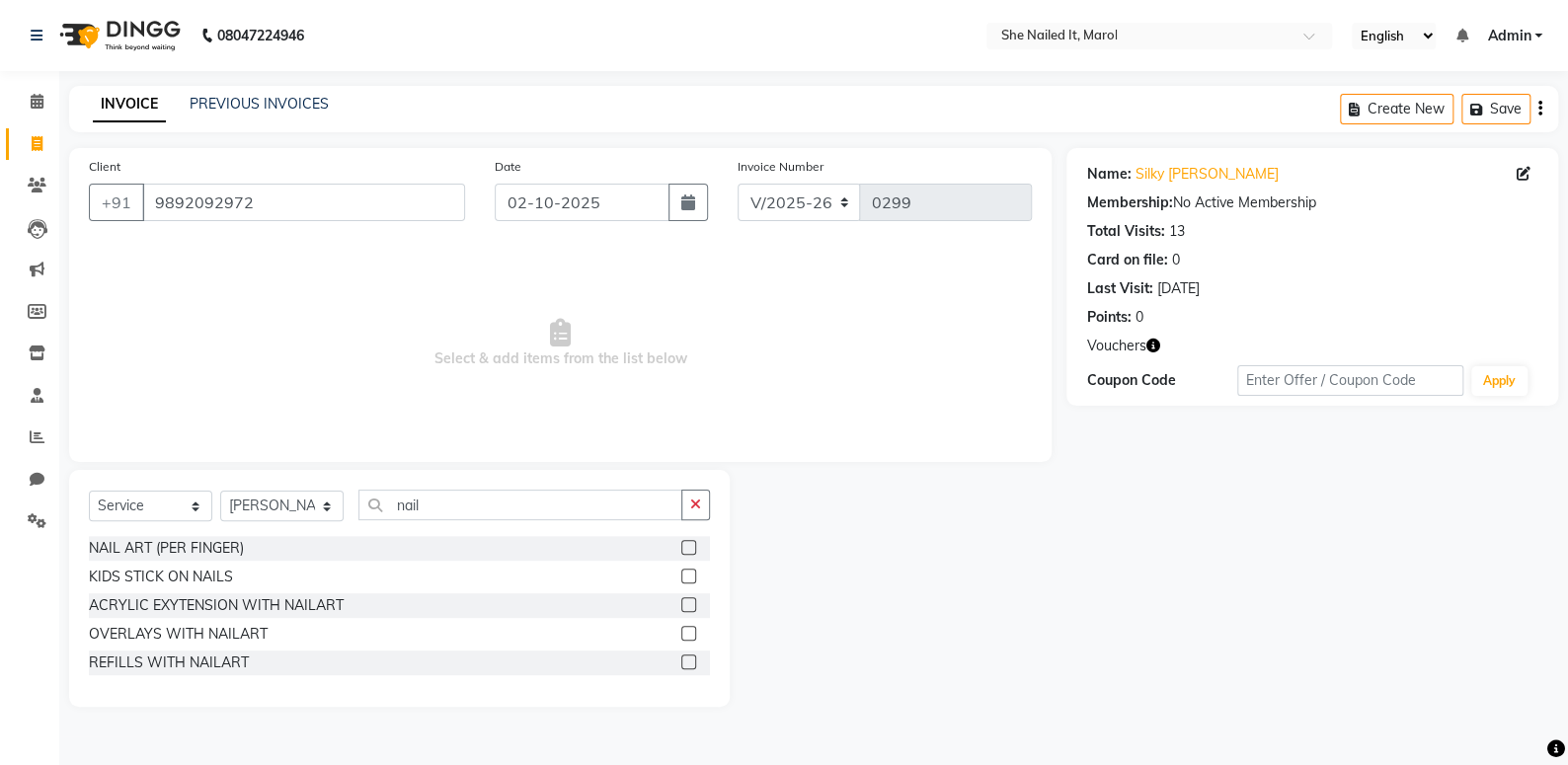
click at [688, 602] on label at bounding box center [688, 604] width 15 height 15
click at [688, 602] on input "checkbox" at bounding box center [687, 605] width 13 height 13
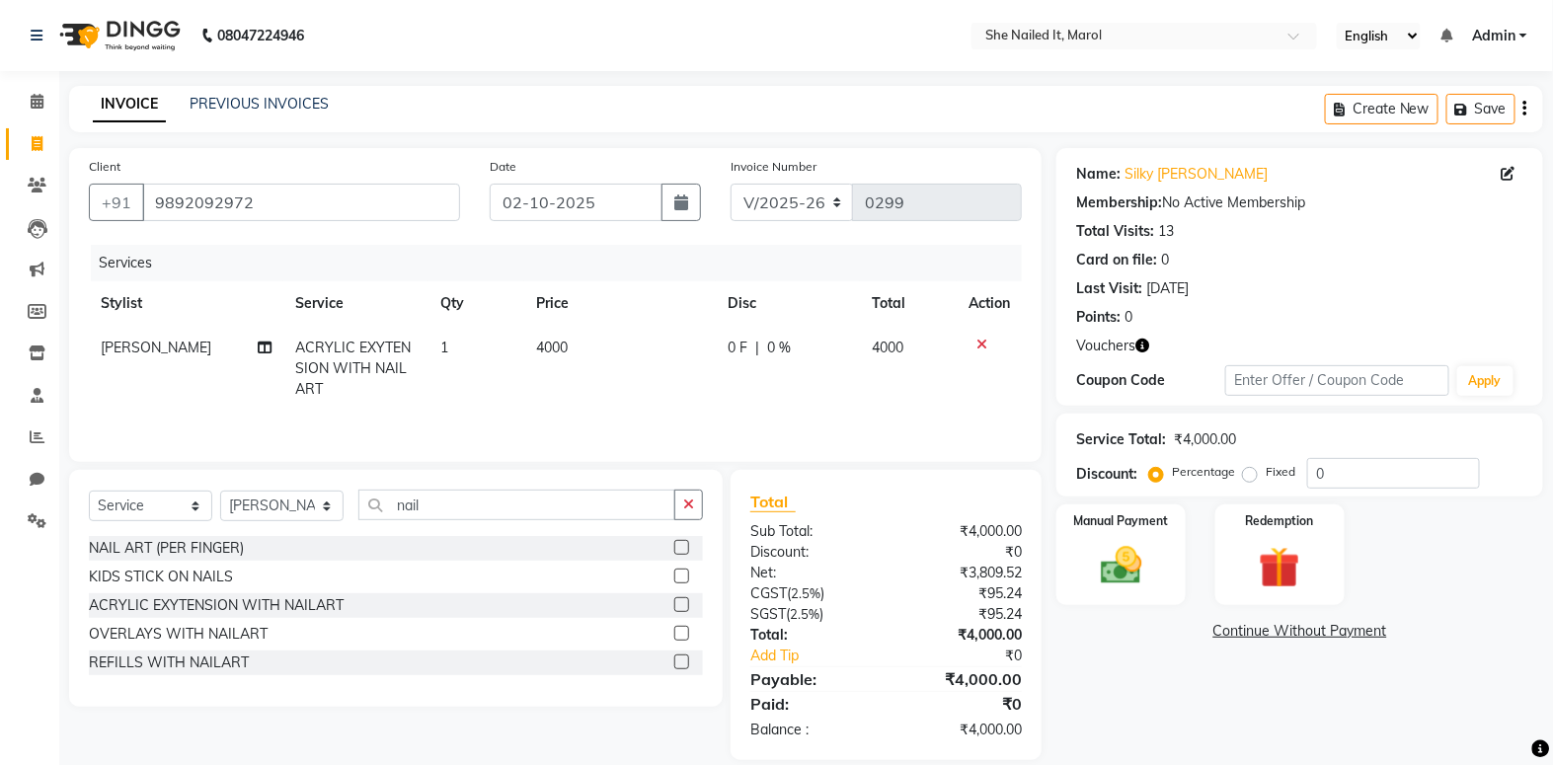
checkbox input "false"
click at [616, 352] on td "4000" at bounding box center [620, 369] width 192 height 86
select select "74630"
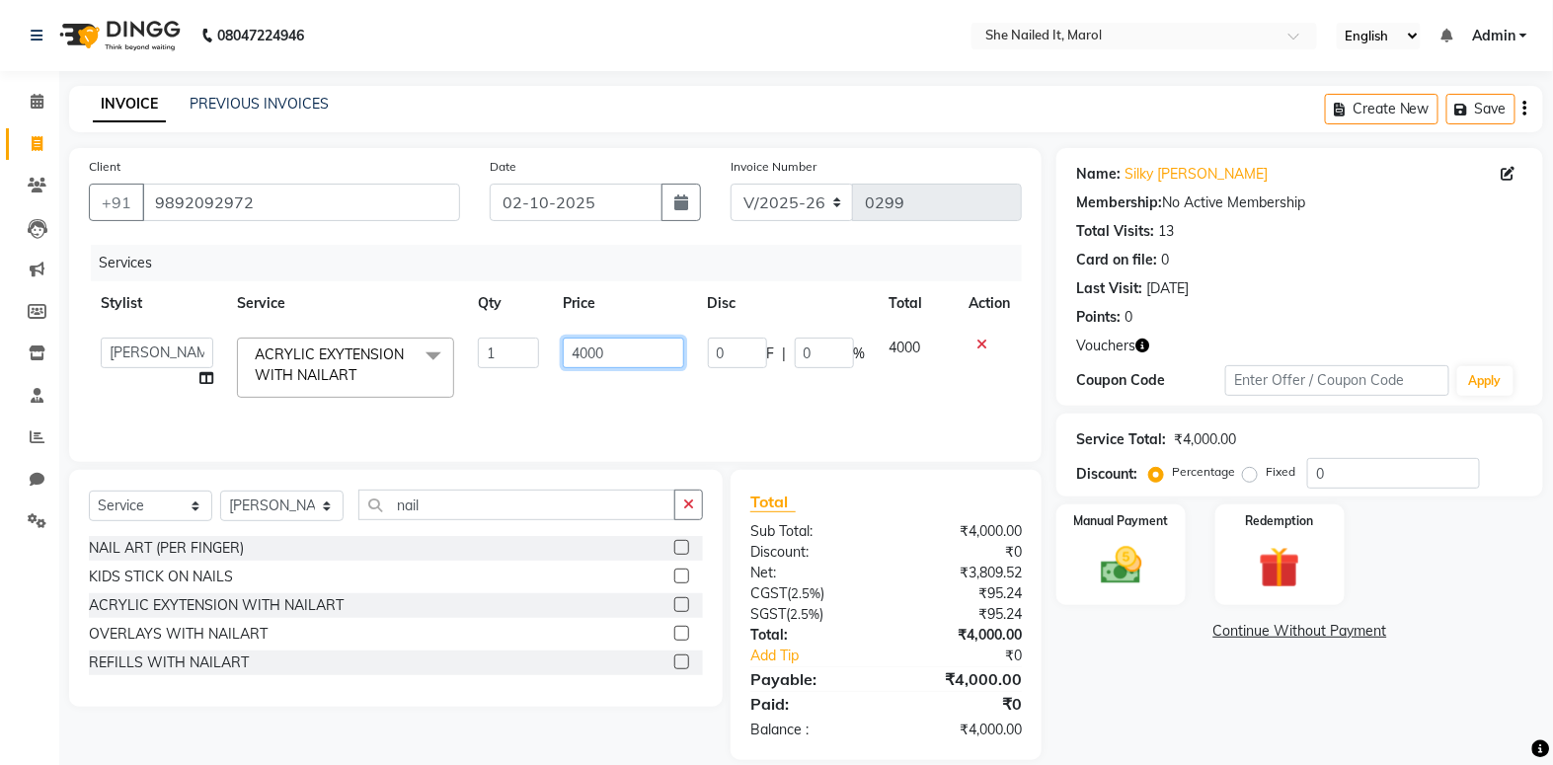
click at [616, 352] on input "4000" at bounding box center [623, 353] width 121 height 31
type input "400"
click at [1104, 549] on img at bounding box center [1121, 565] width 70 height 49
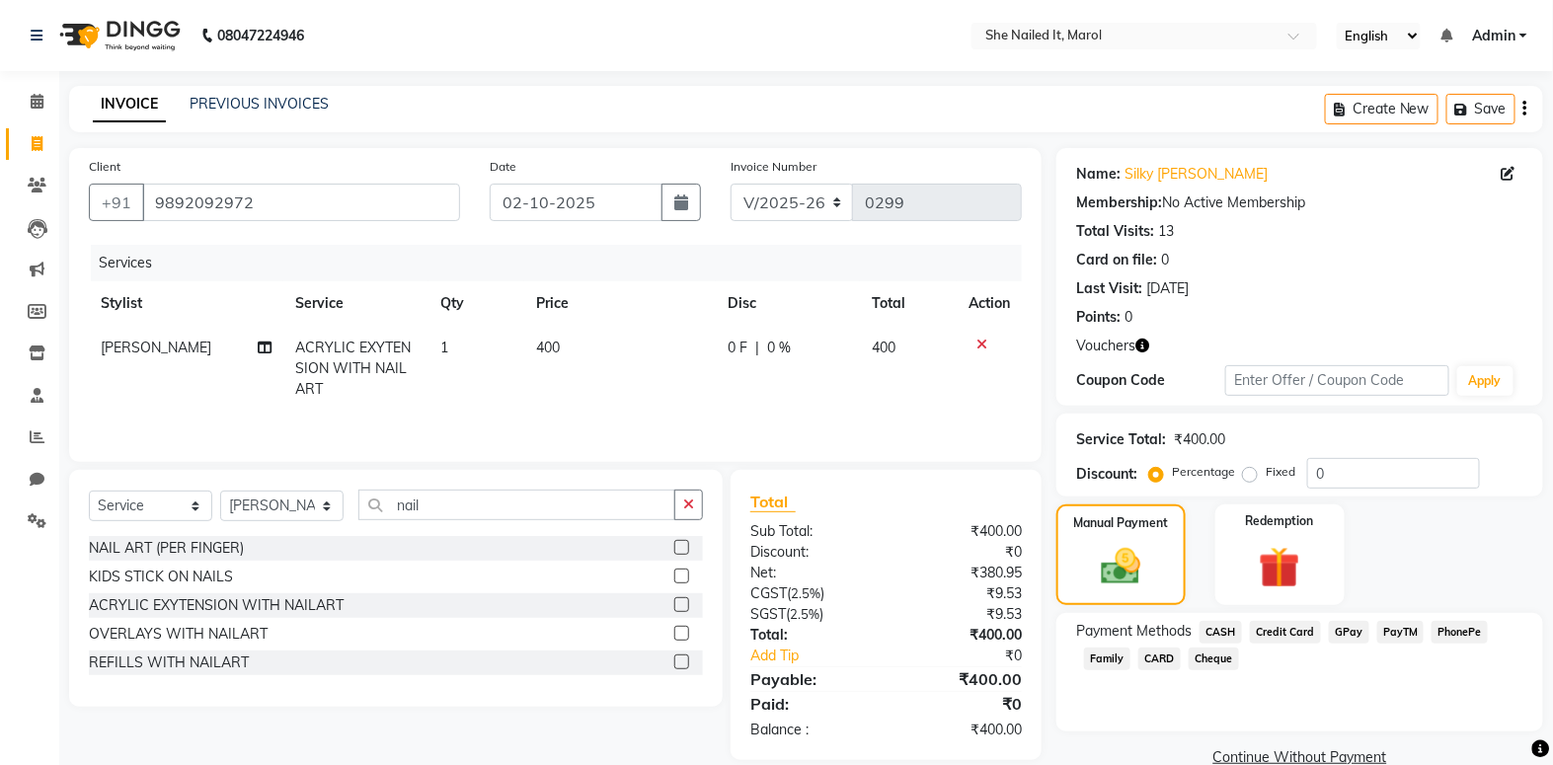
click at [1236, 638] on span "CASH" at bounding box center [1221, 632] width 42 height 23
click at [1299, 758] on button "Add Payment" at bounding box center [1379, 764] width 288 height 31
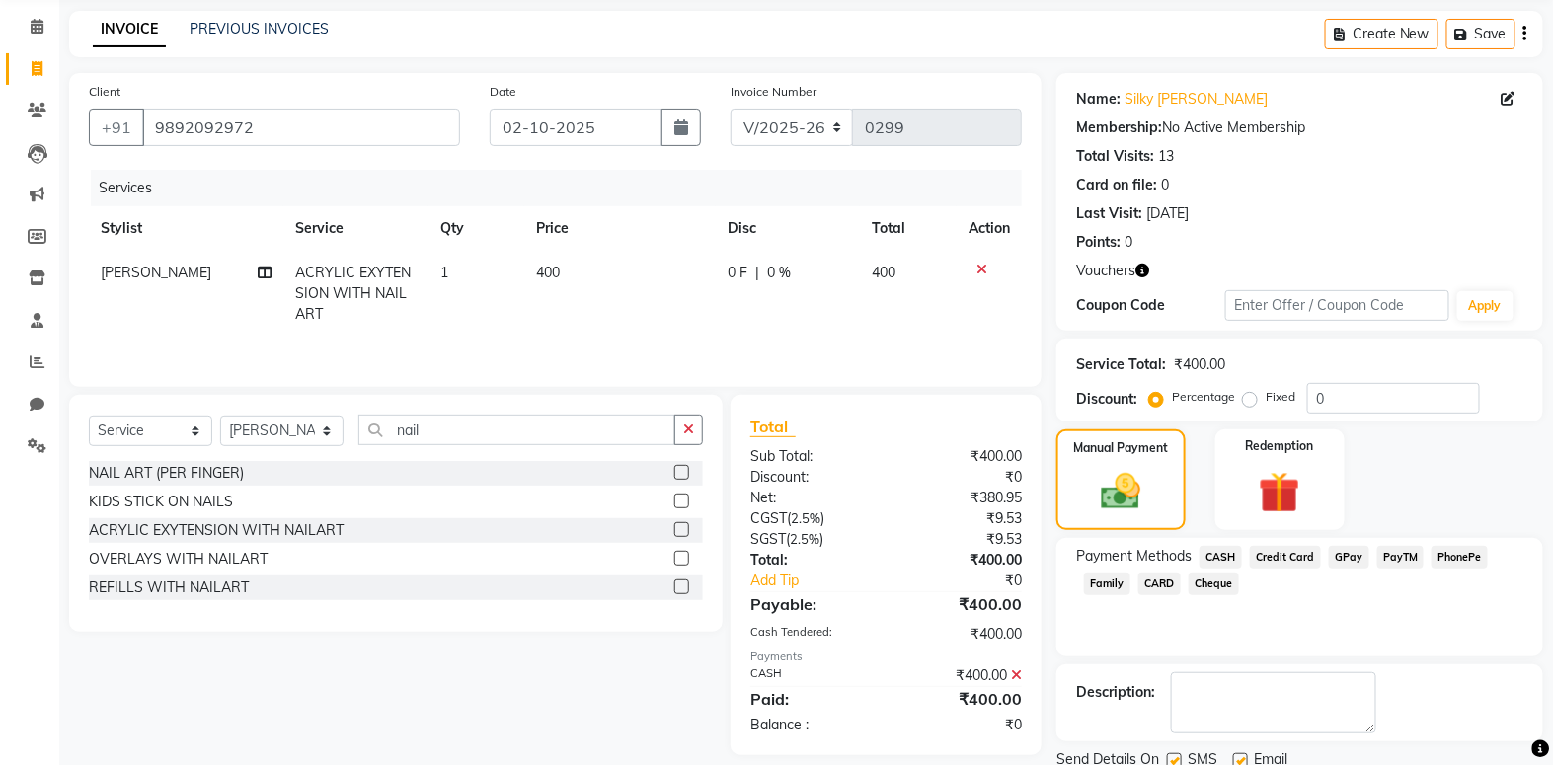
scroll to position [146, 0]
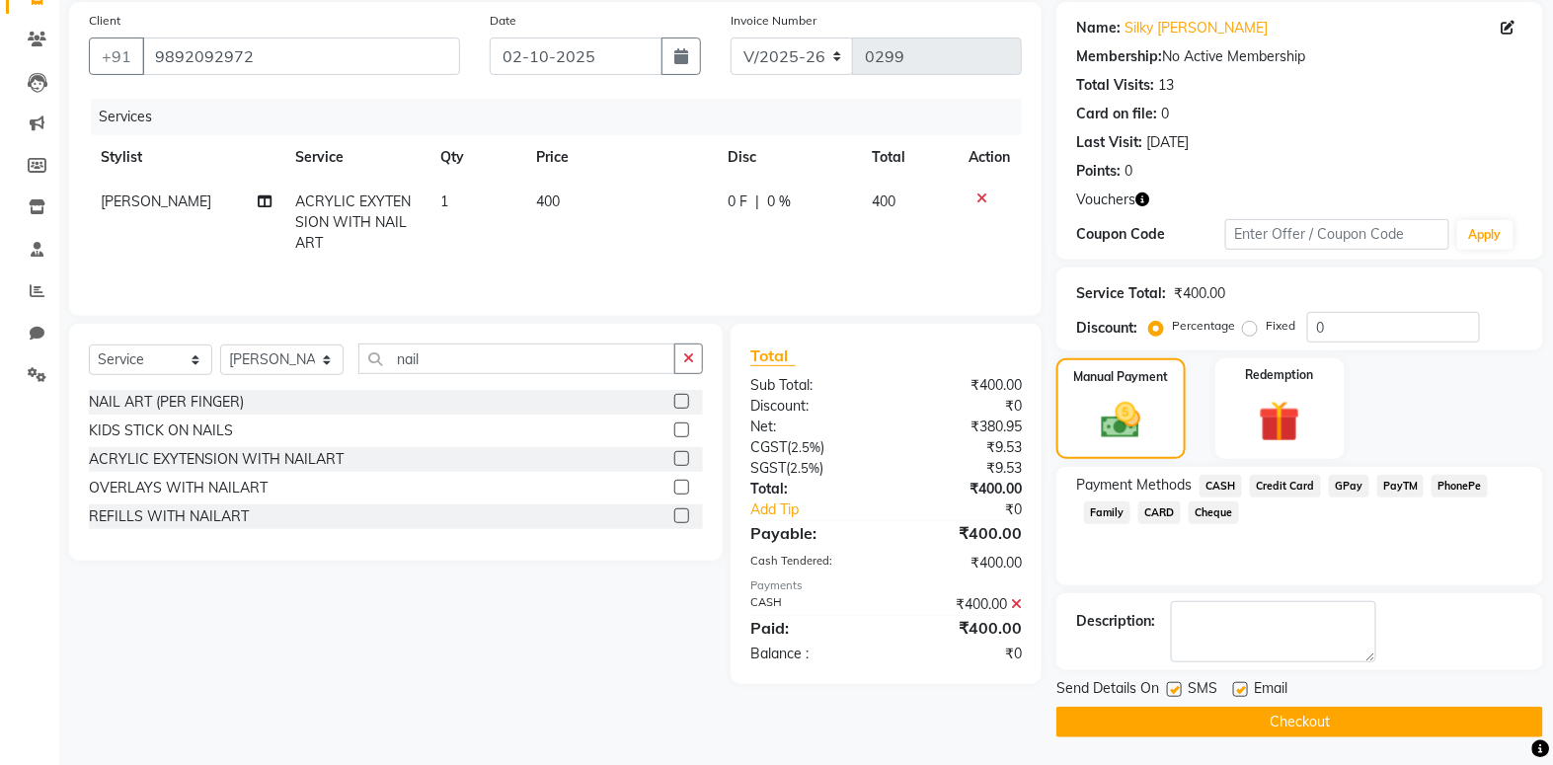
click at [1300, 717] on button "Checkout" at bounding box center [1300, 722] width 487 height 31
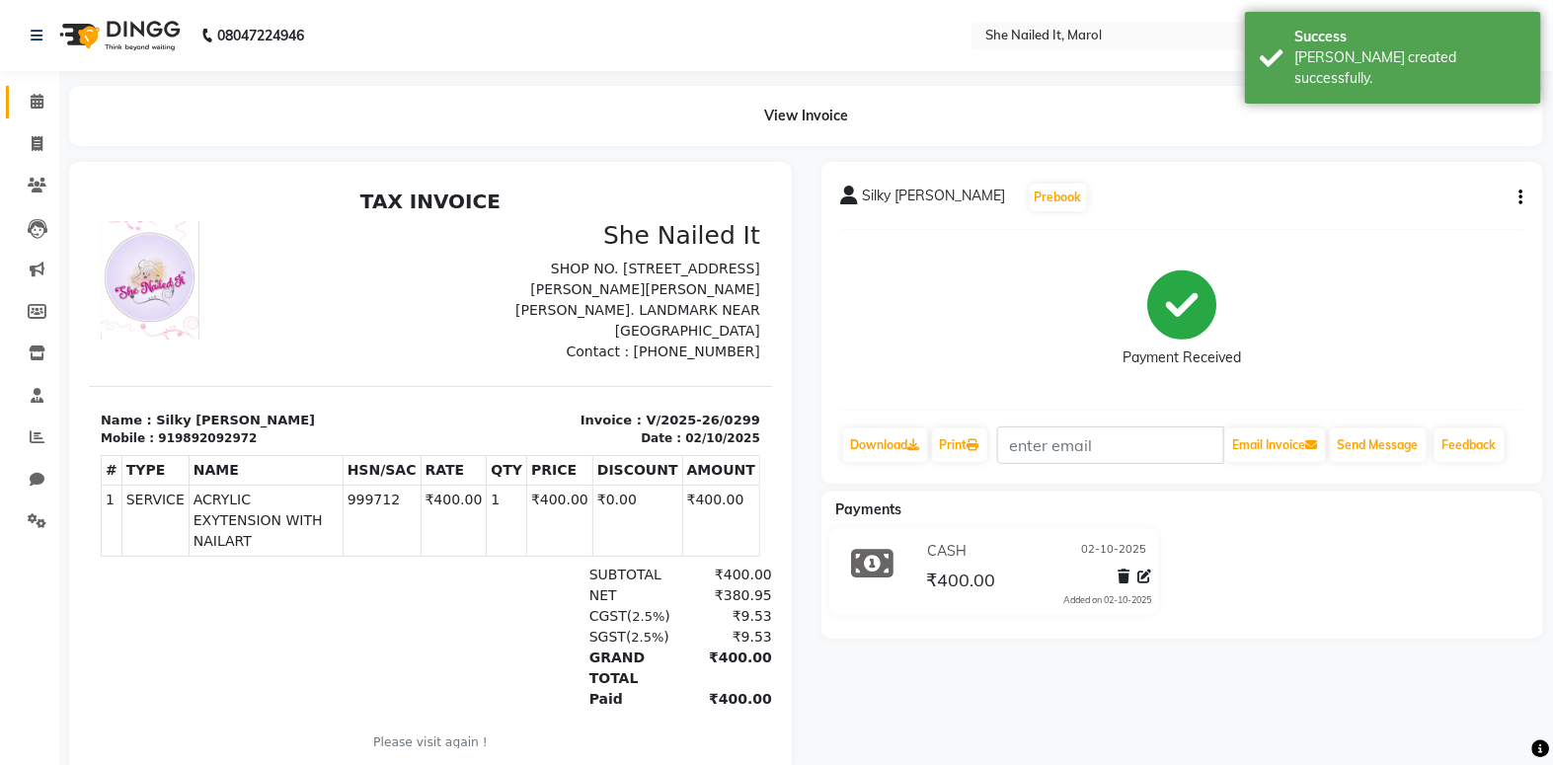
click at [22, 90] on link "Calendar" at bounding box center [29, 102] width 47 height 33
